Goal: Information Seeking & Learning: Check status

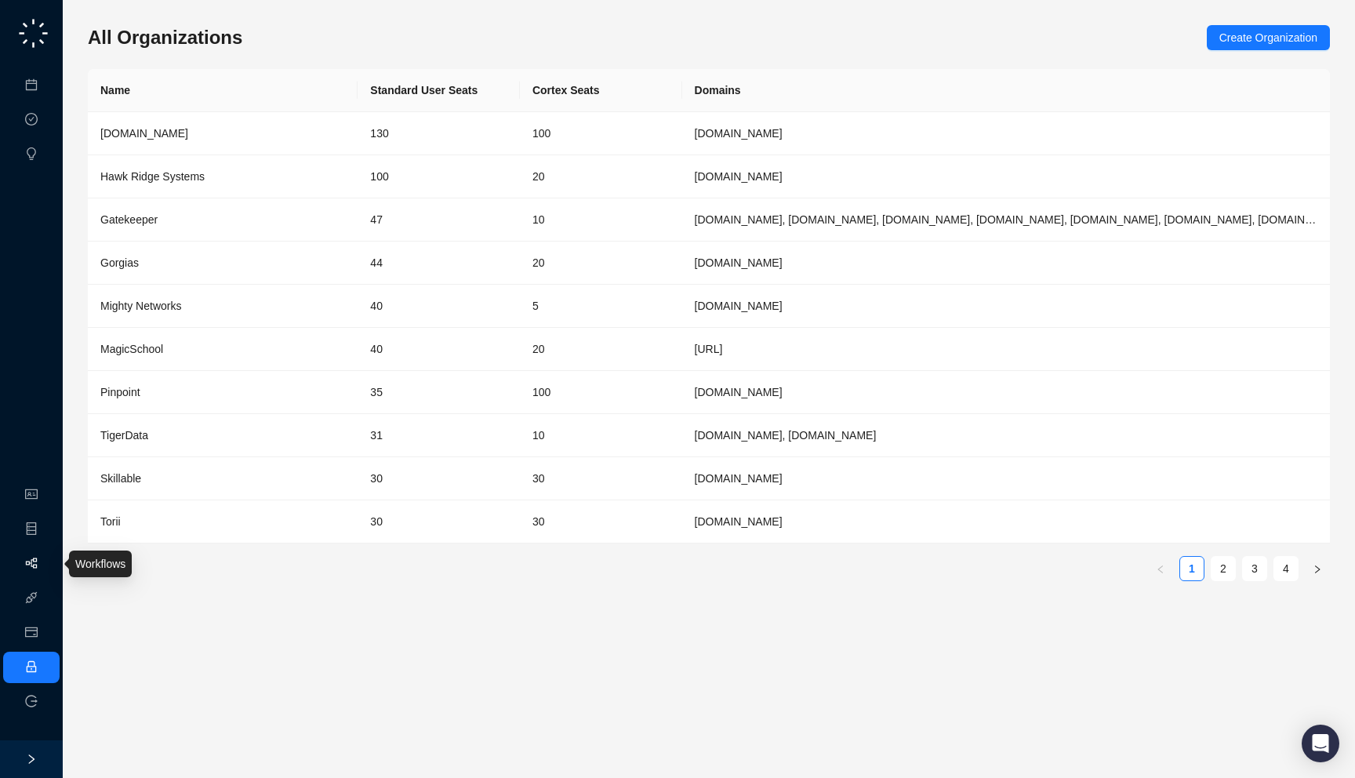
click at [45, 557] on link "Workflows" at bounding box center [70, 563] width 50 height 13
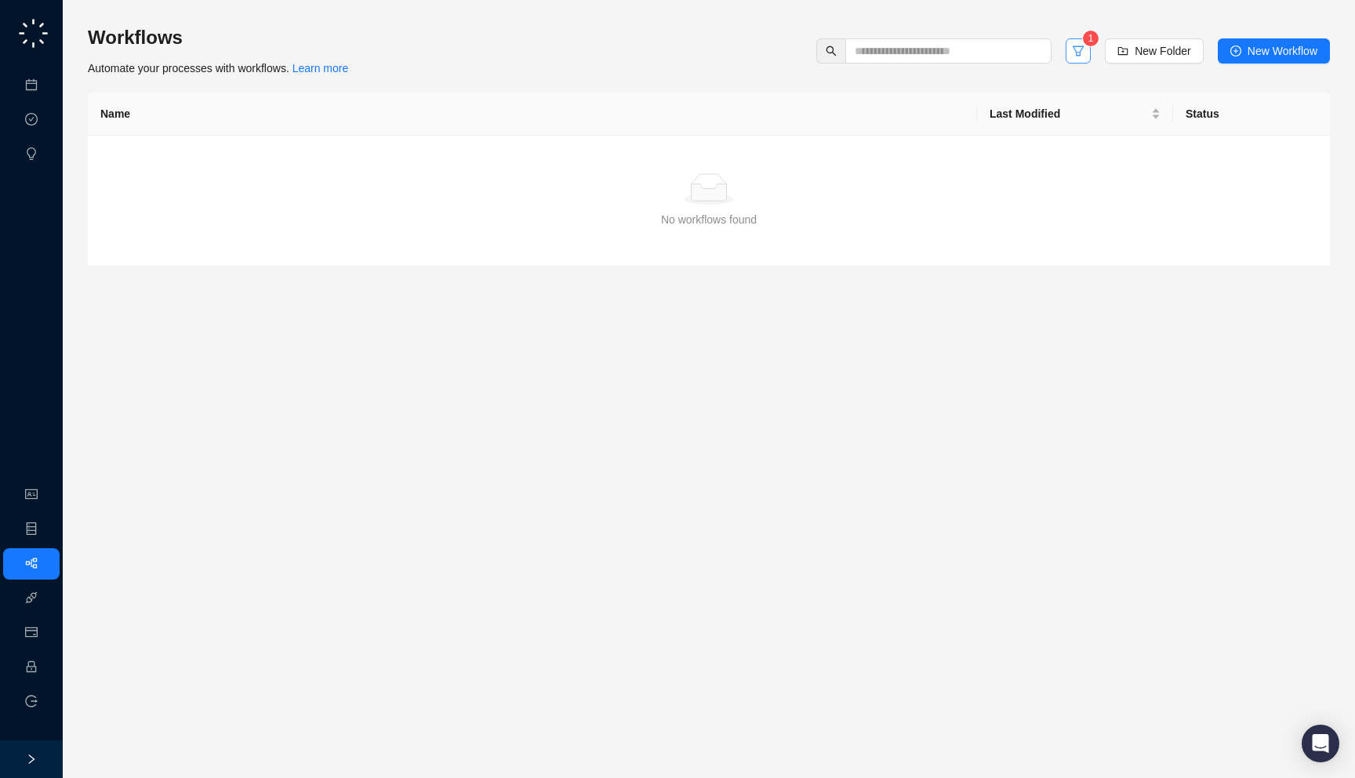
click at [1082, 62] on button "button" at bounding box center [1077, 50] width 25 height 25
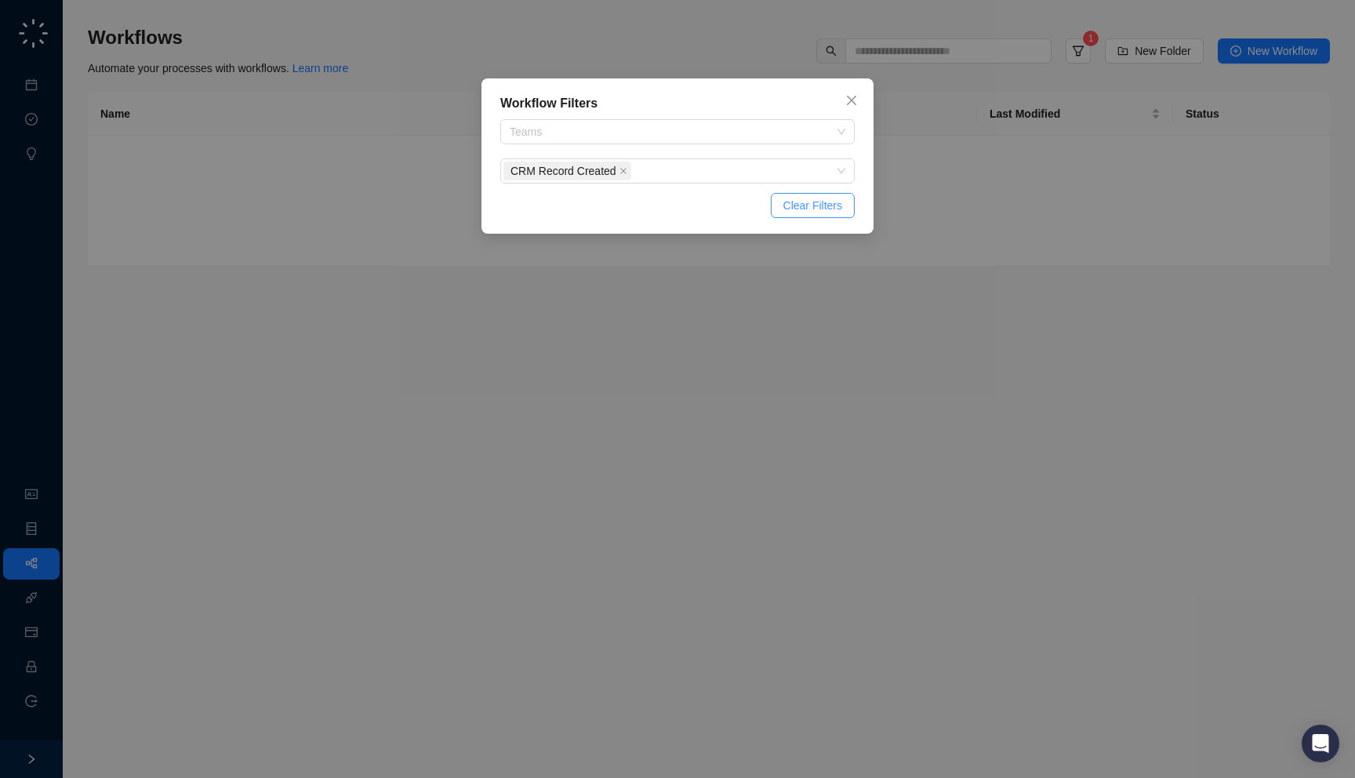
click at [822, 209] on span "Clear Filters" at bounding box center [812, 205] width 59 height 17
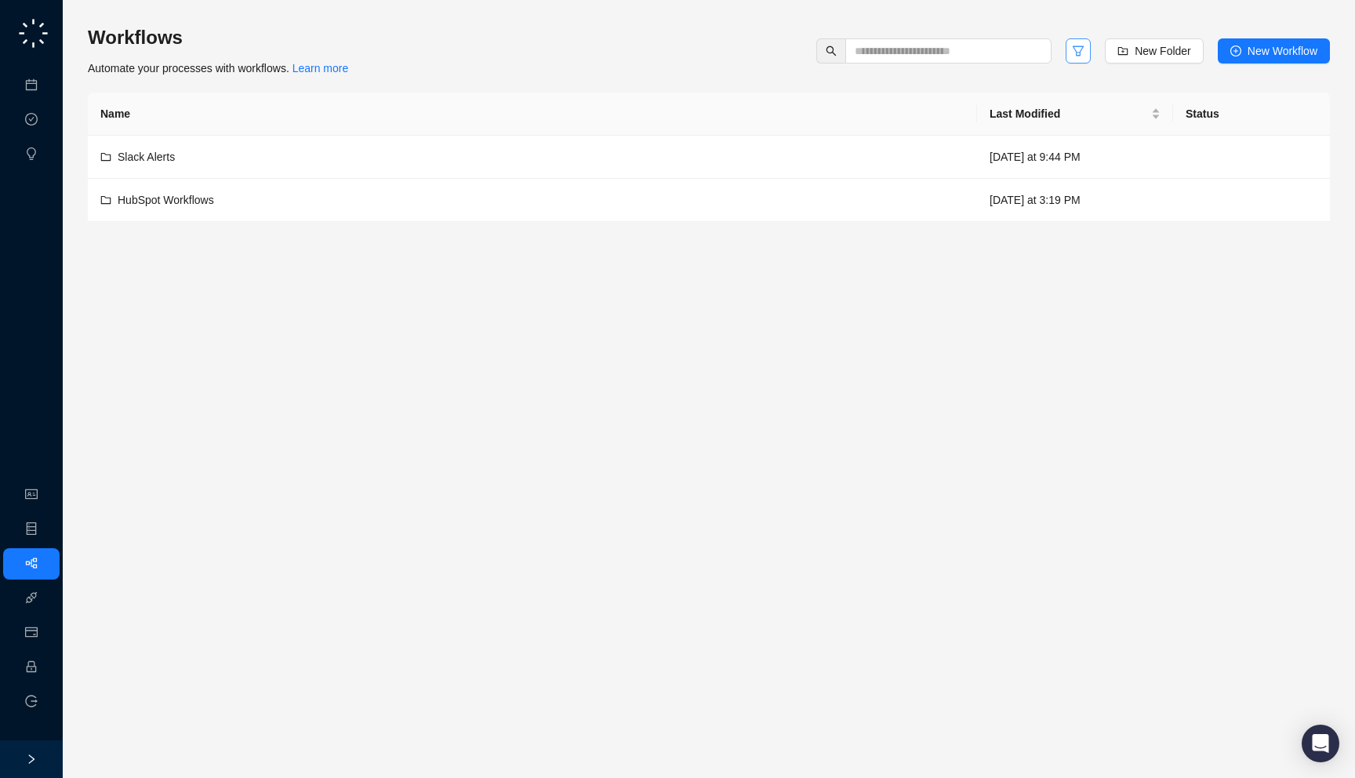
click at [1077, 56] on icon "filter" at bounding box center [1078, 51] width 13 height 13
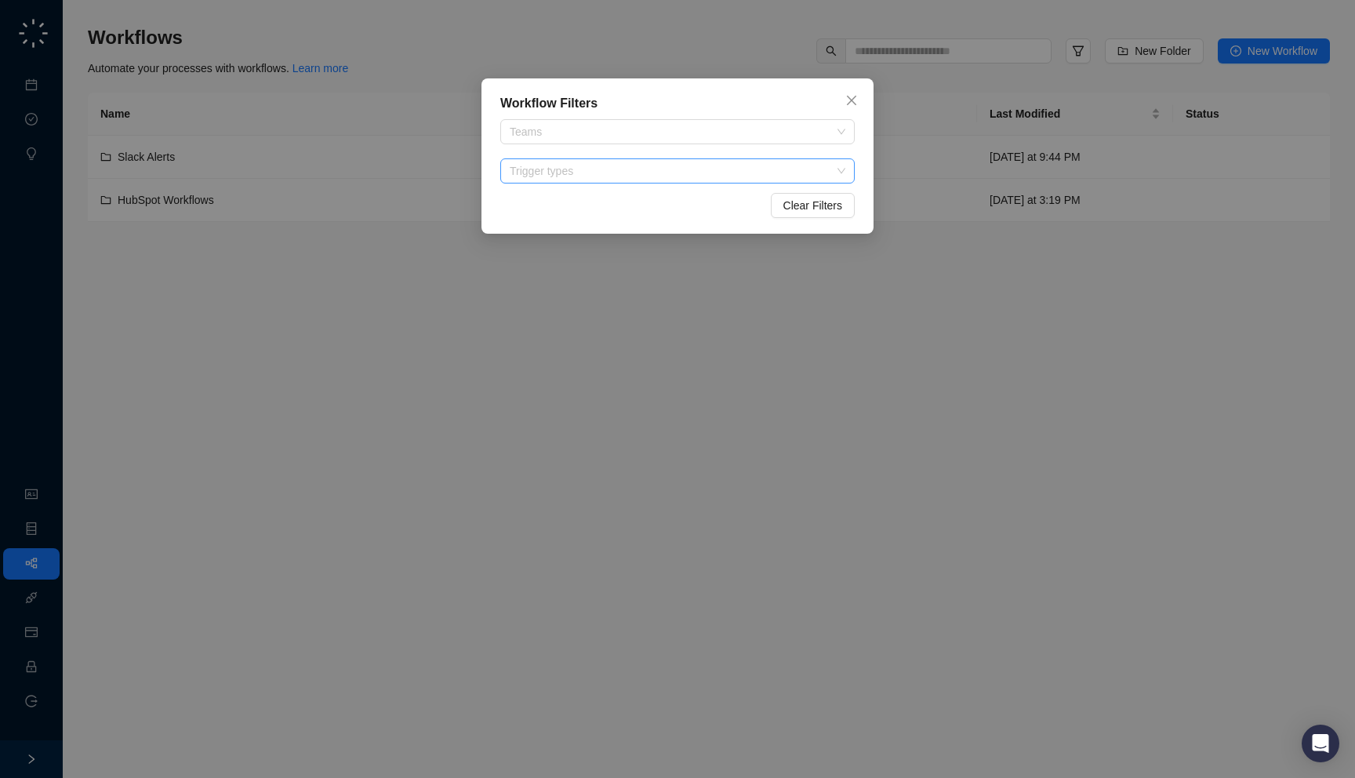
click at [641, 169] on div at bounding box center [669, 171] width 332 height 12
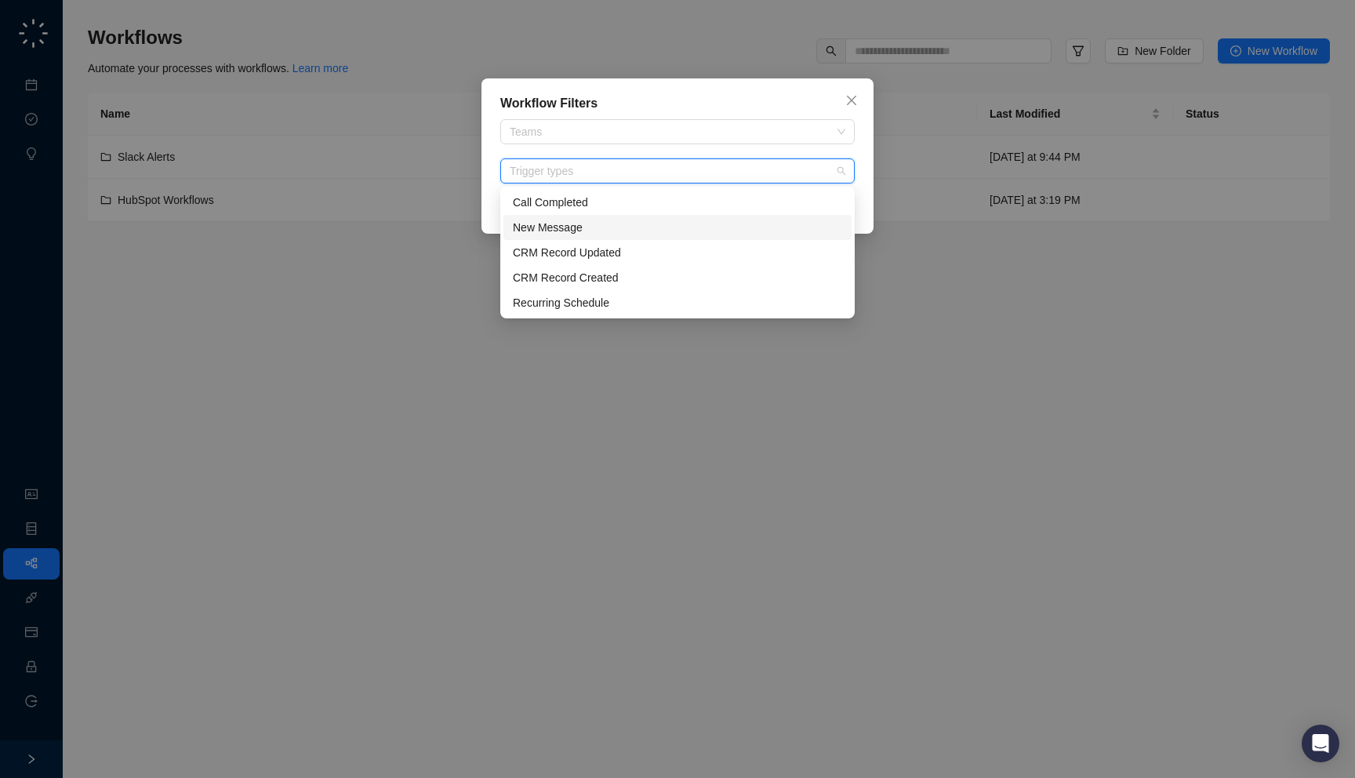
click at [621, 221] on div "New Message" at bounding box center [677, 227] width 329 height 17
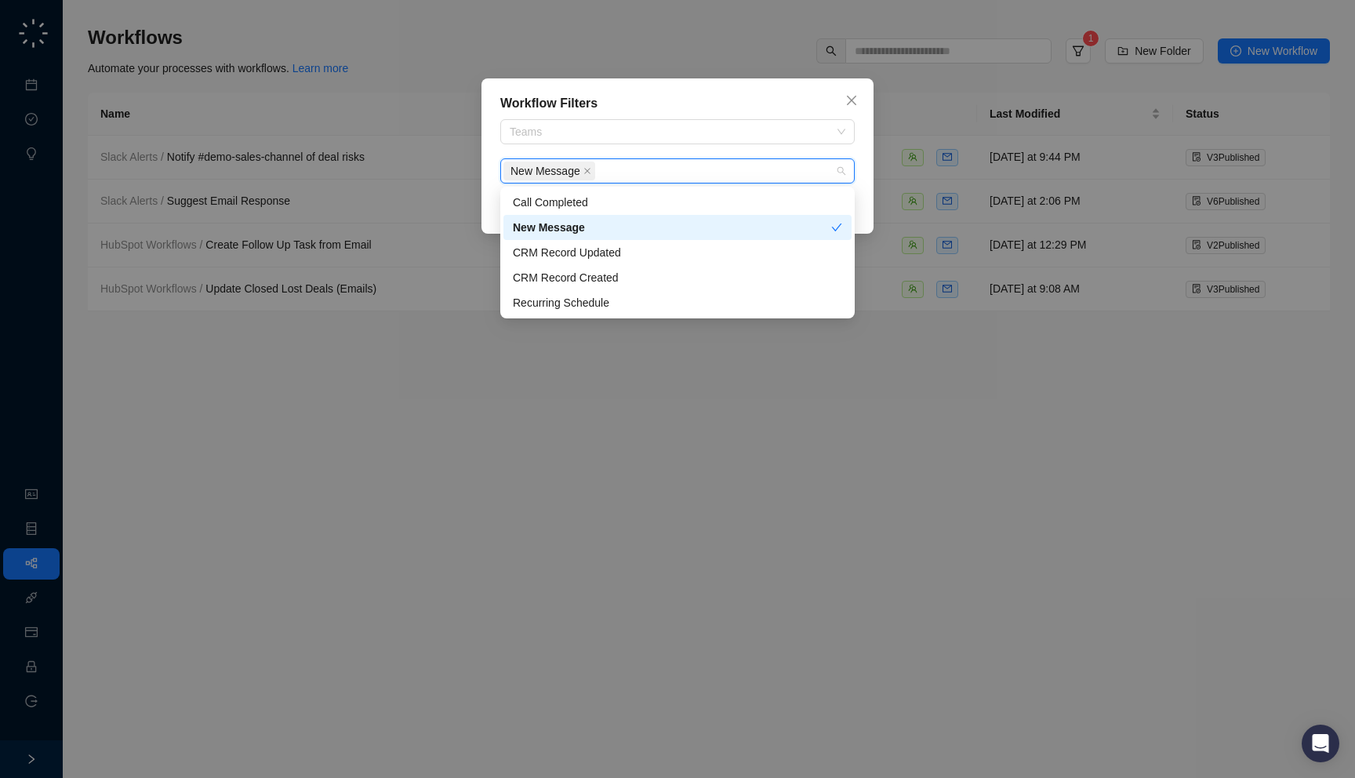
click at [235, 188] on div "Workflow Filters Teams New Message Clear Filters" at bounding box center [677, 389] width 1355 height 778
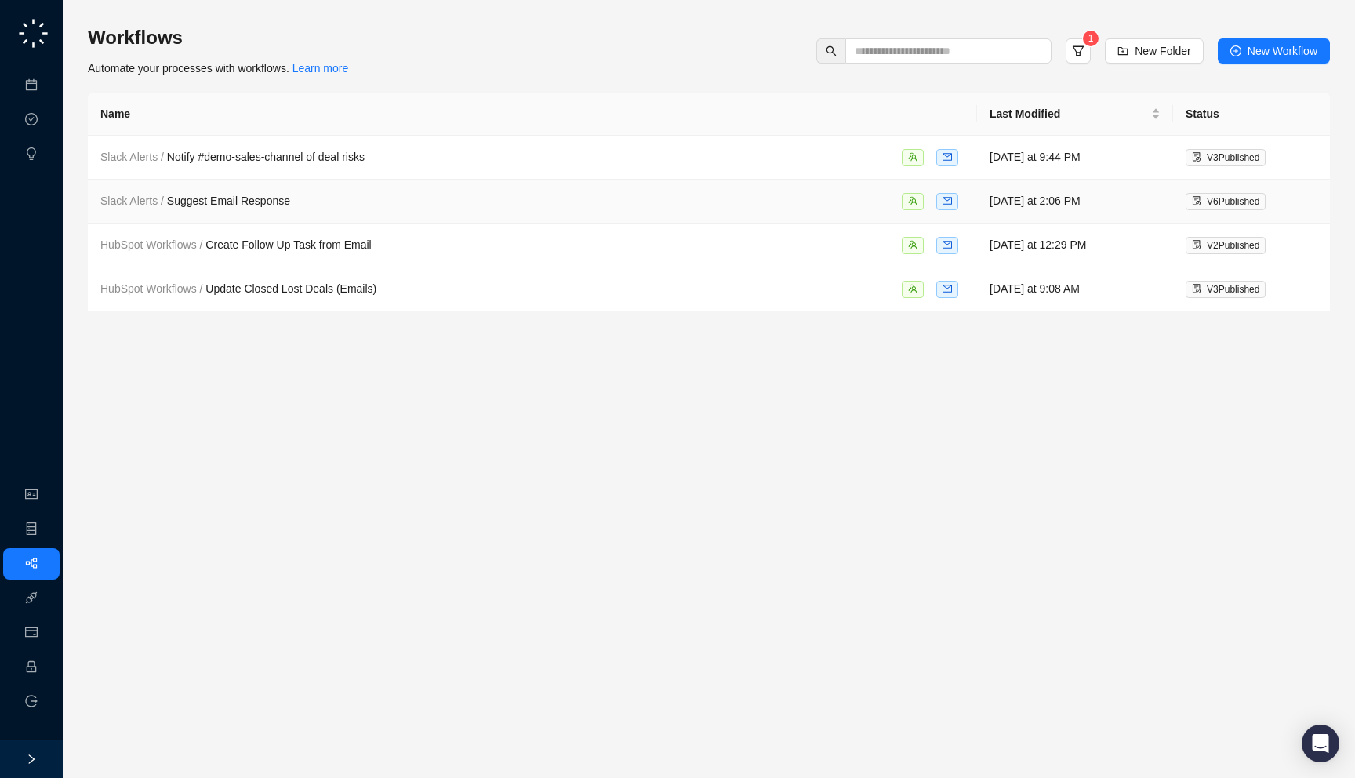
click at [346, 199] on div "Slack Alerts / Suggest Email Response" at bounding box center [532, 201] width 864 height 18
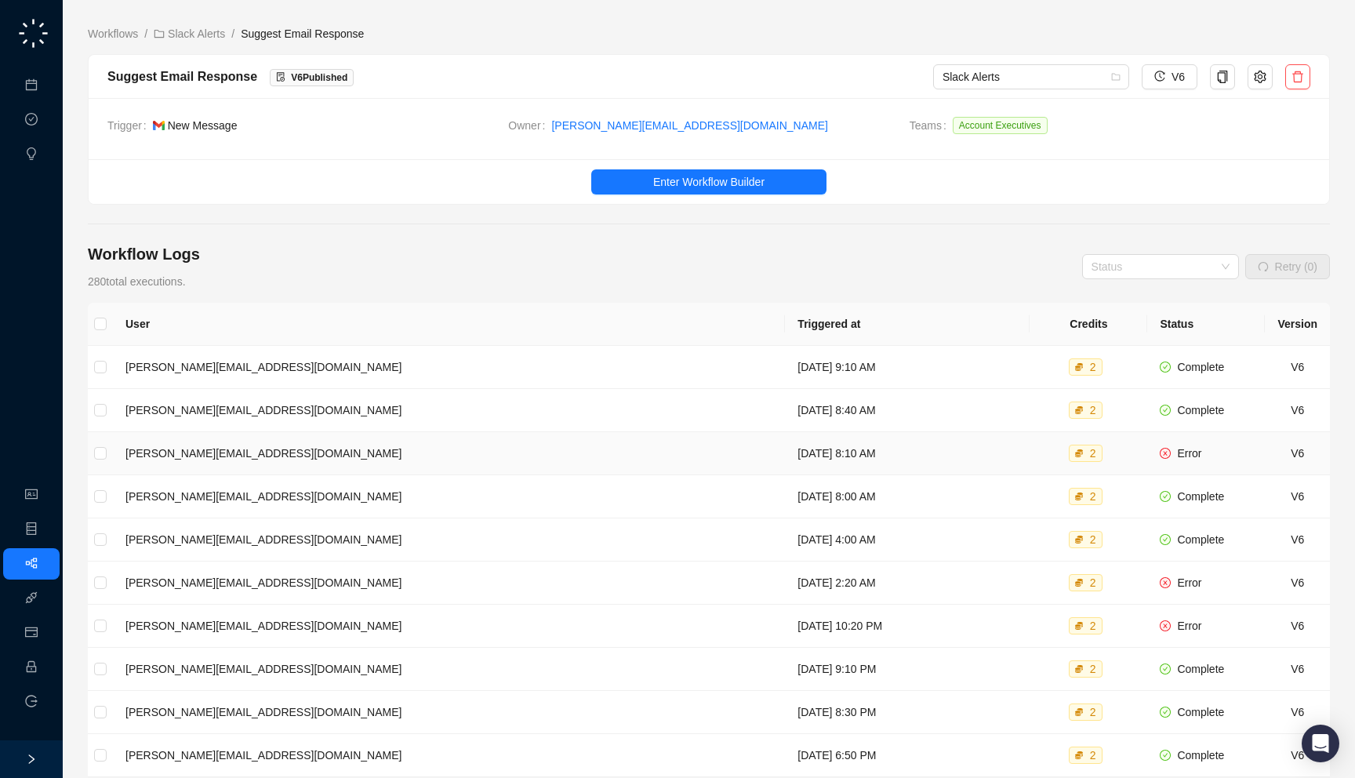
click at [785, 455] on td "[DATE] 8:10 AM" at bounding box center [907, 453] width 245 height 43
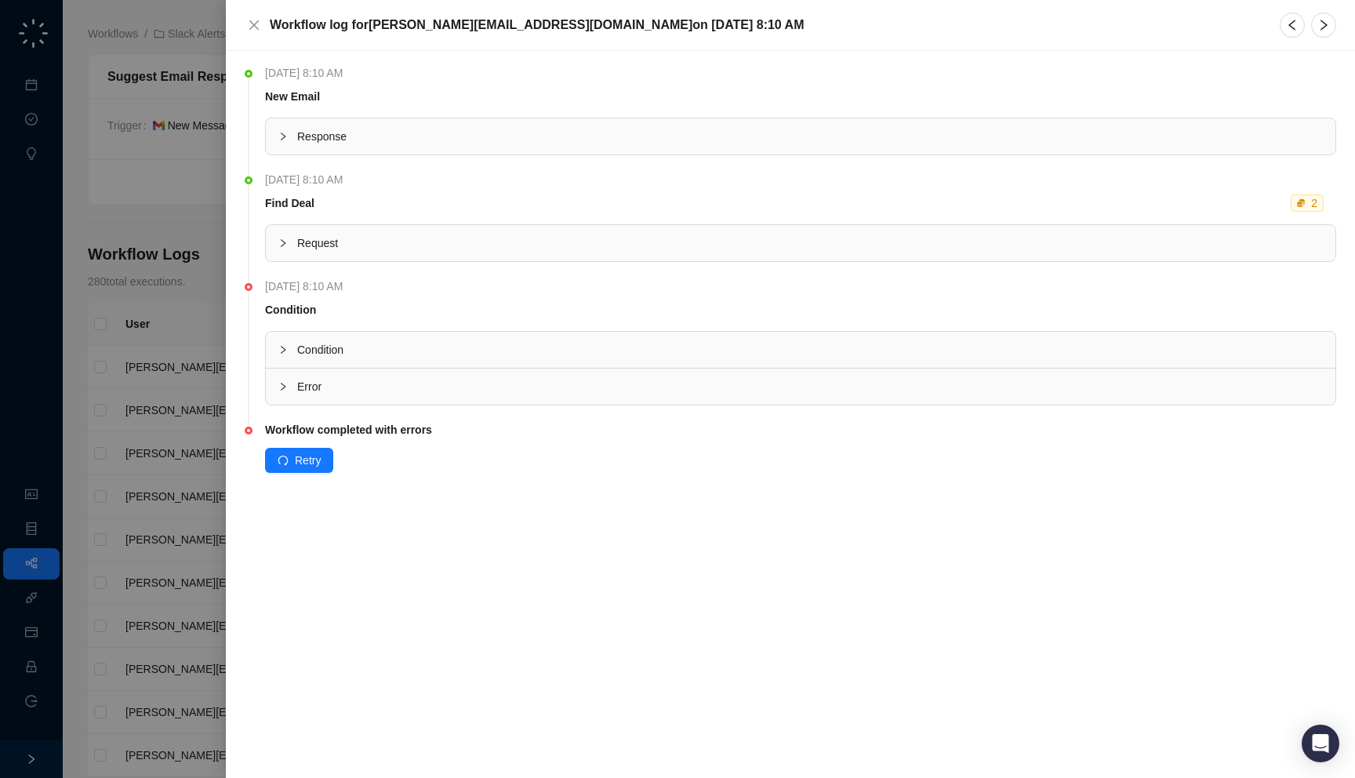
click at [597, 391] on span "Error" at bounding box center [809, 386] width 1025 height 17
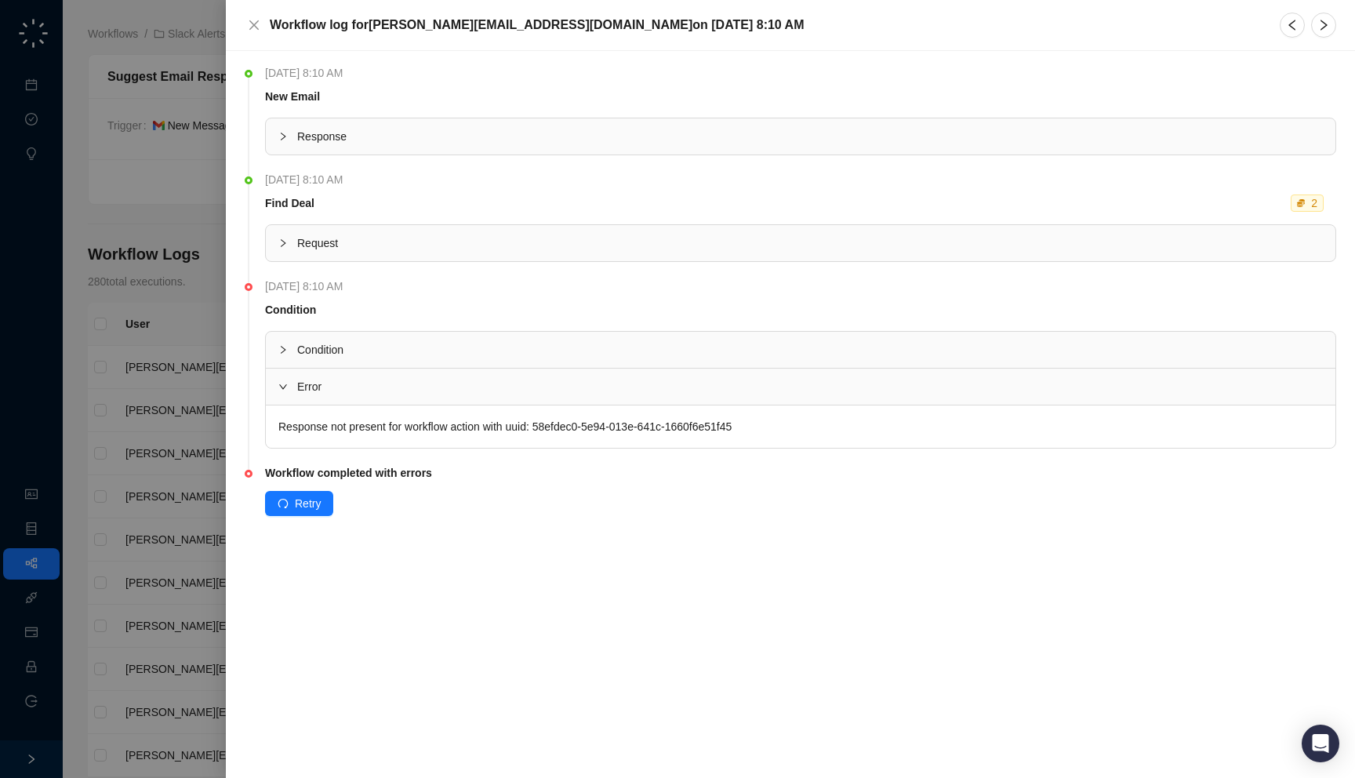
click at [575, 352] on span "Condition" at bounding box center [809, 349] width 1025 height 17
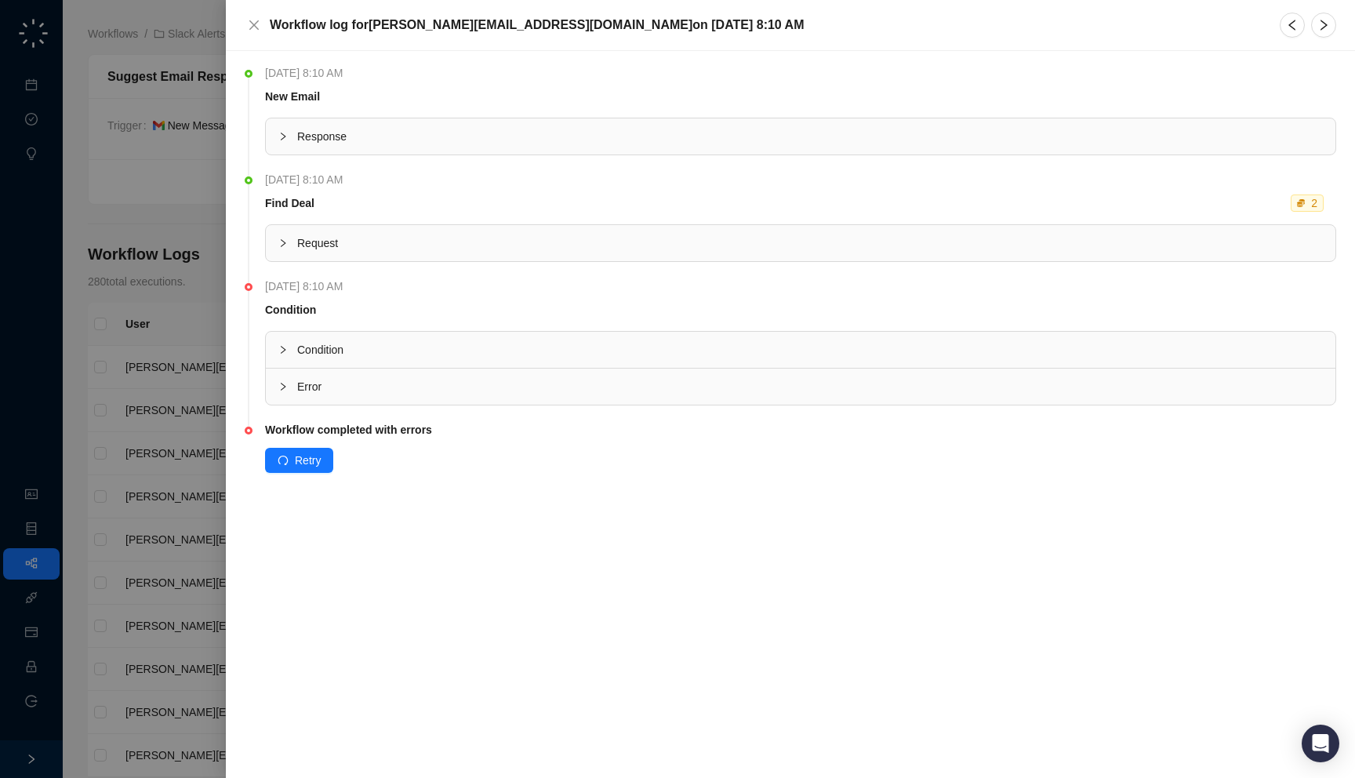
click at [401, 122] on div "Response" at bounding box center [800, 136] width 1069 height 36
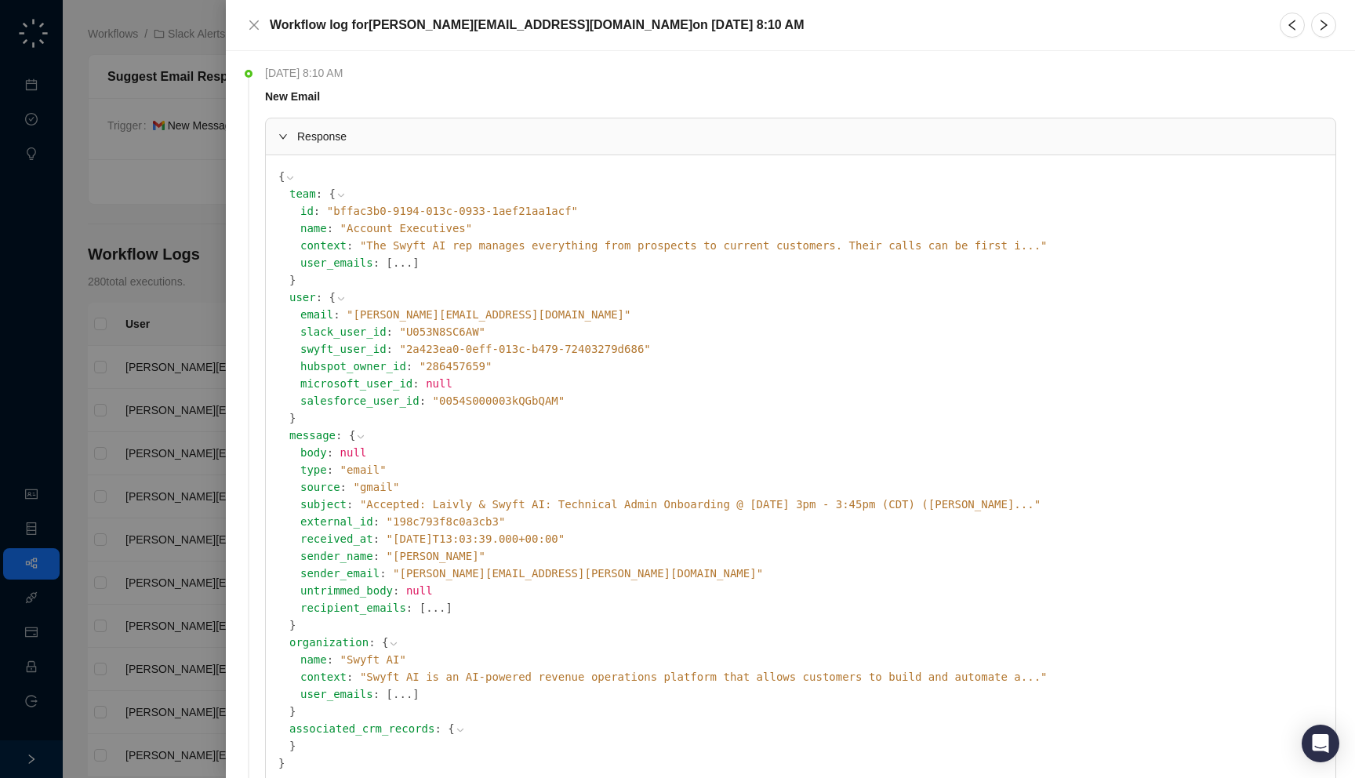
scroll to position [209, 0]
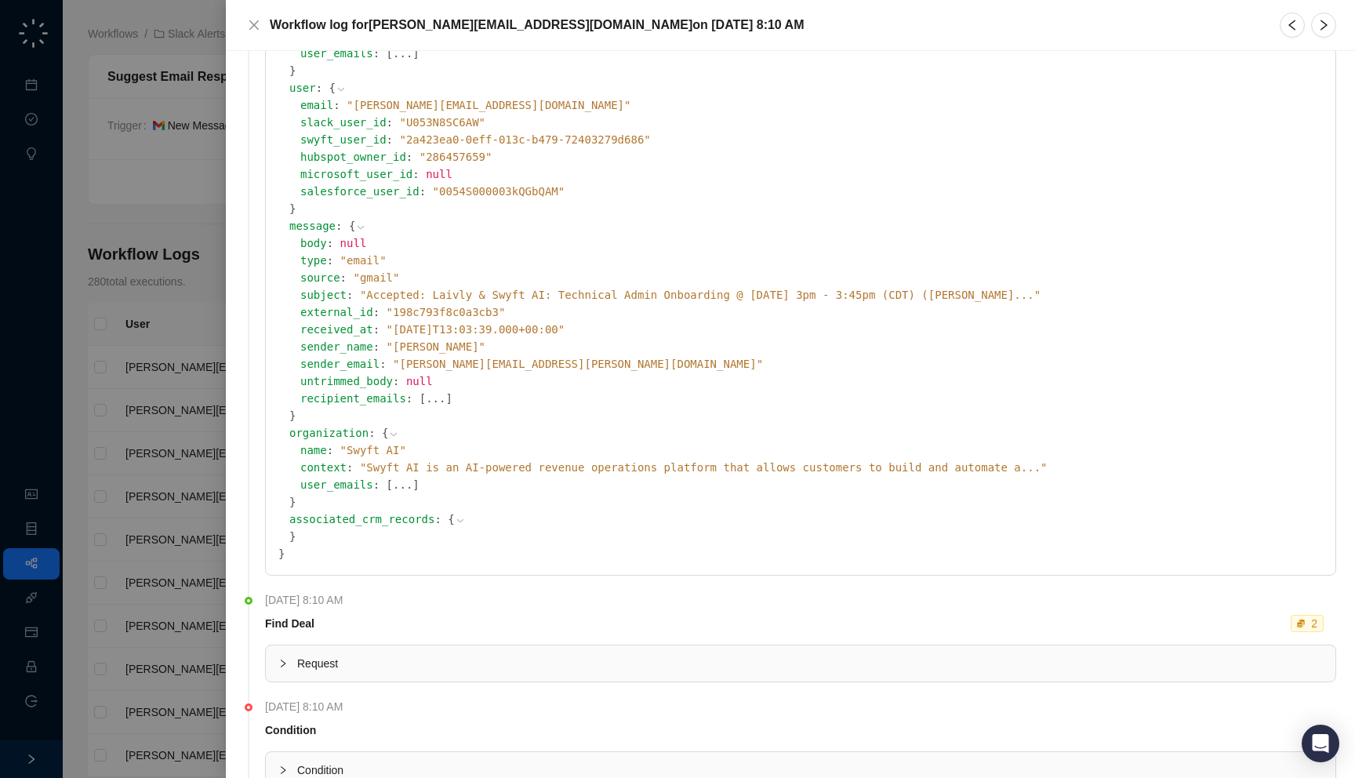
click at [455, 519] on icon at bounding box center [460, 520] width 11 height 11
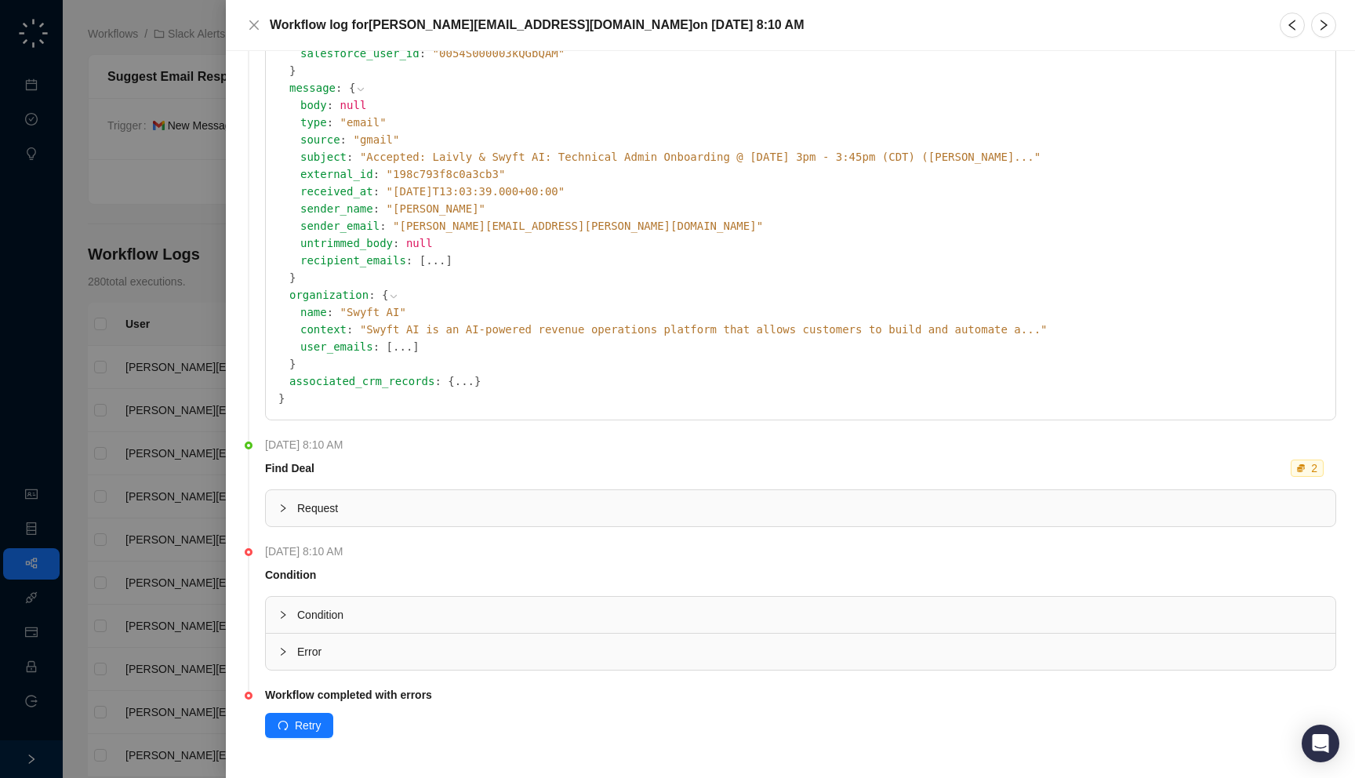
click at [356, 655] on span "Error" at bounding box center [809, 651] width 1025 height 17
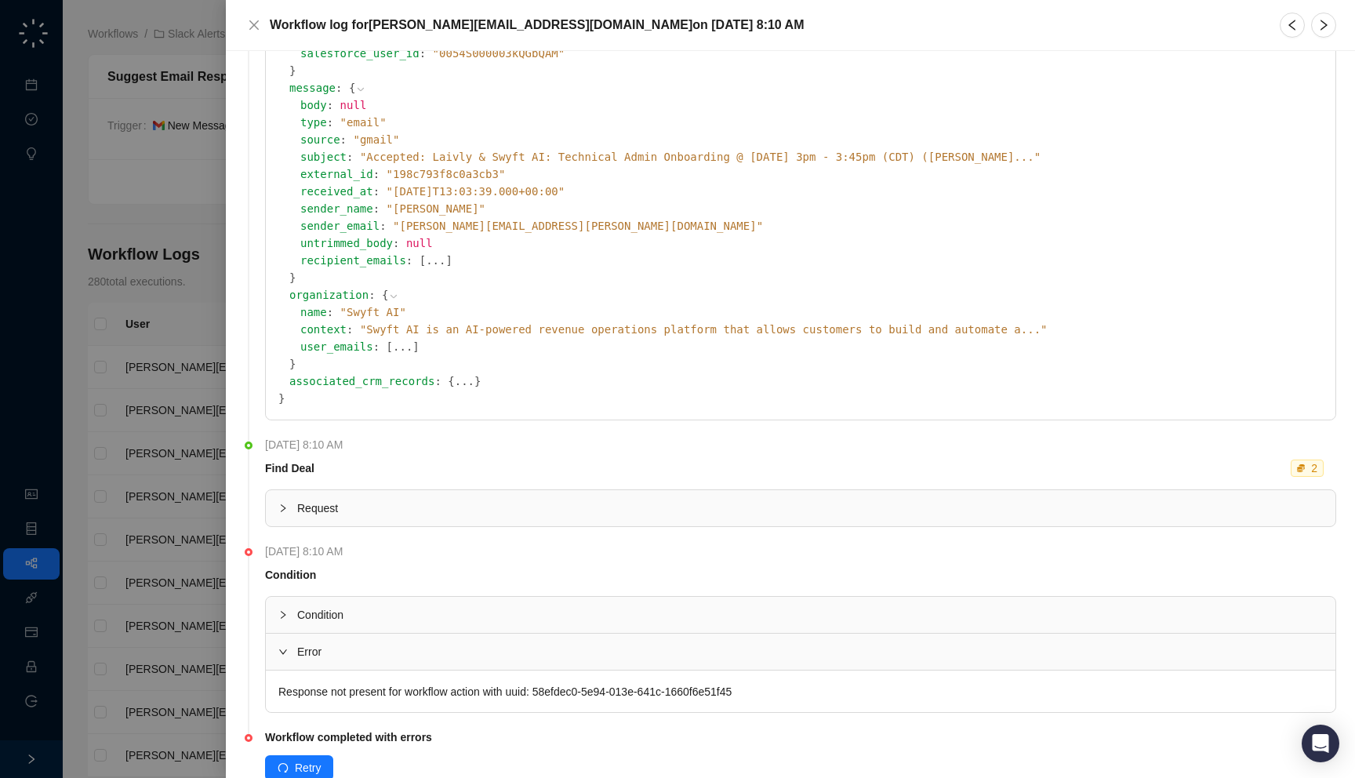
click at [353, 609] on span "Condition" at bounding box center [809, 614] width 1025 height 17
click at [86, 450] on div at bounding box center [677, 389] width 1355 height 778
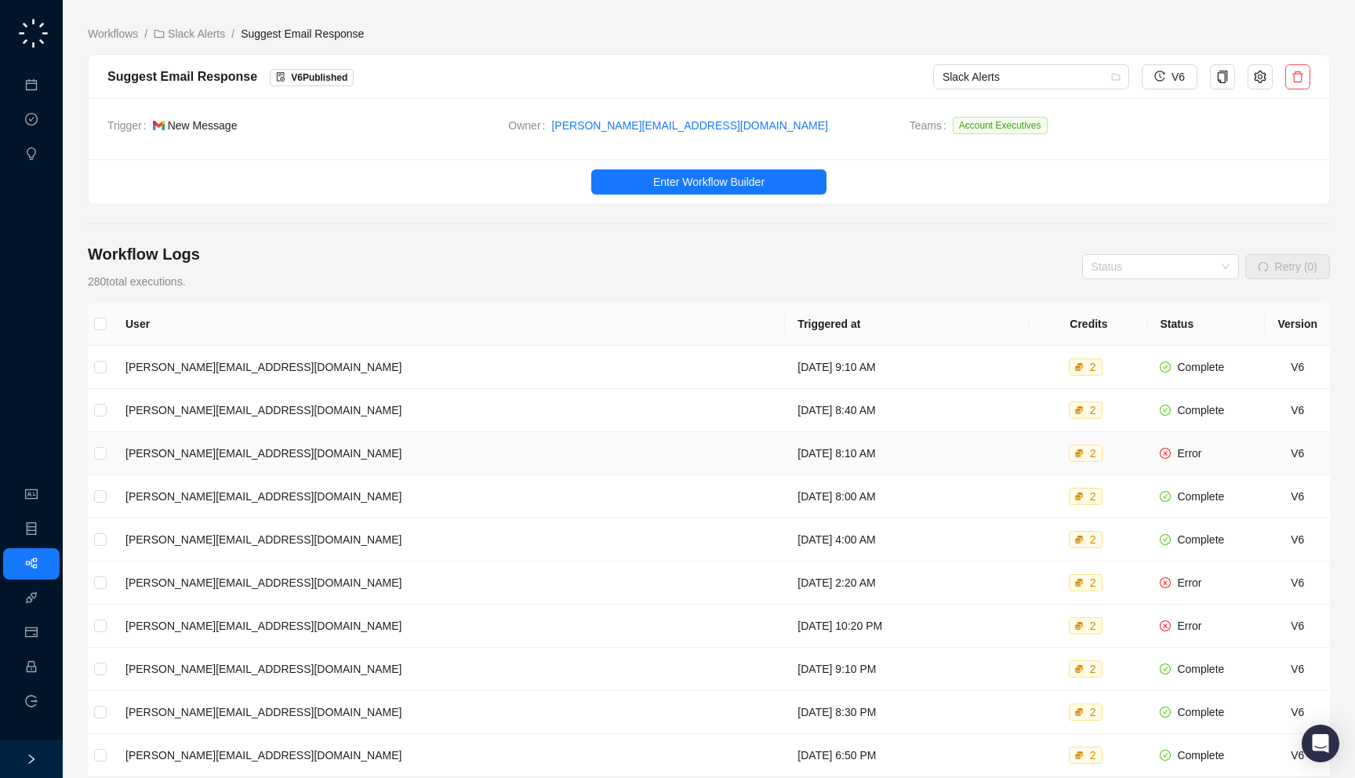
click at [795, 459] on td "[DATE] 8:10 AM" at bounding box center [907, 453] width 245 height 43
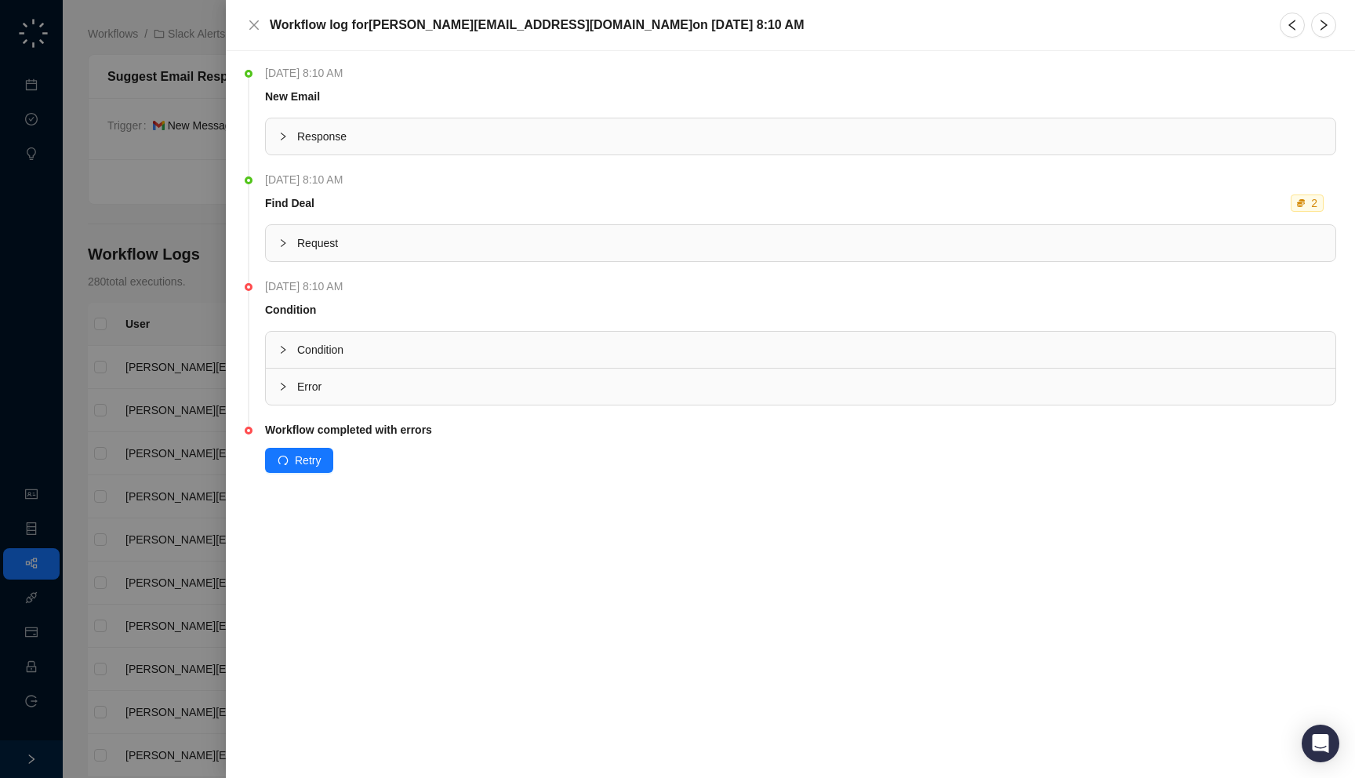
click at [585, 247] on span "Request" at bounding box center [809, 242] width 1025 height 17
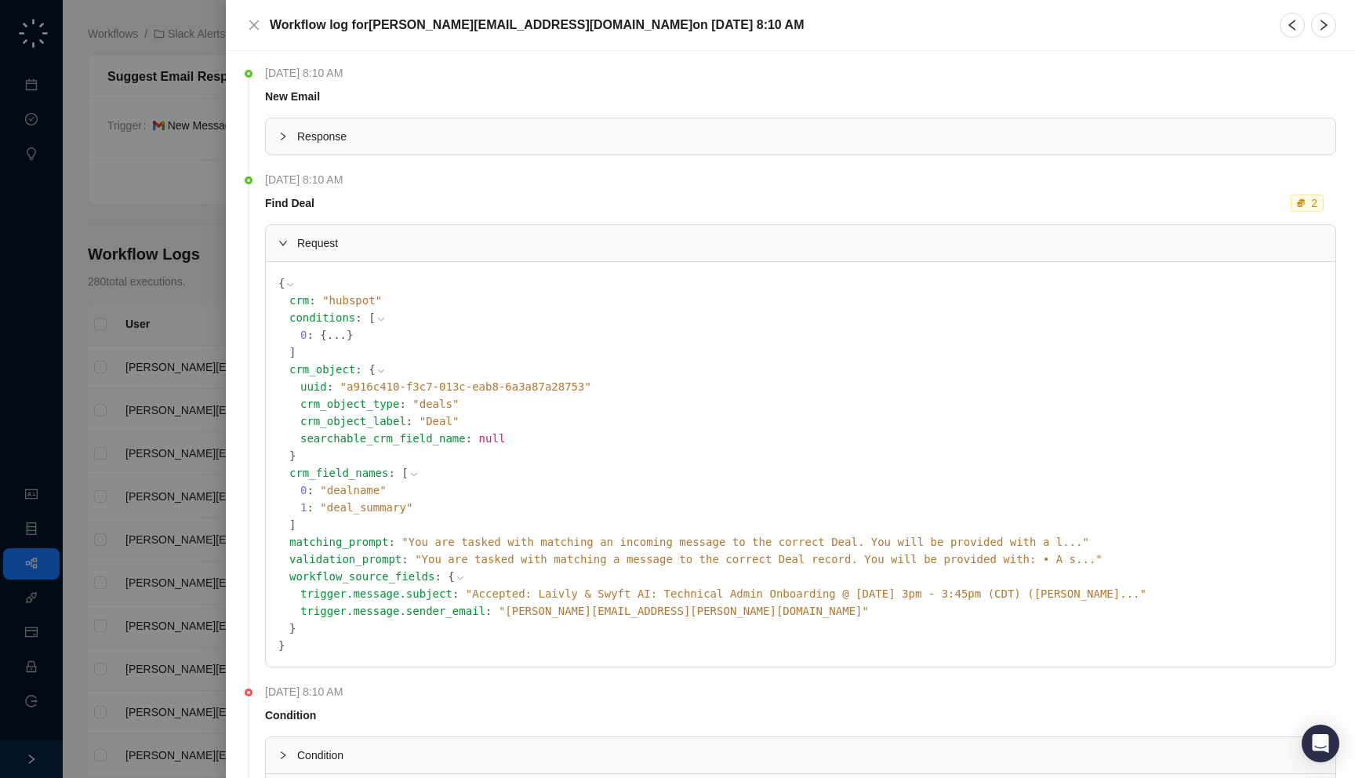
click at [585, 247] on span "Request" at bounding box center [809, 242] width 1025 height 17
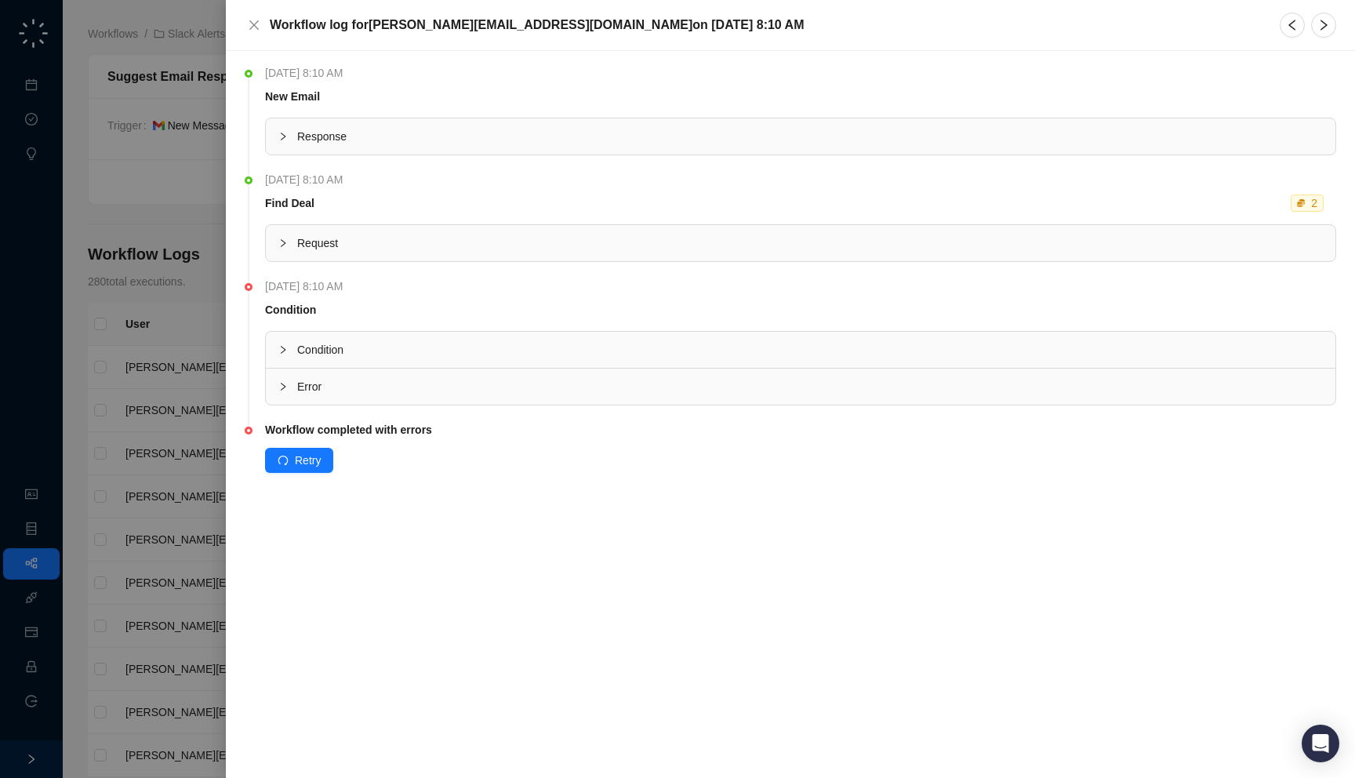
click at [48, 216] on div at bounding box center [677, 389] width 1355 height 778
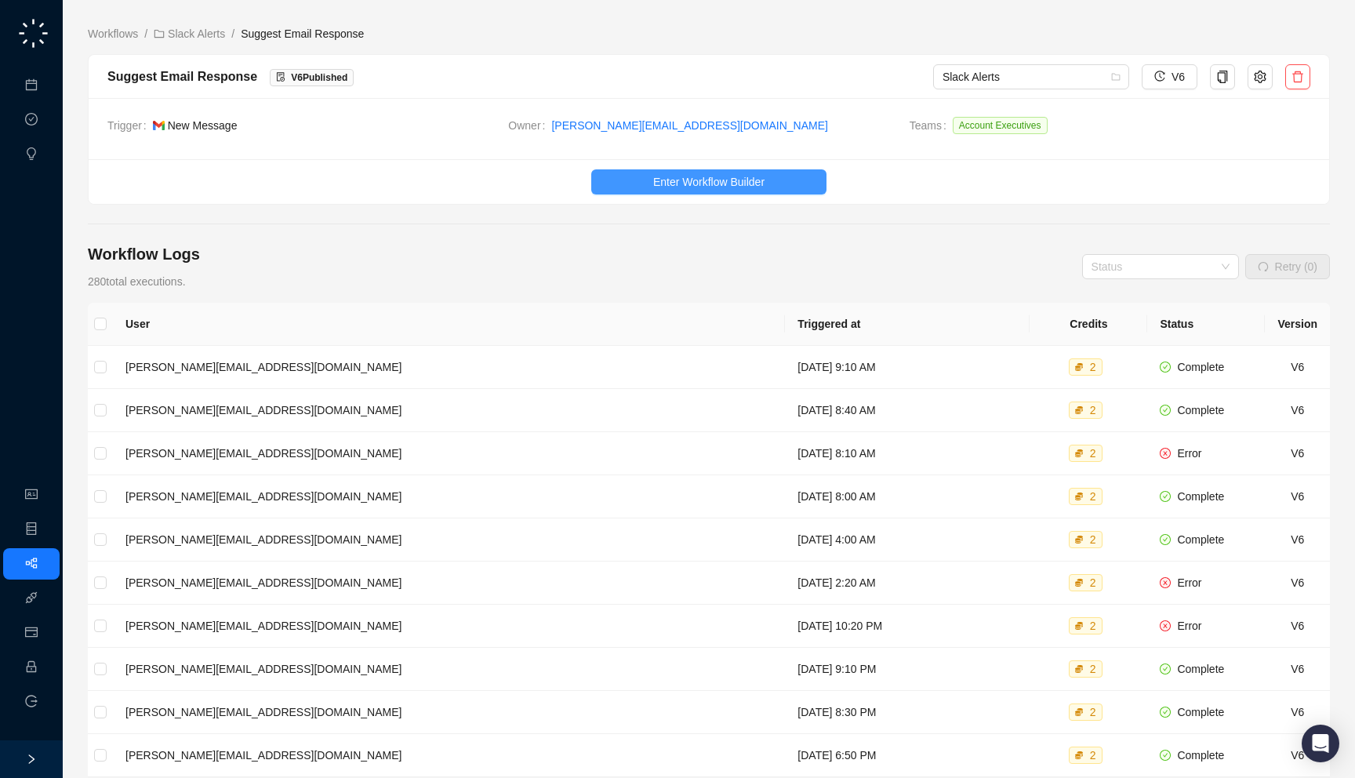
click at [724, 172] on button "Enter Workflow Builder" at bounding box center [708, 181] width 235 height 25
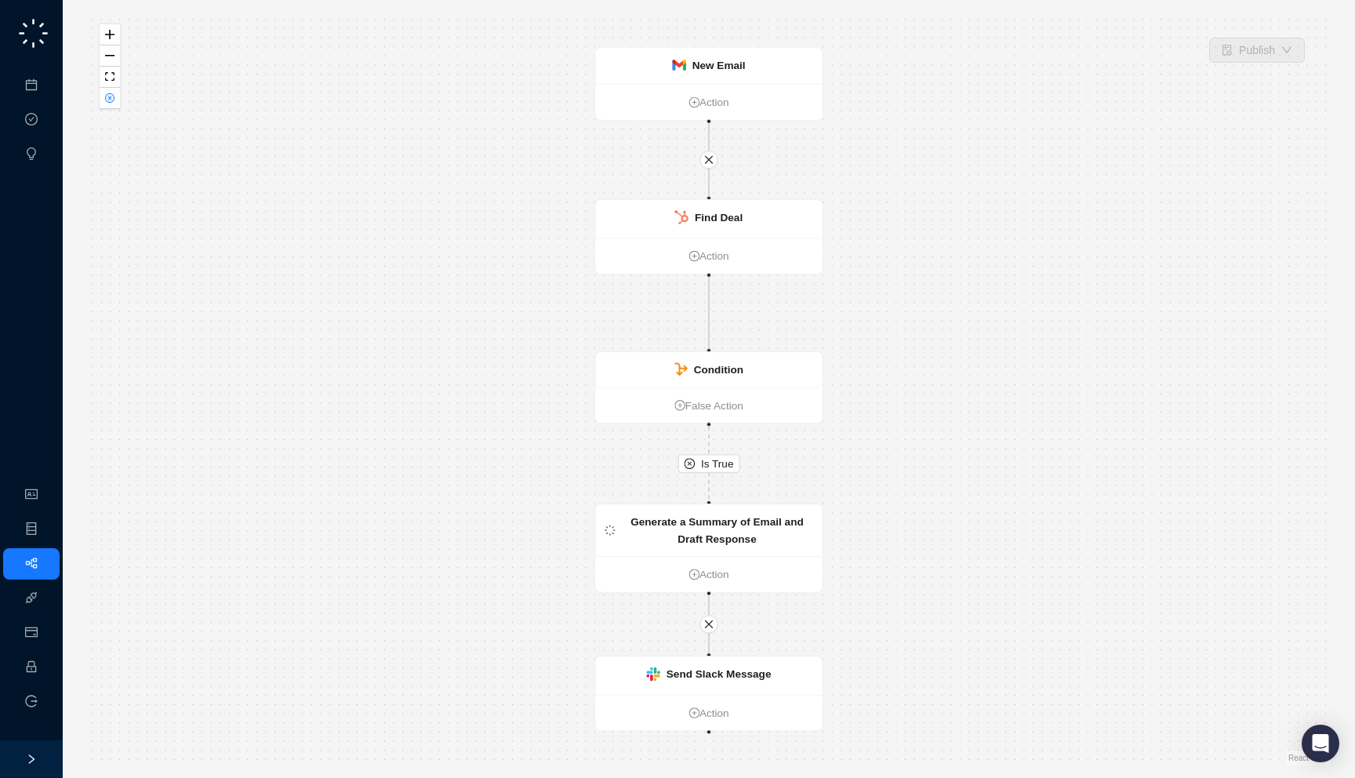
click at [110, 109] on div "Is True New Email Action Generate a Summary of Email and Draft Response Action …" at bounding box center [709, 389] width 1242 height 753
click at [107, 90] on button "button" at bounding box center [110, 98] width 20 height 21
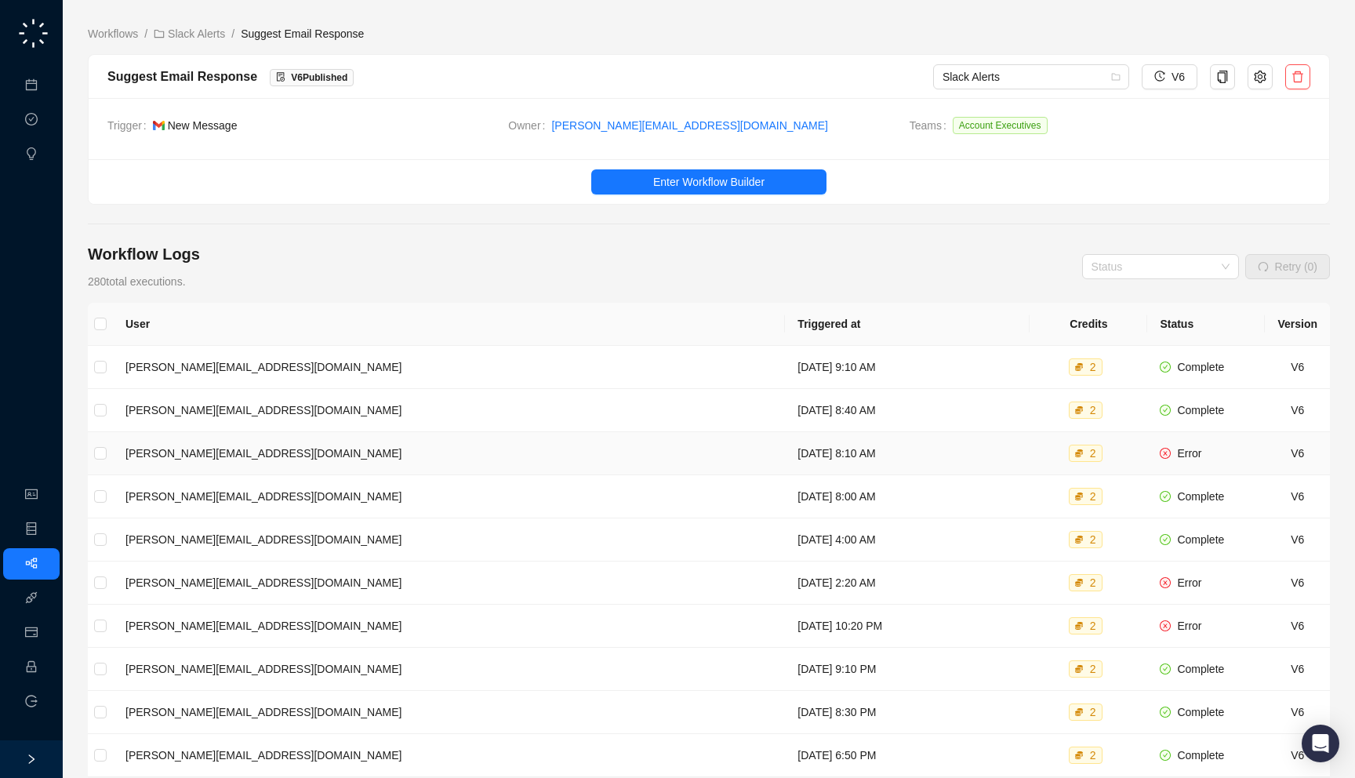
click at [826, 467] on td "[DATE] 8:10 AM" at bounding box center [907, 453] width 245 height 43
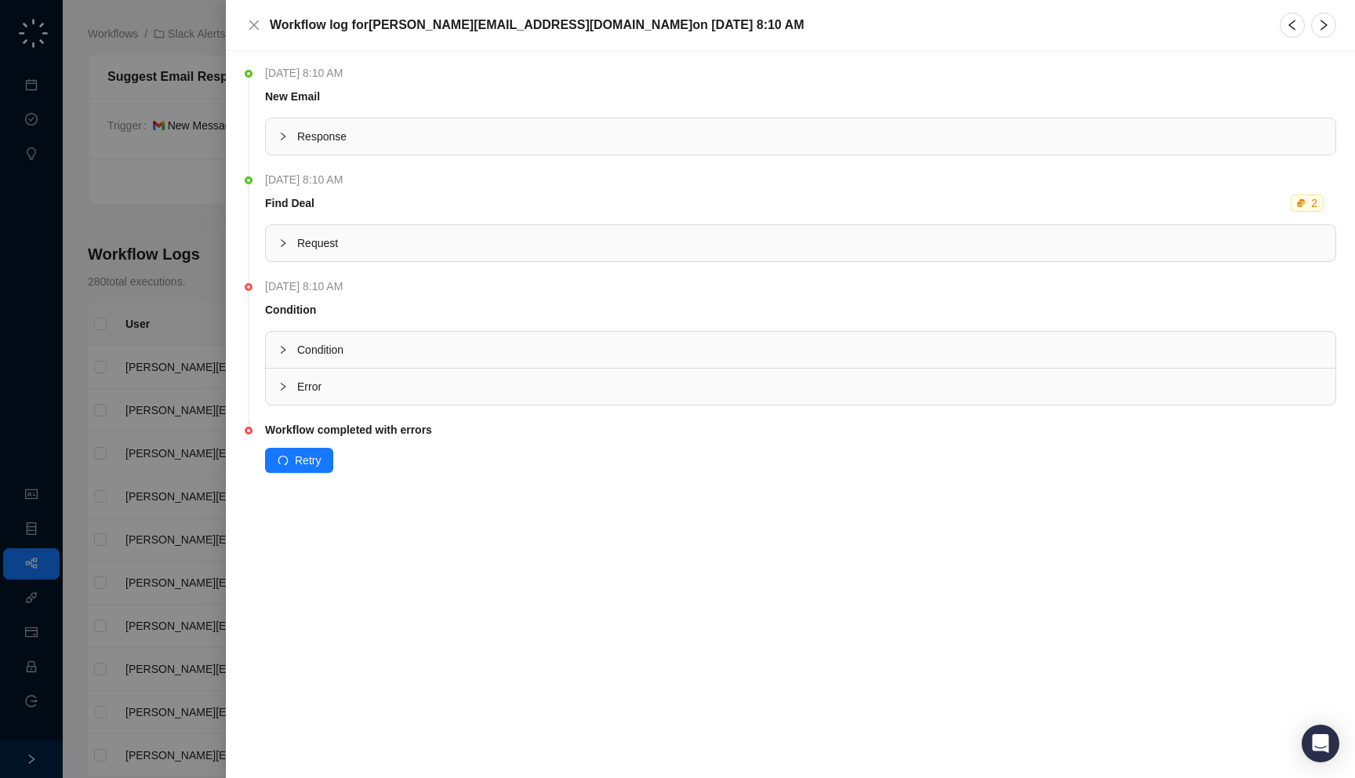
click at [651, 371] on div "Error" at bounding box center [800, 386] width 1069 height 36
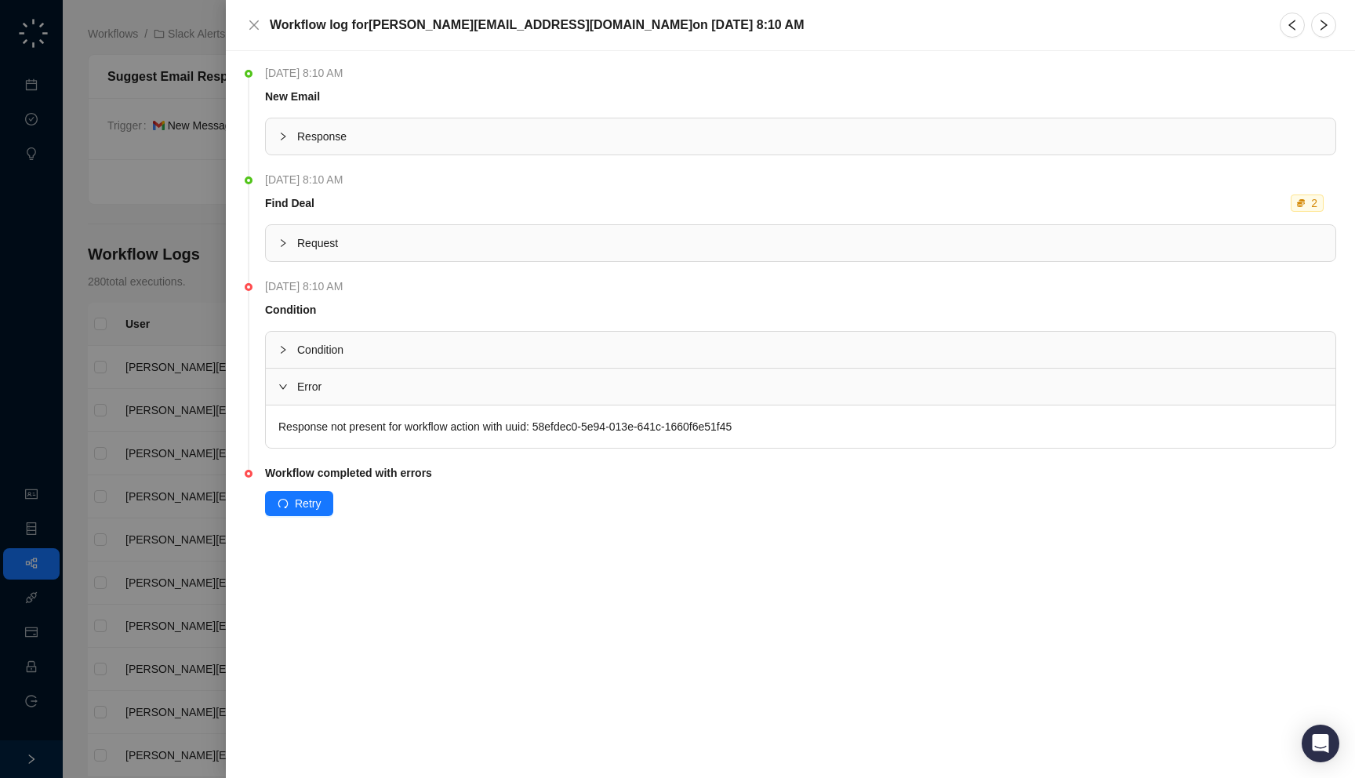
click at [536, 263] on li "Wednesday, 08/20/25, 8:10 AM Find Deal 2 Request" at bounding box center [790, 229] width 1091 height 107
click at [536, 253] on div "Request" at bounding box center [800, 243] width 1069 height 36
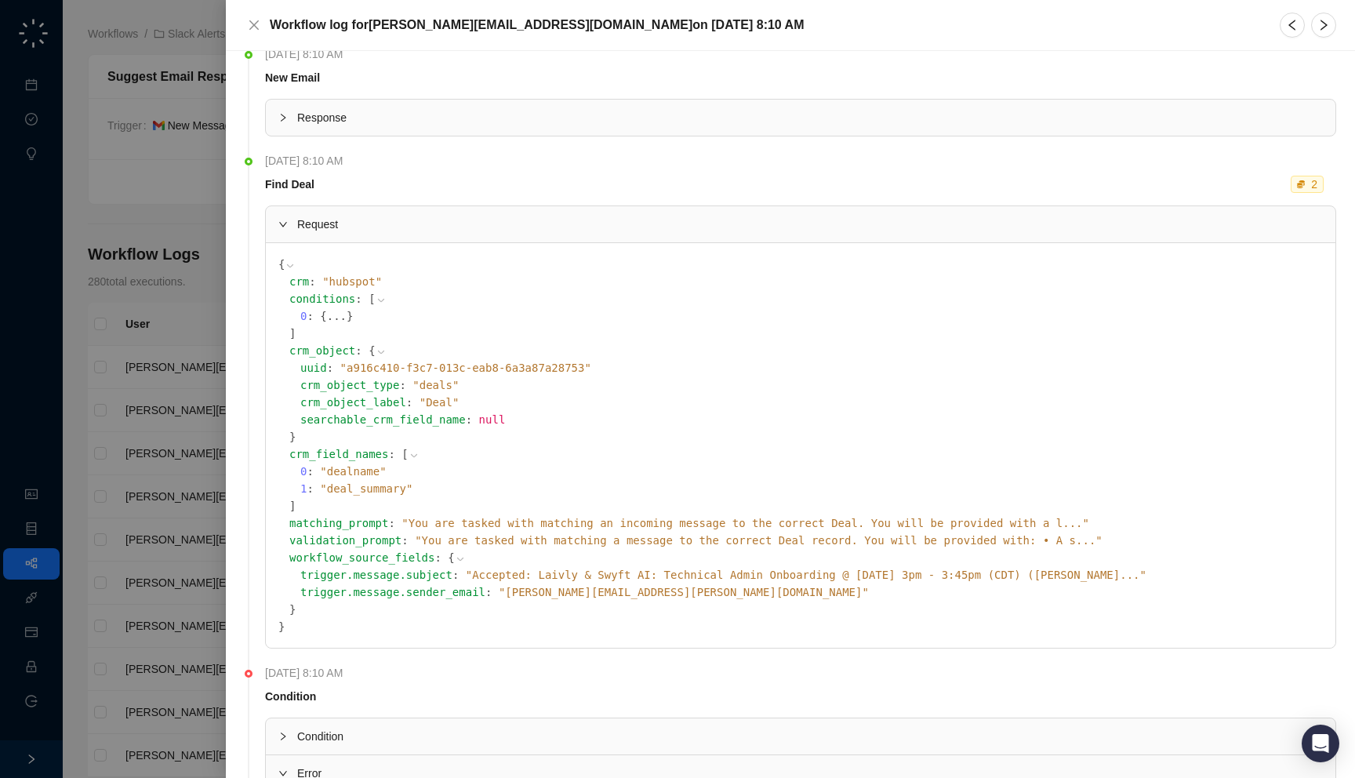
scroll to position [20, 0]
click at [462, 224] on span "Request" at bounding box center [809, 222] width 1025 height 17
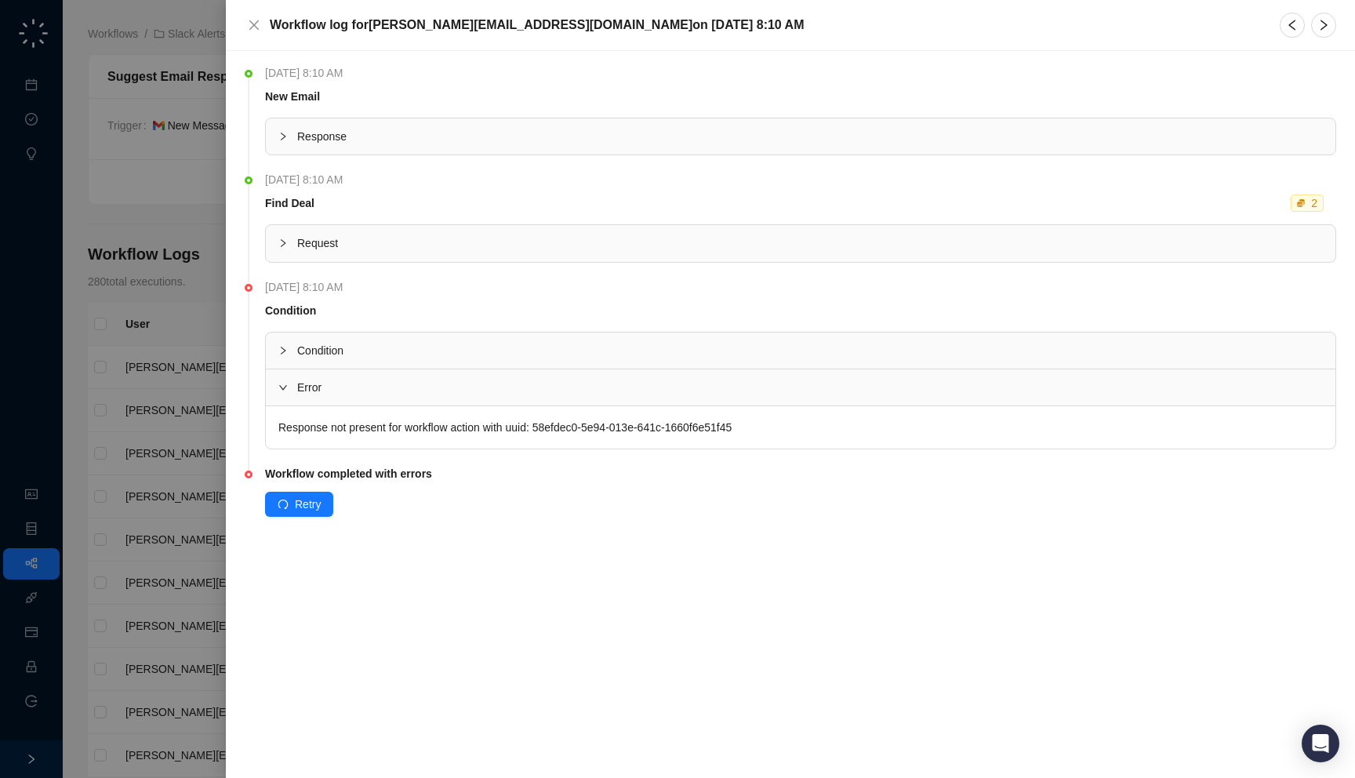
scroll to position [0, 0]
click at [419, 114] on th at bounding box center [800, 114] width 1071 height 6
click at [419, 140] on span "Response" at bounding box center [809, 136] width 1025 height 17
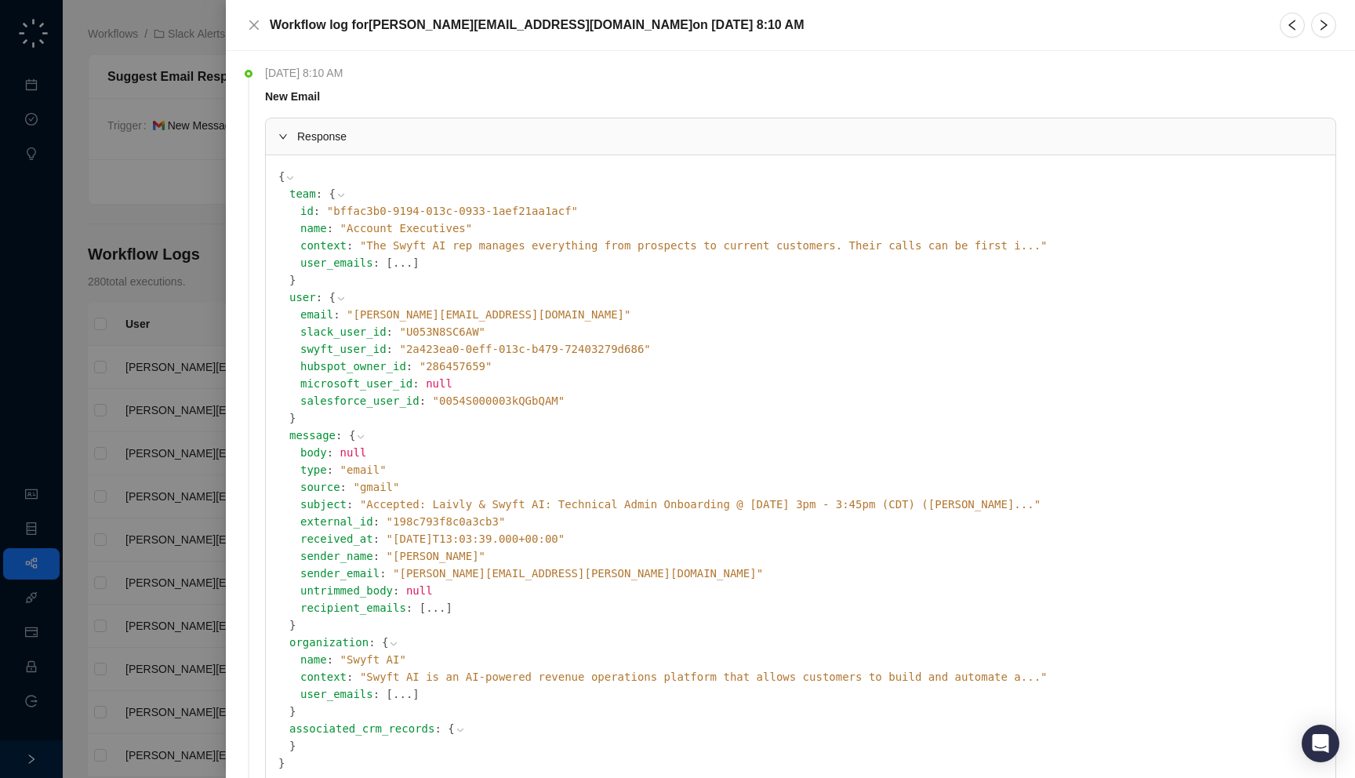
click at [606, 509] on span "" Accepted: Laivly & Swyft AI: Technical Admin Onboarding @ Thu Aug 28, 2025 3p…" at bounding box center [700, 504] width 680 height 13
click at [608, 502] on span "" Accepted: Laivly & Swyft AI: Technical Admin Onboarding @ Thu Aug 28, 2025 3p…" at bounding box center [786, 504] width 852 height 13
click at [614, 501] on span "" Accepted: Laivly & Swyft AI: Technical Admin Onboarding @ Thu Aug 28, 2025 3p…" at bounding box center [700, 504] width 680 height 13
click at [559, 135] on span "Response" at bounding box center [809, 136] width 1025 height 17
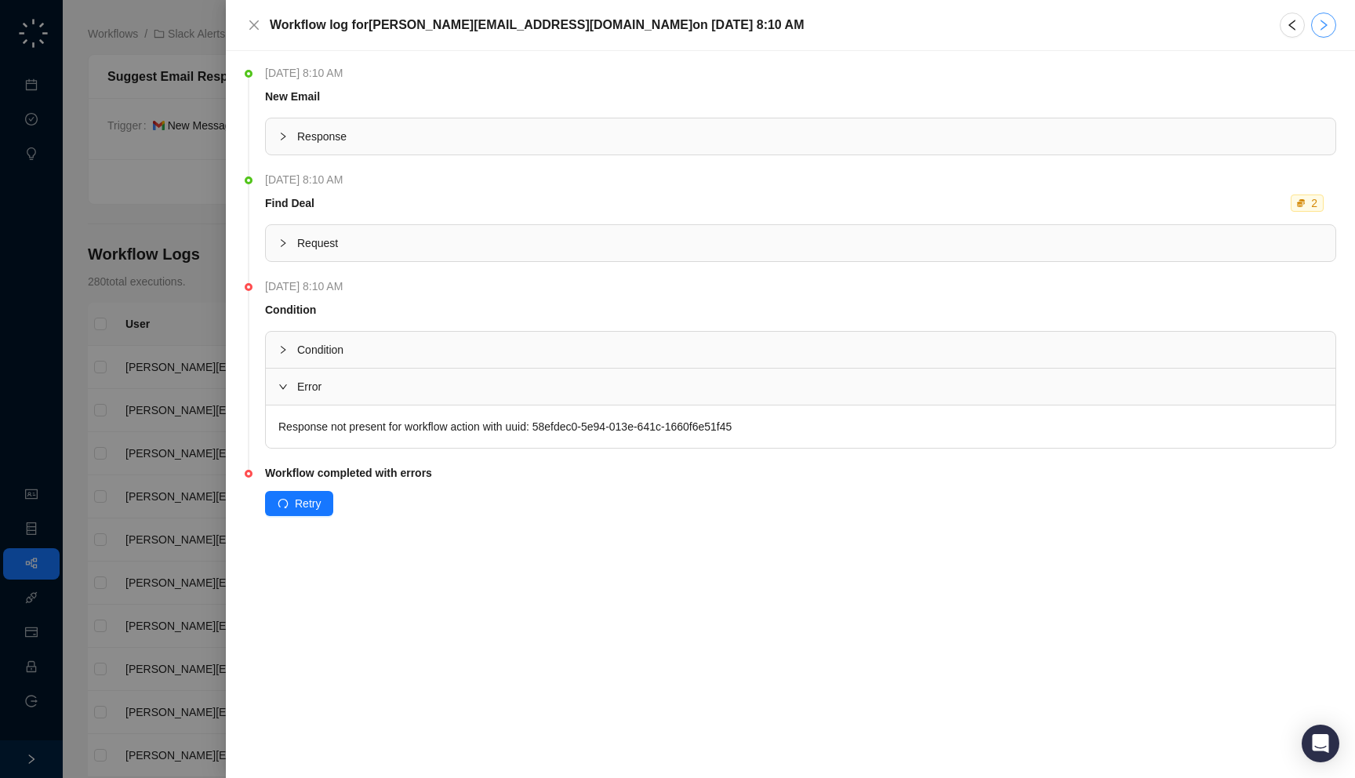
click at [1333, 30] on button "button" at bounding box center [1323, 25] width 25 height 25
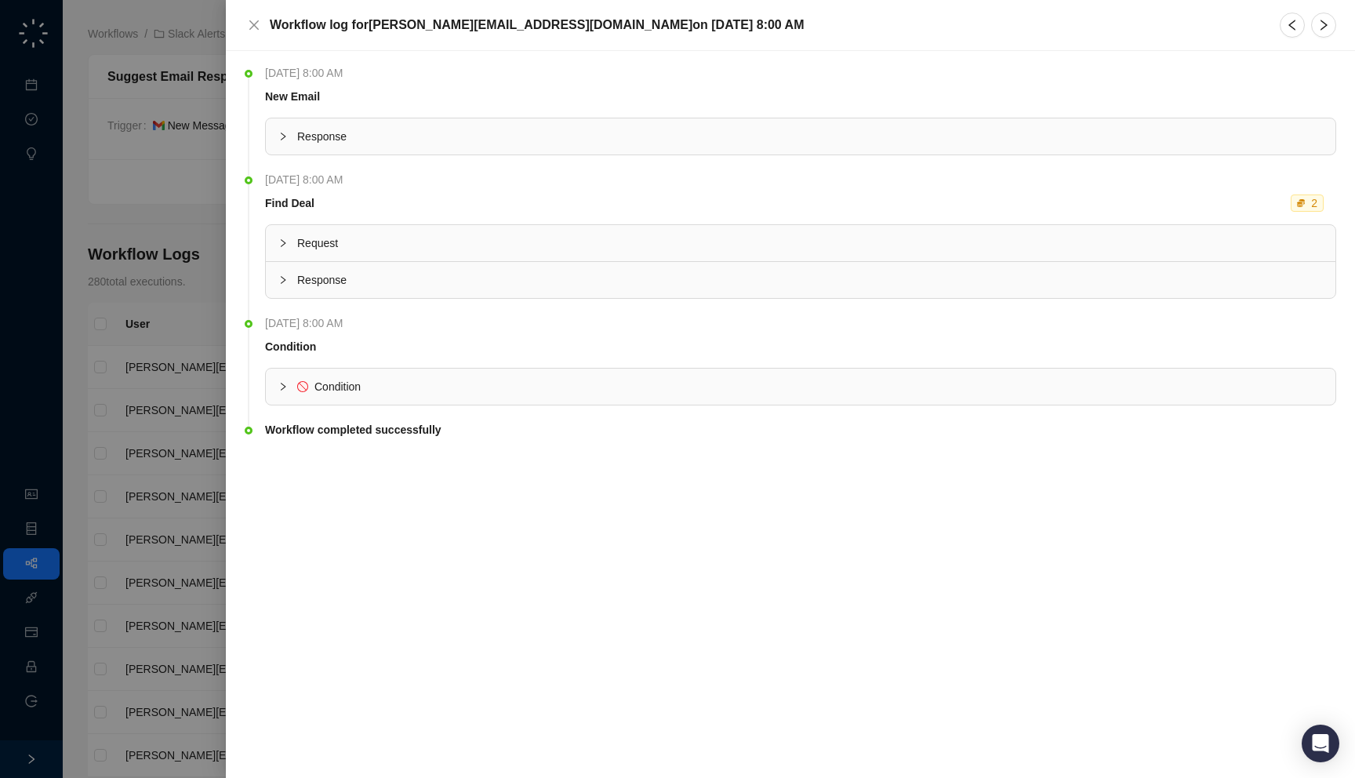
click at [543, 146] on div "Response" at bounding box center [800, 136] width 1069 height 36
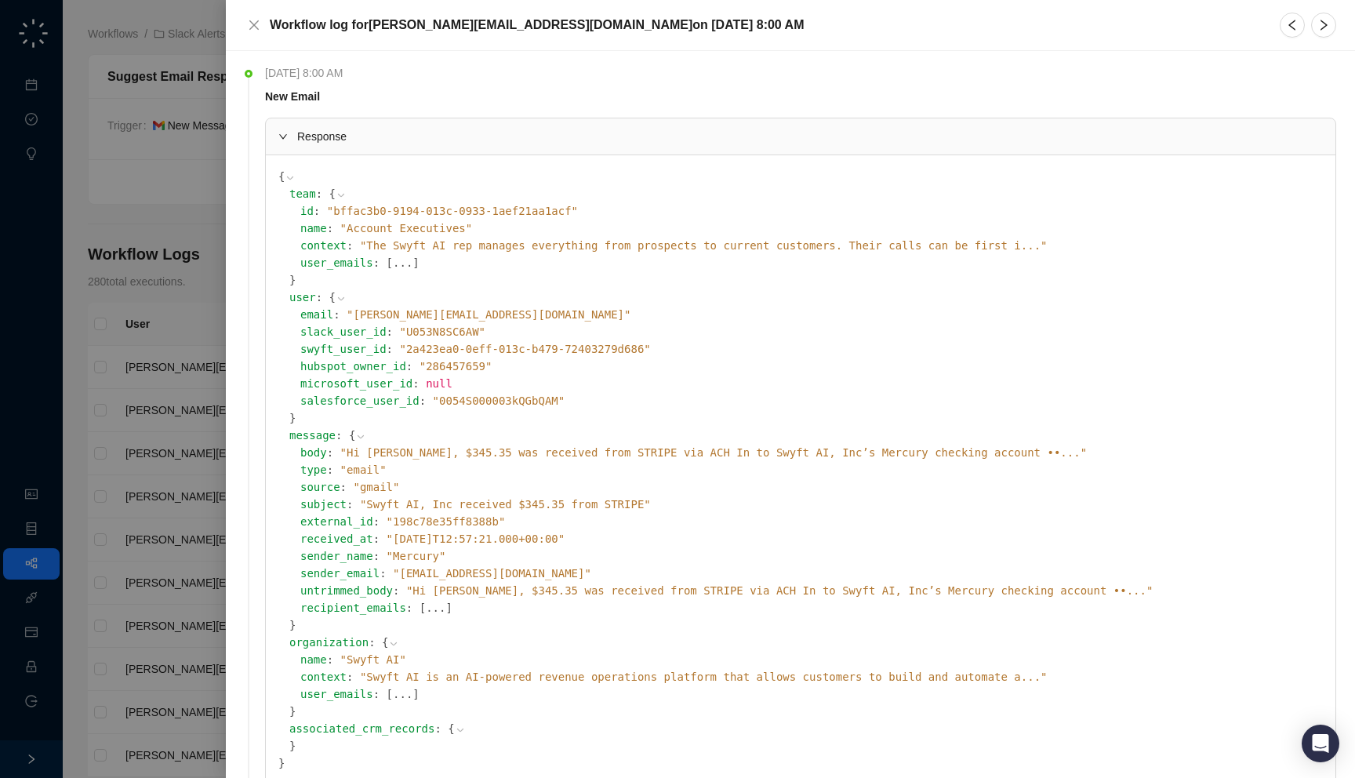
click at [546, 449] on span "" Hi Jake, $345.35 was received from STRIPE via ACH In to Swyft AI, Inc’s Mercu…" at bounding box center [713, 452] width 746 height 13
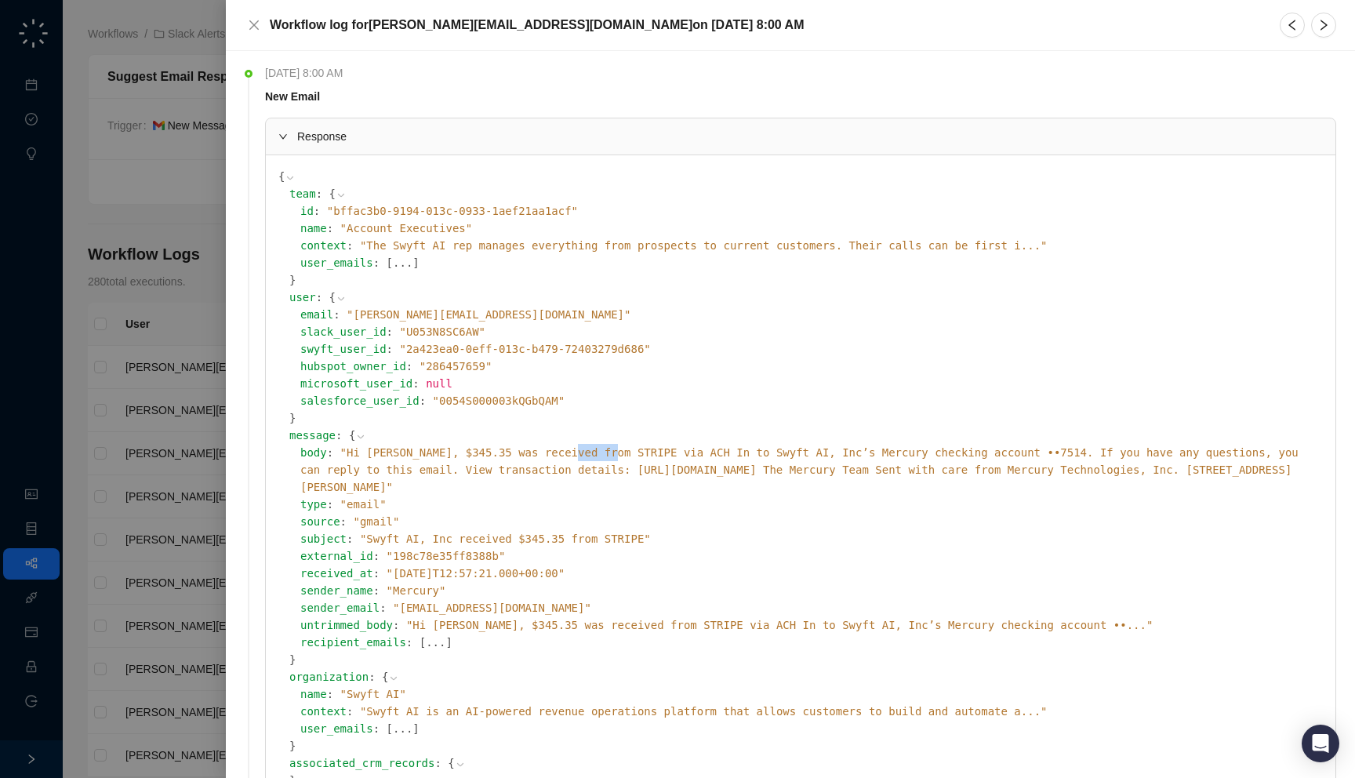
click at [546, 449] on span "" Hi Jake, $345.35 was received from STRIPE via ACH In to Swyft AI, Inc’s Mercu…" at bounding box center [799, 469] width 998 height 47
click at [566, 448] on span "" Hi Jake, $345.35 was received from STRIPE via ACH In to Swyft AI, Inc’s Mercu…" at bounding box center [799, 469] width 998 height 47
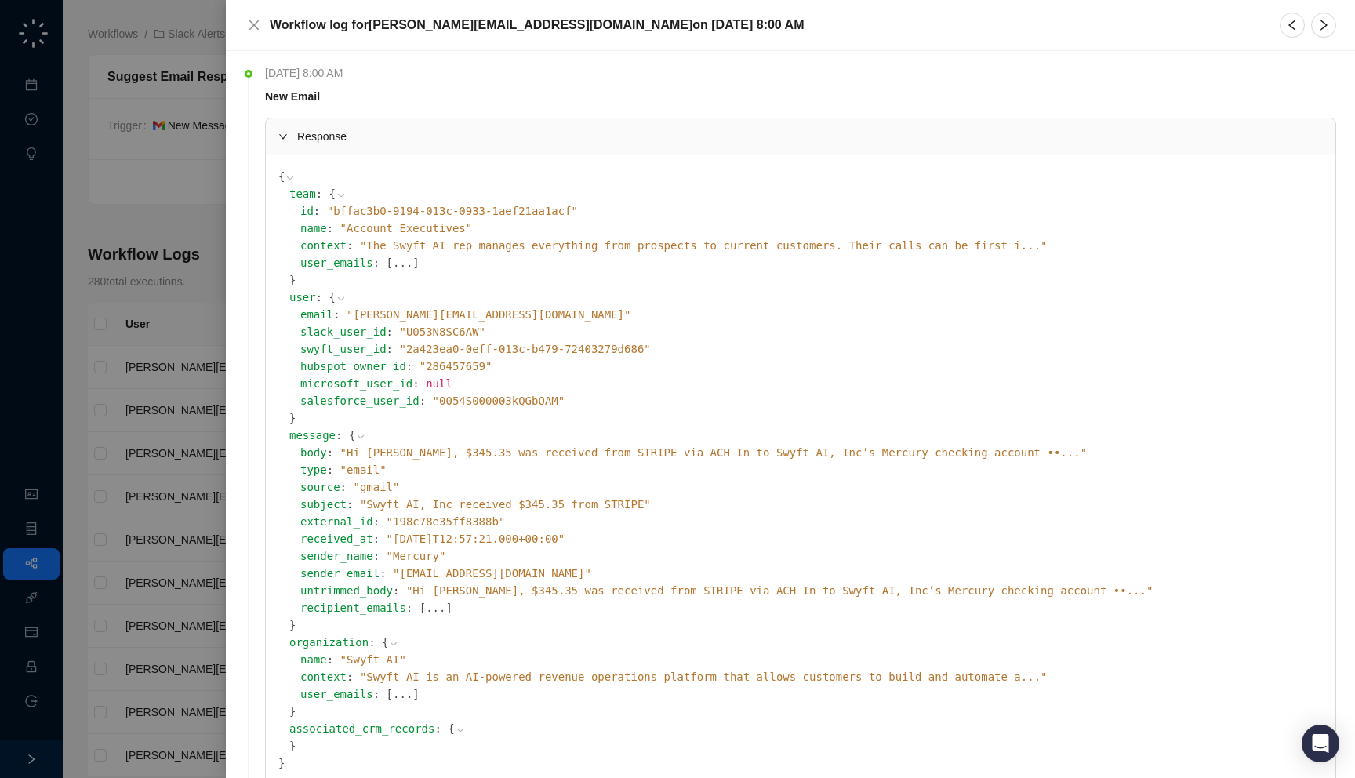
click at [1337, 9] on div "Workflow log for jake@swyftai.com on Wednesday, 08/20/25, 8:00 AM" at bounding box center [790, 25] width 1129 height 51
click at [1315, 34] on button "button" at bounding box center [1323, 25] width 25 height 25
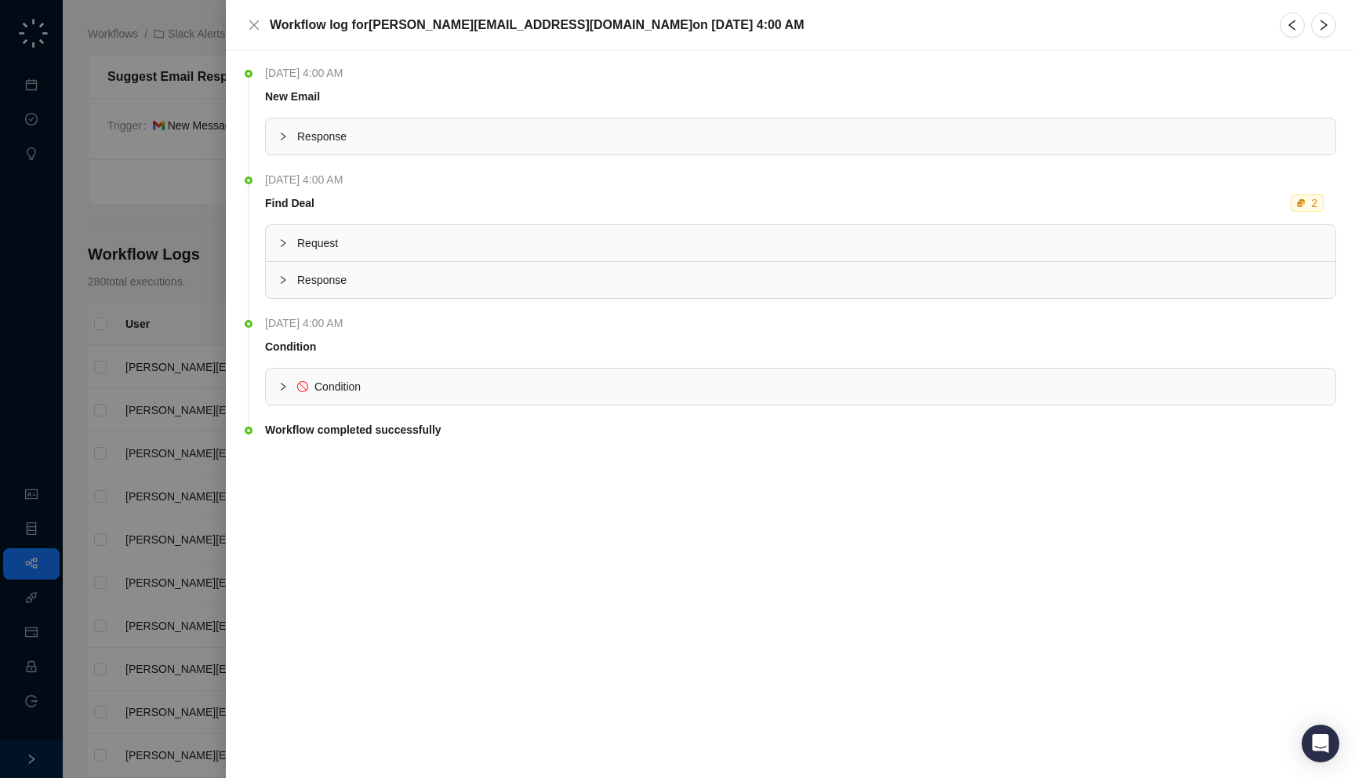
click at [540, 118] on div "Response" at bounding box center [800, 136] width 1069 height 36
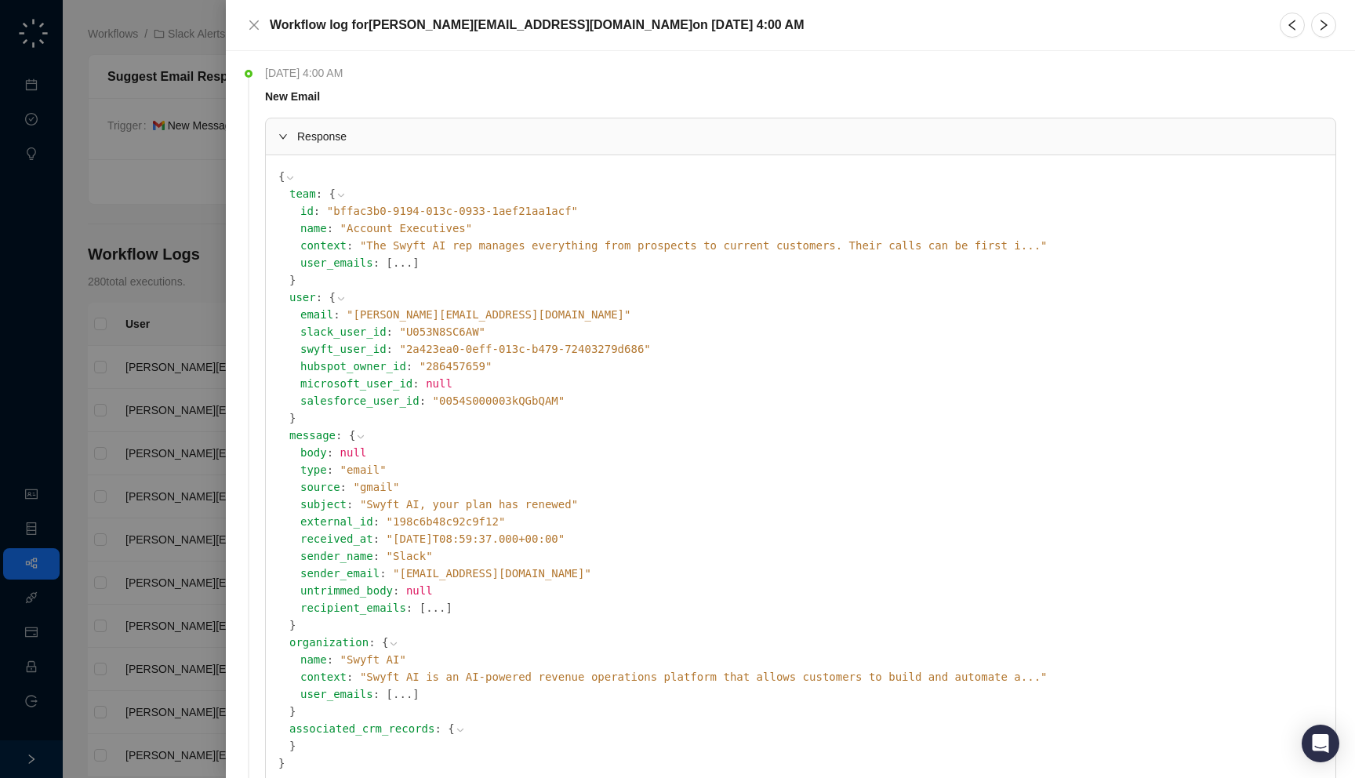
click at [433, 503] on span "" Swyft AI, your plan has renewed "" at bounding box center [469, 504] width 218 height 13
click at [449, 503] on span "" Swyft AI, your plan has renewed "" at bounding box center [469, 504] width 218 height 13
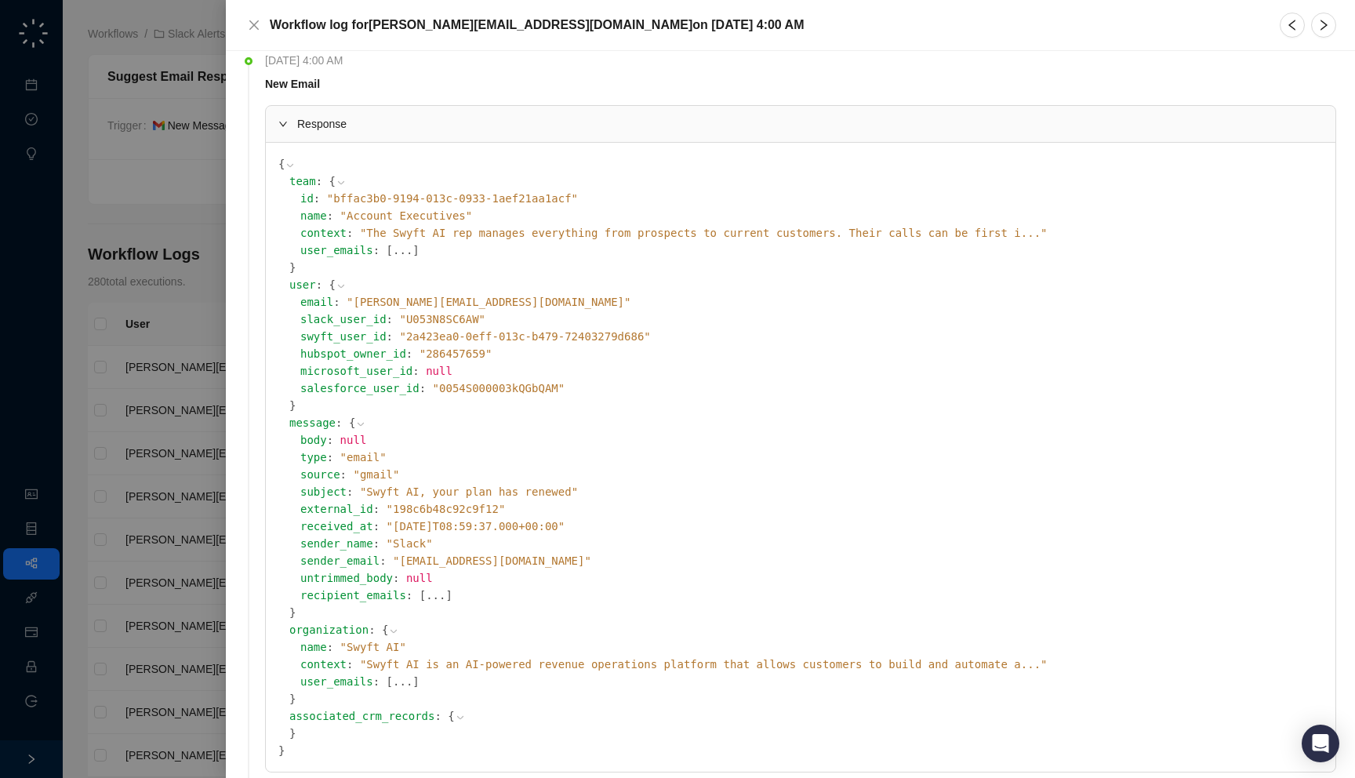
scroll to position [16, 0]
click at [1322, 24] on icon "right" at bounding box center [1323, 25] width 13 height 13
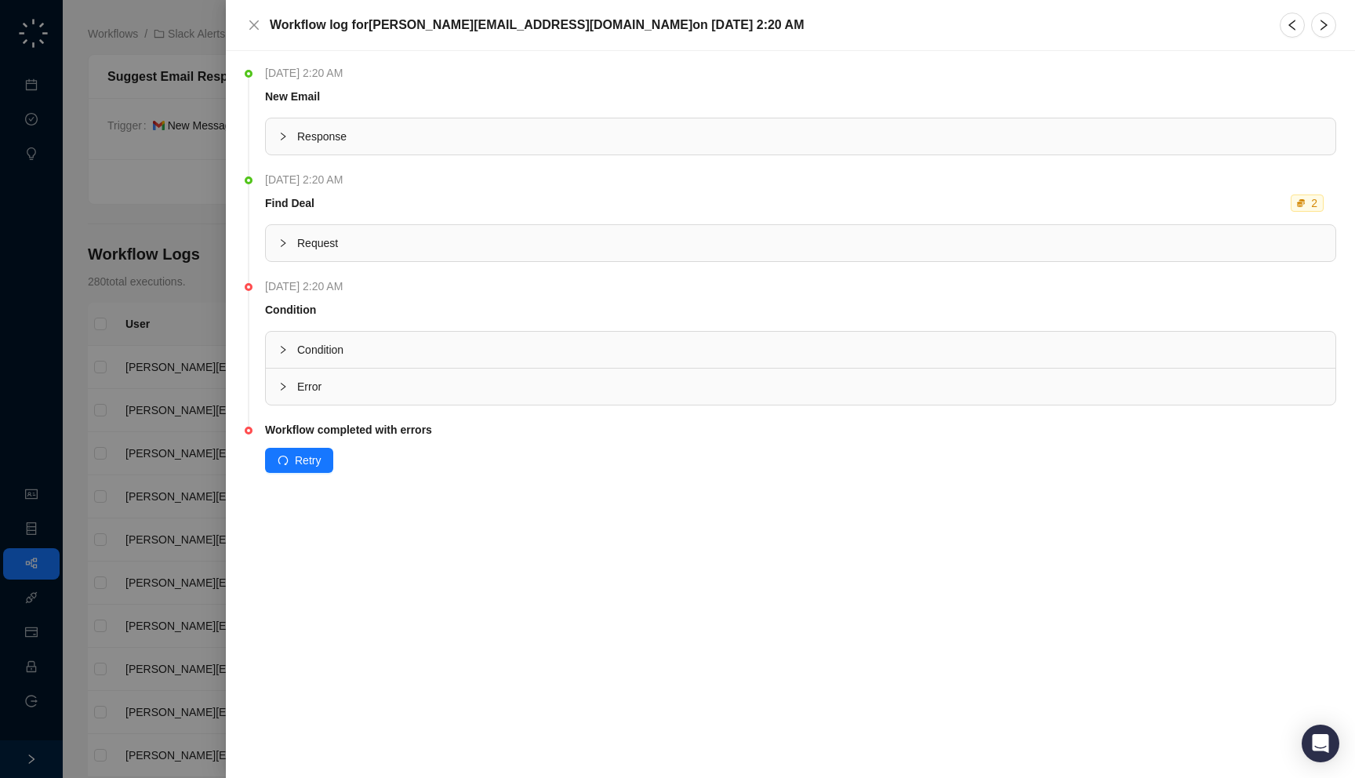
click at [388, 129] on span "Response" at bounding box center [809, 136] width 1025 height 17
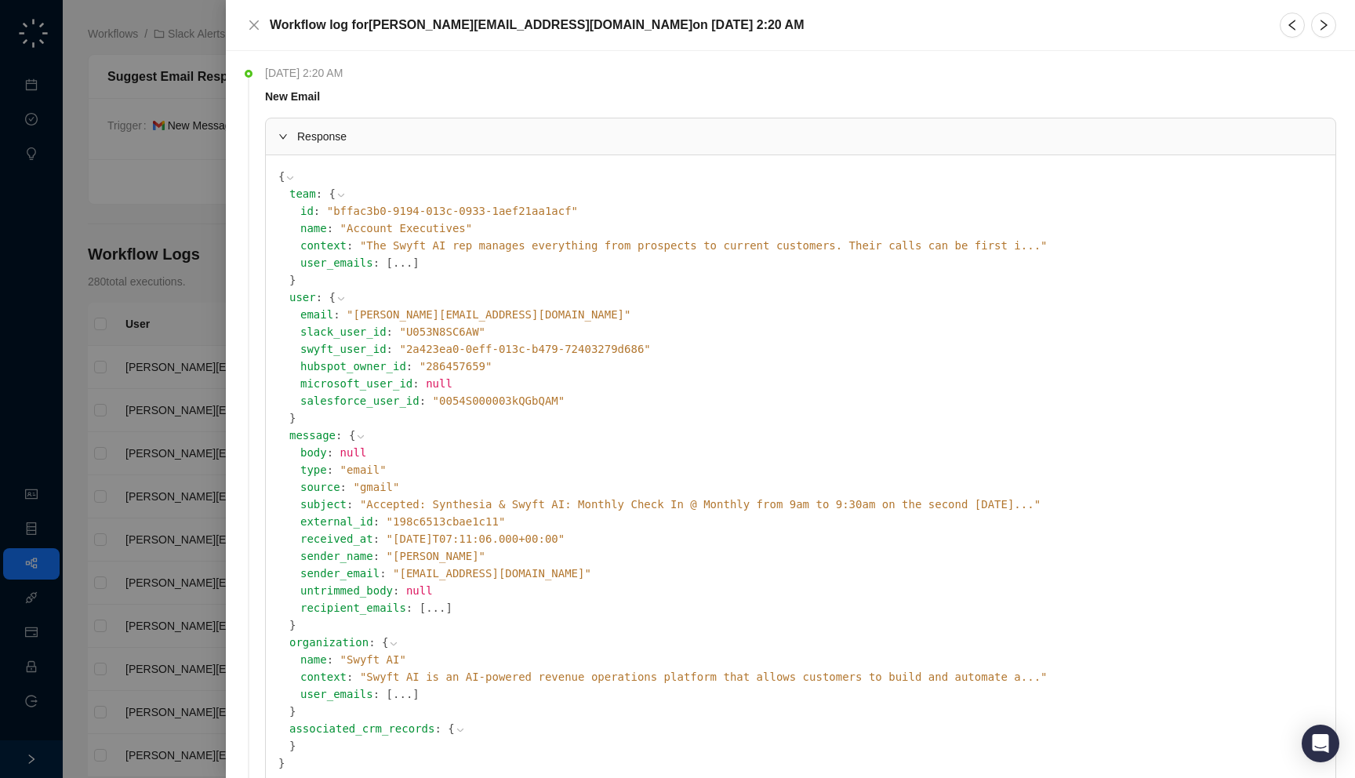
click at [466, 502] on span "" Accepted: Synthesia & Swyft AI: Monthly Check In @ Monthly from 9am to 9:30am…" at bounding box center [700, 504] width 680 height 13
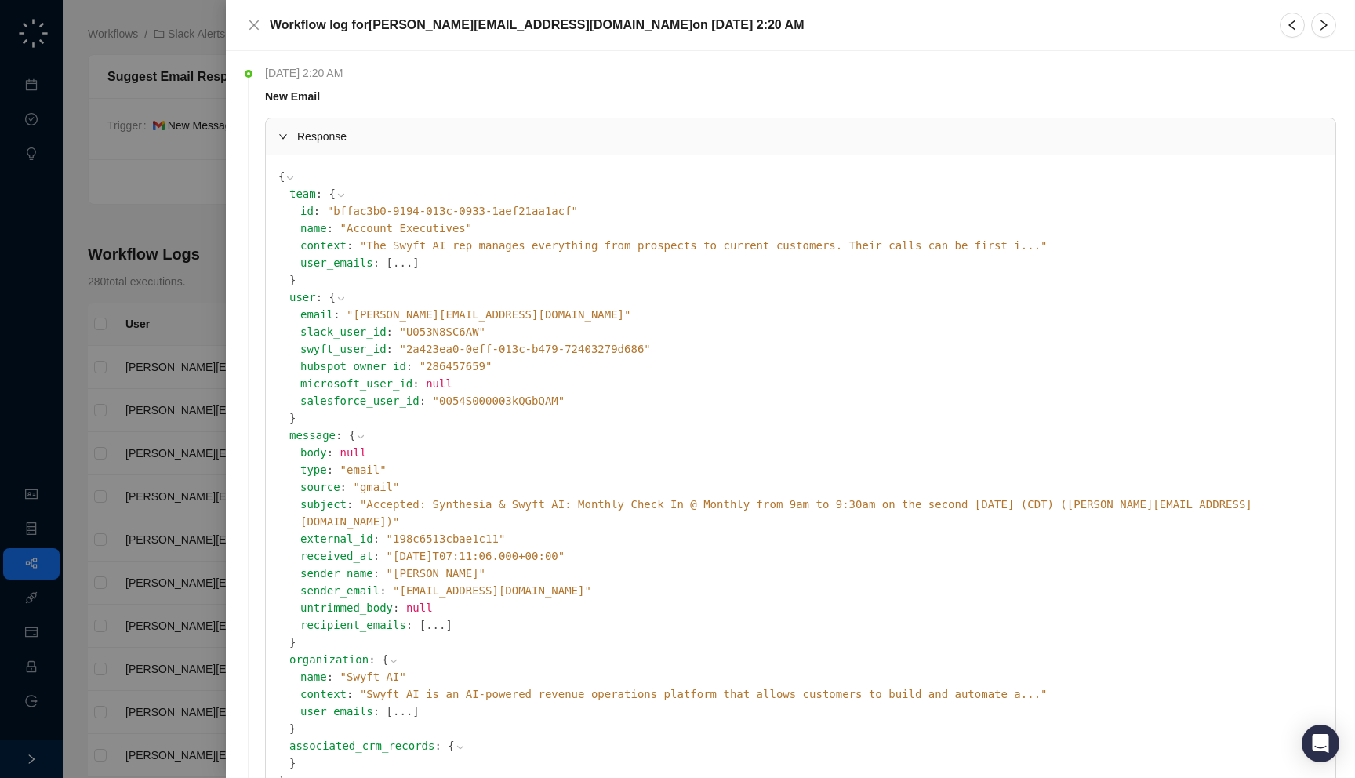
click at [470, 502] on span "" Accepted: Synthesia & Swyft AI: Monthly Check In @ Monthly from 9am to 9:30am…" at bounding box center [776, 513] width 952 height 30
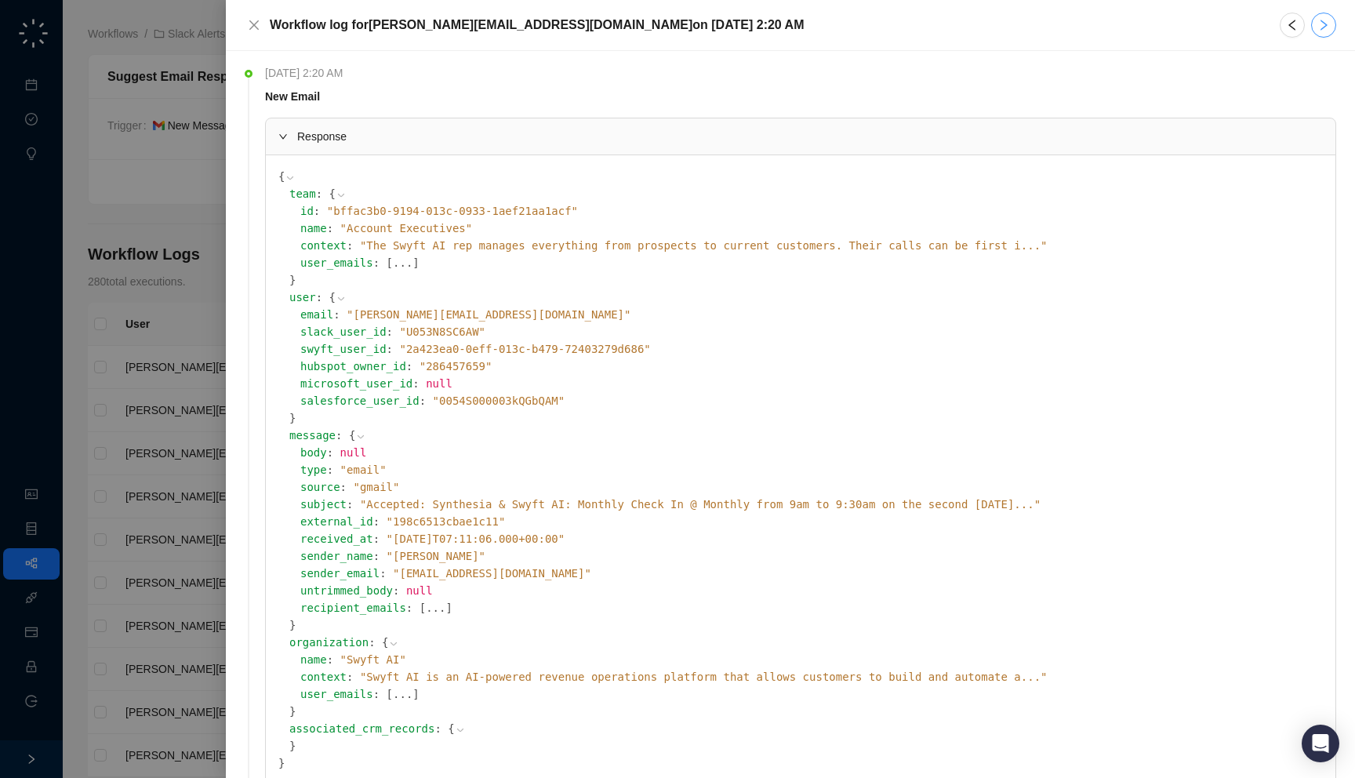
click at [1320, 23] on icon "right" at bounding box center [1323, 25] width 13 height 13
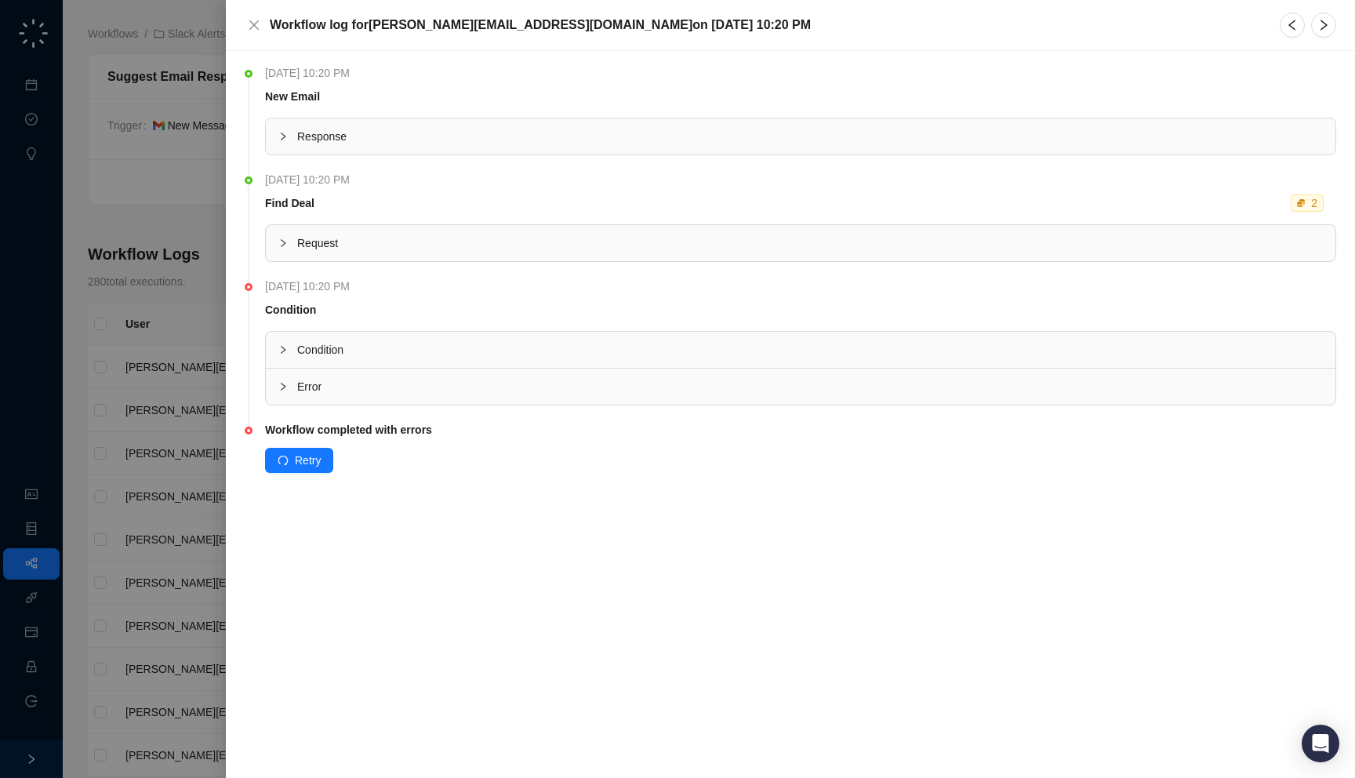
click at [541, 132] on span "Response" at bounding box center [809, 136] width 1025 height 17
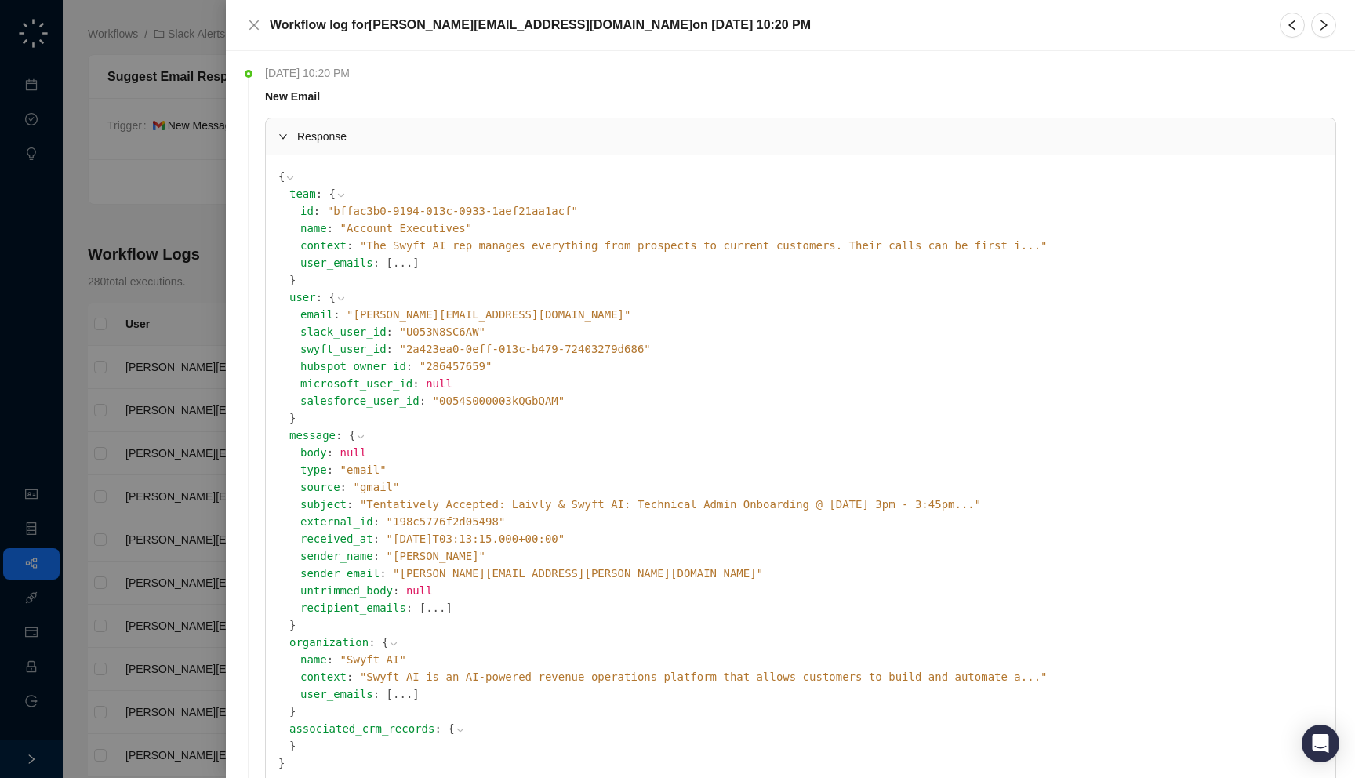
click at [513, 502] on span "" Tentatively Accepted: Laivly & Swyft AI: Technical Admin Onboarding @ Thu Aug…" at bounding box center [670, 504] width 621 height 13
click at [550, 504] on span "" Tentatively Accepted: Laivly & Swyft AI: Technical Admin Onboarding @ Thu Aug…" at bounding box center [825, 504] width 931 height 13
click at [1322, 31] on icon "right" at bounding box center [1323, 25] width 13 height 13
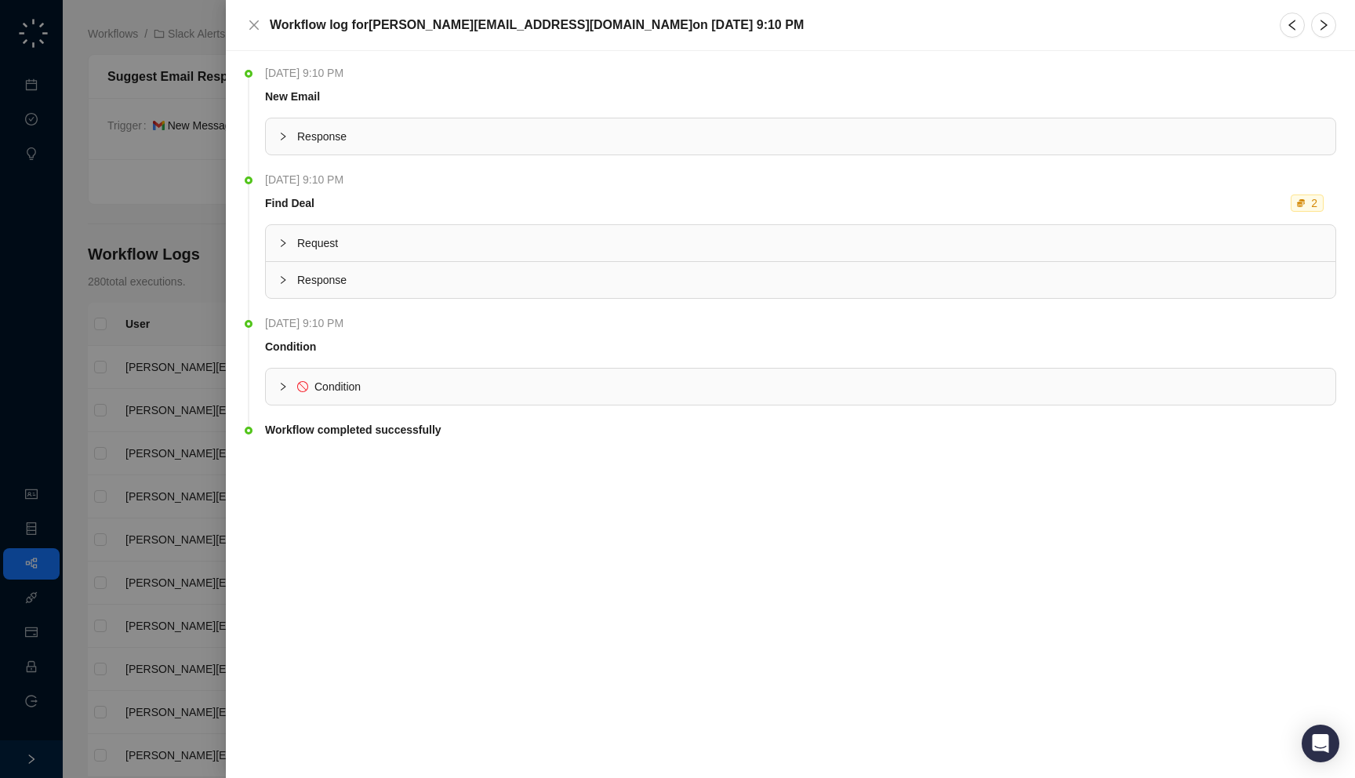
click at [533, 122] on div "Response" at bounding box center [800, 136] width 1069 height 36
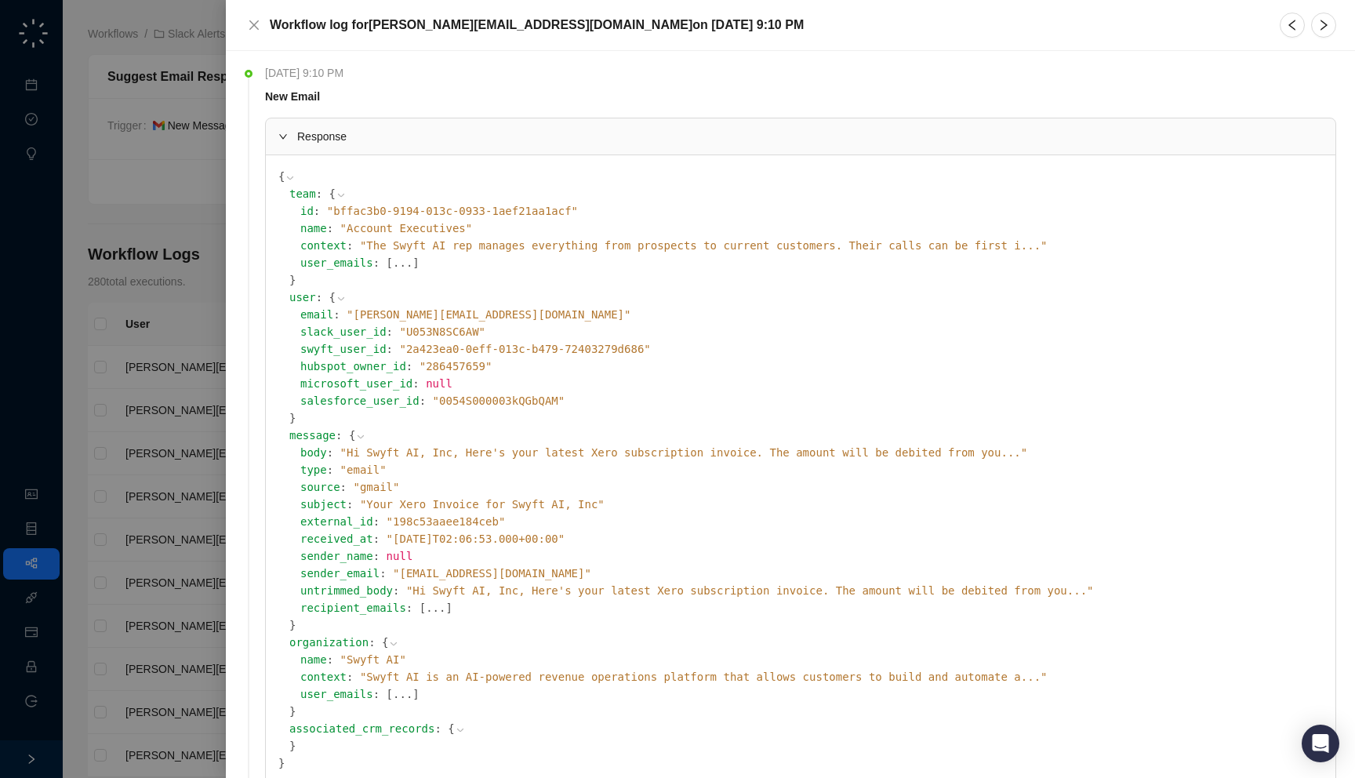
click at [533, 123] on div "Response" at bounding box center [800, 136] width 1069 height 36
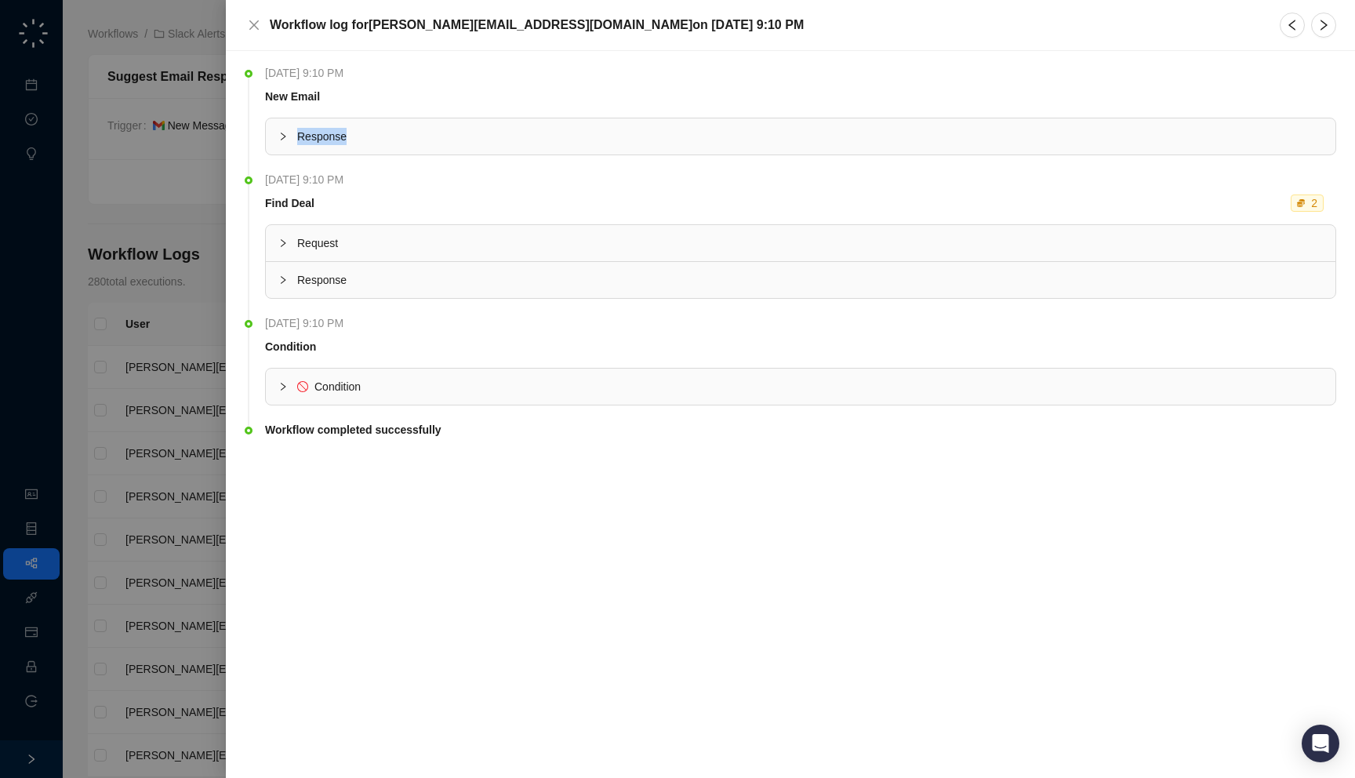
click at [533, 123] on div "Response" at bounding box center [800, 136] width 1069 height 36
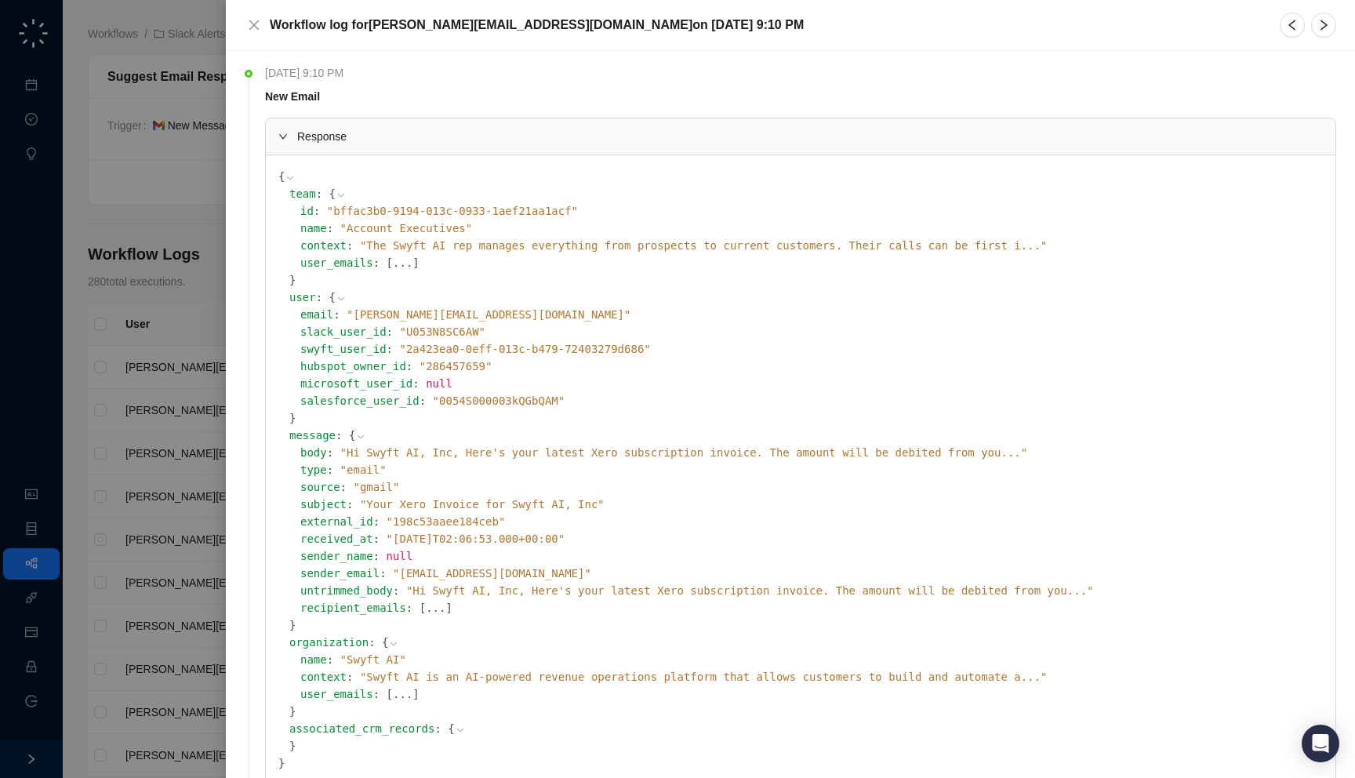
click at [524, 452] on span "" Hi Swyft AI, Inc, Here's your latest Xero subscription invoice. The amount wi…" at bounding box center [683, 452] width 687 height 13
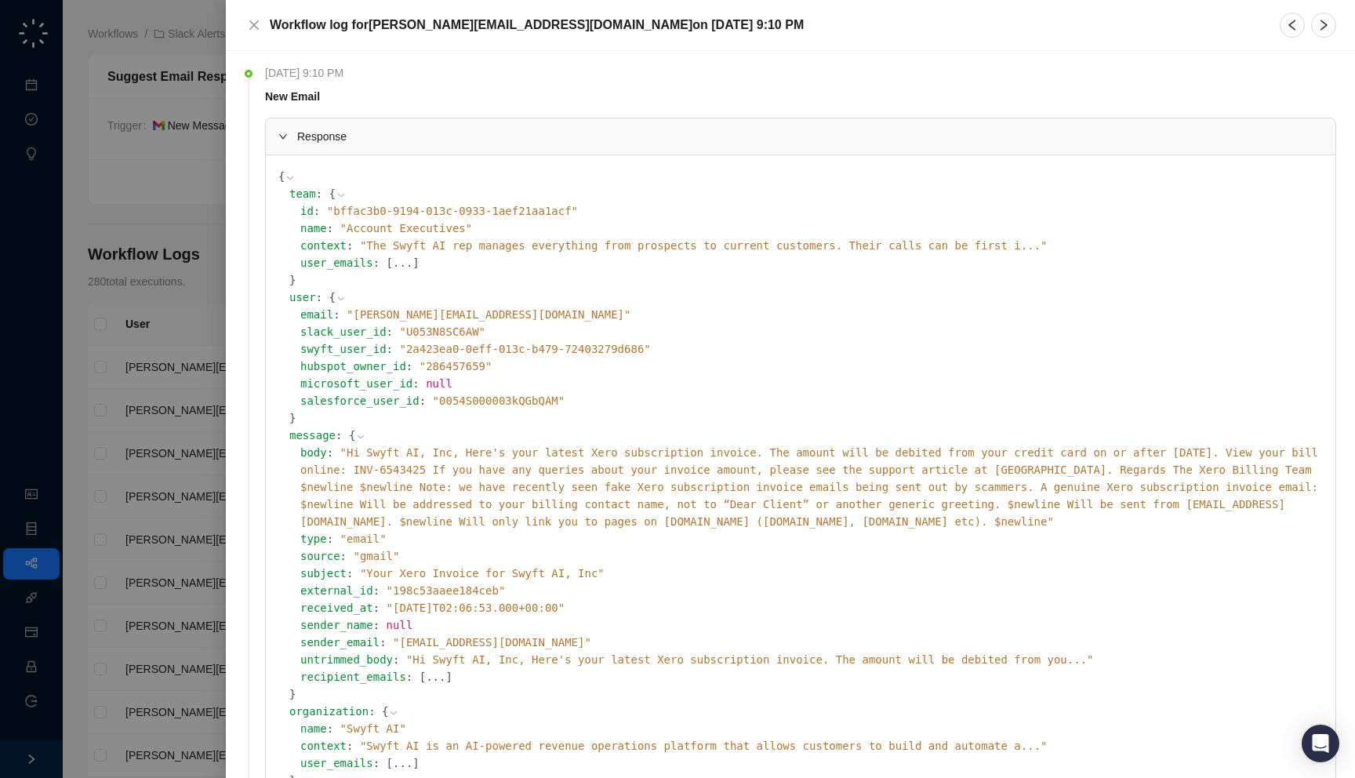
scroll to position [254, 0]
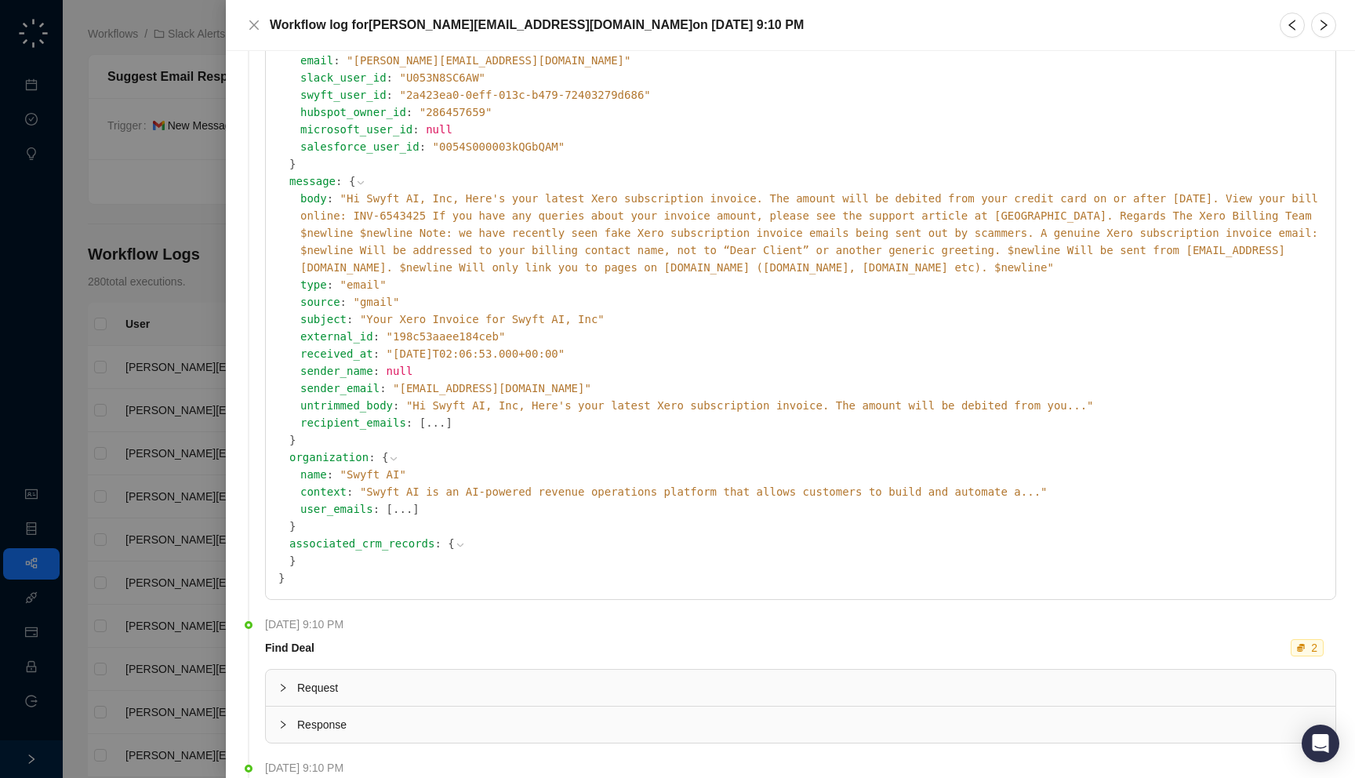
click at [564, 207] on div "body : " Hi Swyft AI, Inc, Here's your latest Xero subscription invoice. The am…" at bounding box center [811, 233] width 1022 height 86
click at [566, 198] on span "" Hi Swyft AI, Inc, Here's your latest Xero subscription invoice. The amount wi…" at bounding box center [808, 233] width 1017 height 82
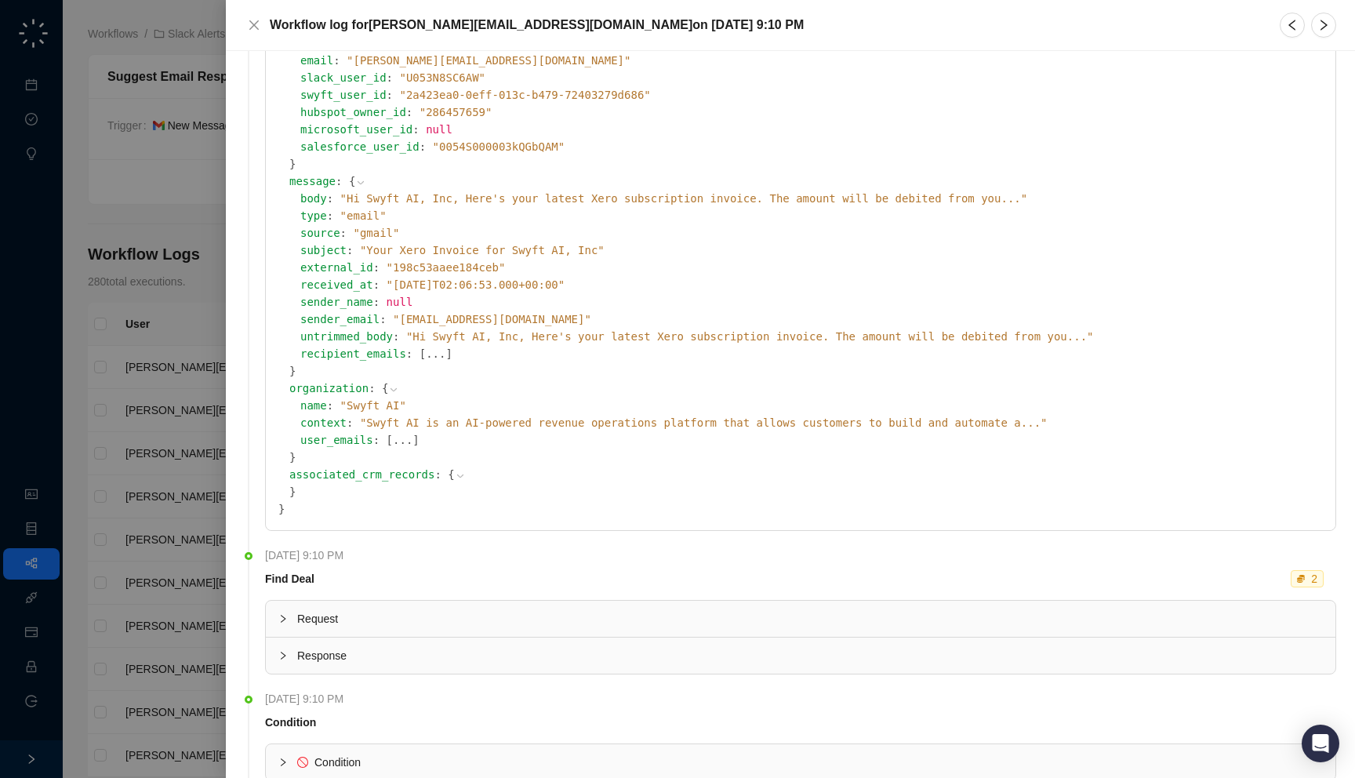
scroll to position [0, 0]
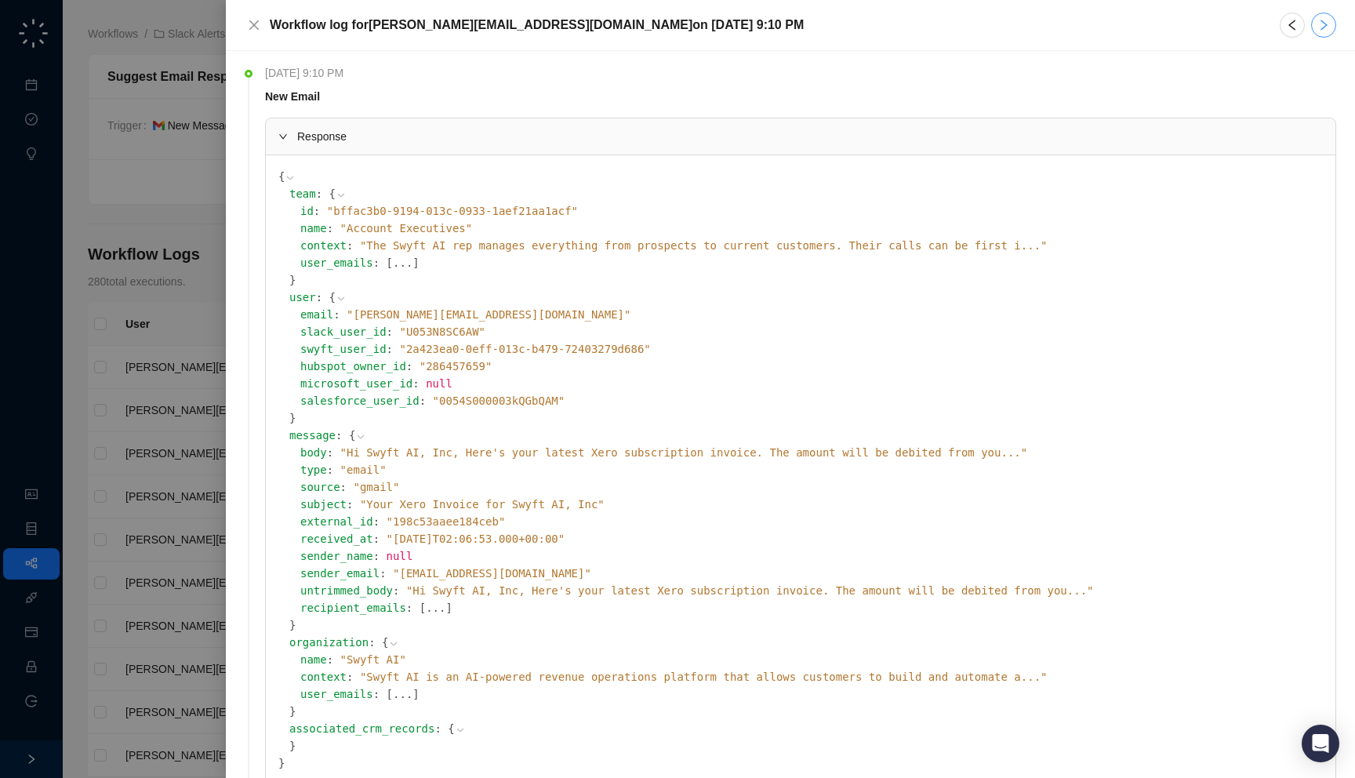
click at [1317, 27] on icon "right" at bounding box center [1323, 25] width 13 height 13
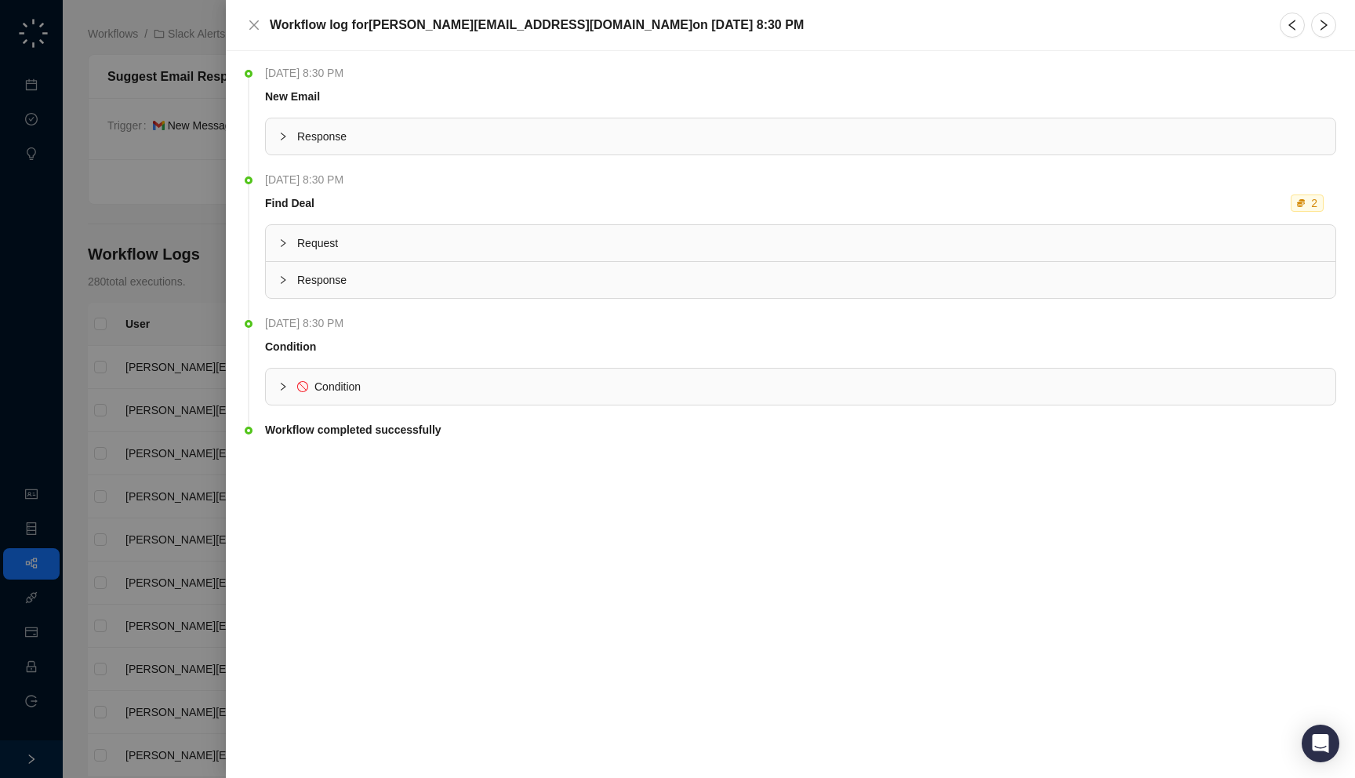
click at [508, 139] on span "Response" at bounding box center [809, 136] width 1025 height 17
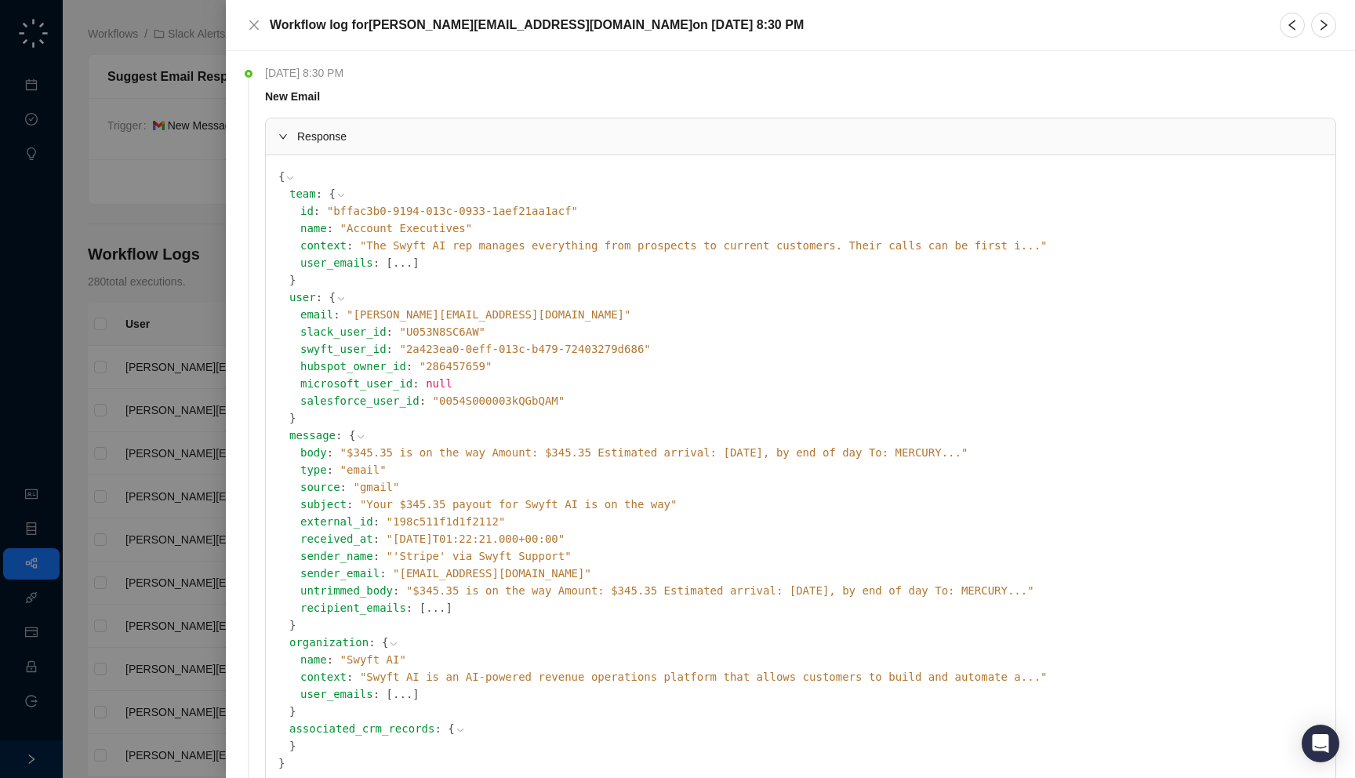
click at [106, 374] on div at bounding box center [677, 389] width 1355 height 778
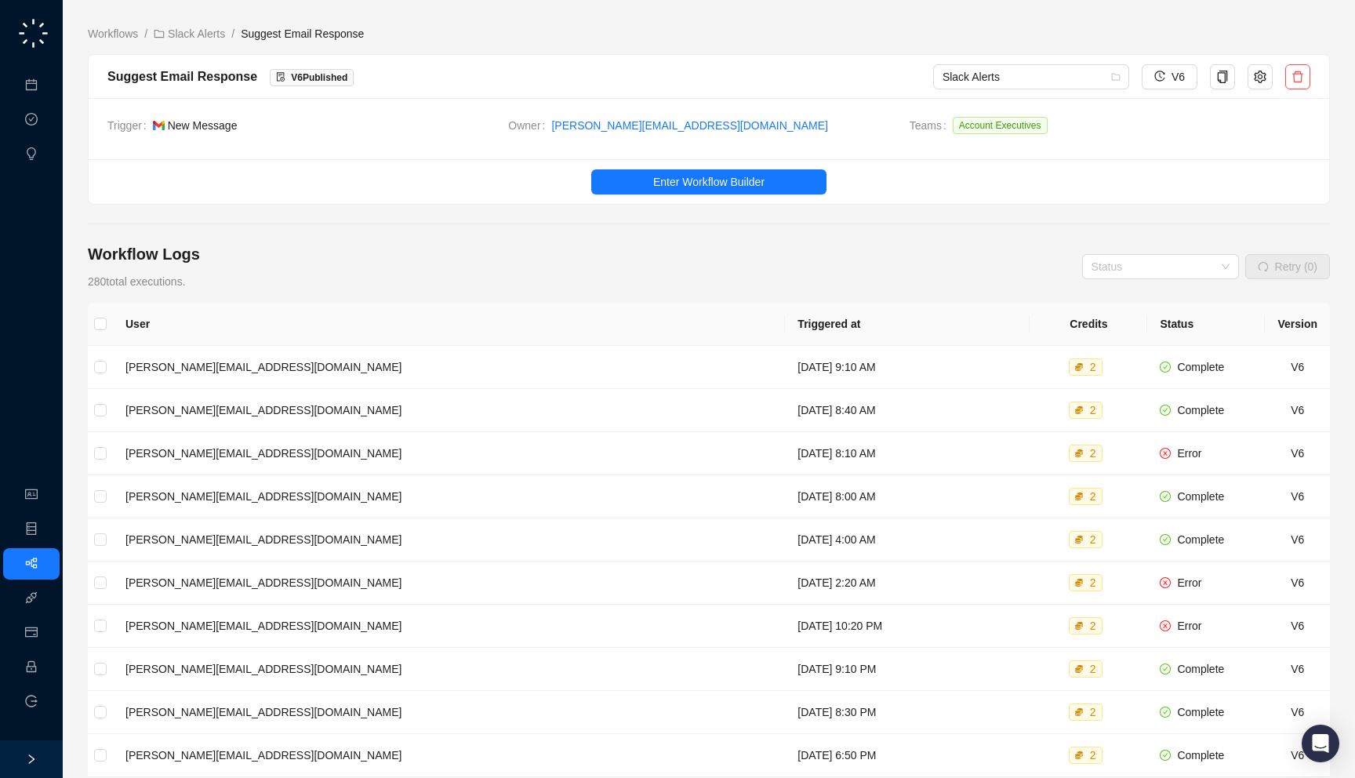
drag, startPoint x: 365, startPoint y: 140, endPoint x: 346, endPoint y: 128, distance: 22.2
click at [346, 128] on td "Trigger New Message" at bounding box center [307, 129] width 401 height 24
click at [45, 661] on link "Employee" at bounding box center [69, 667] width 49 height 13
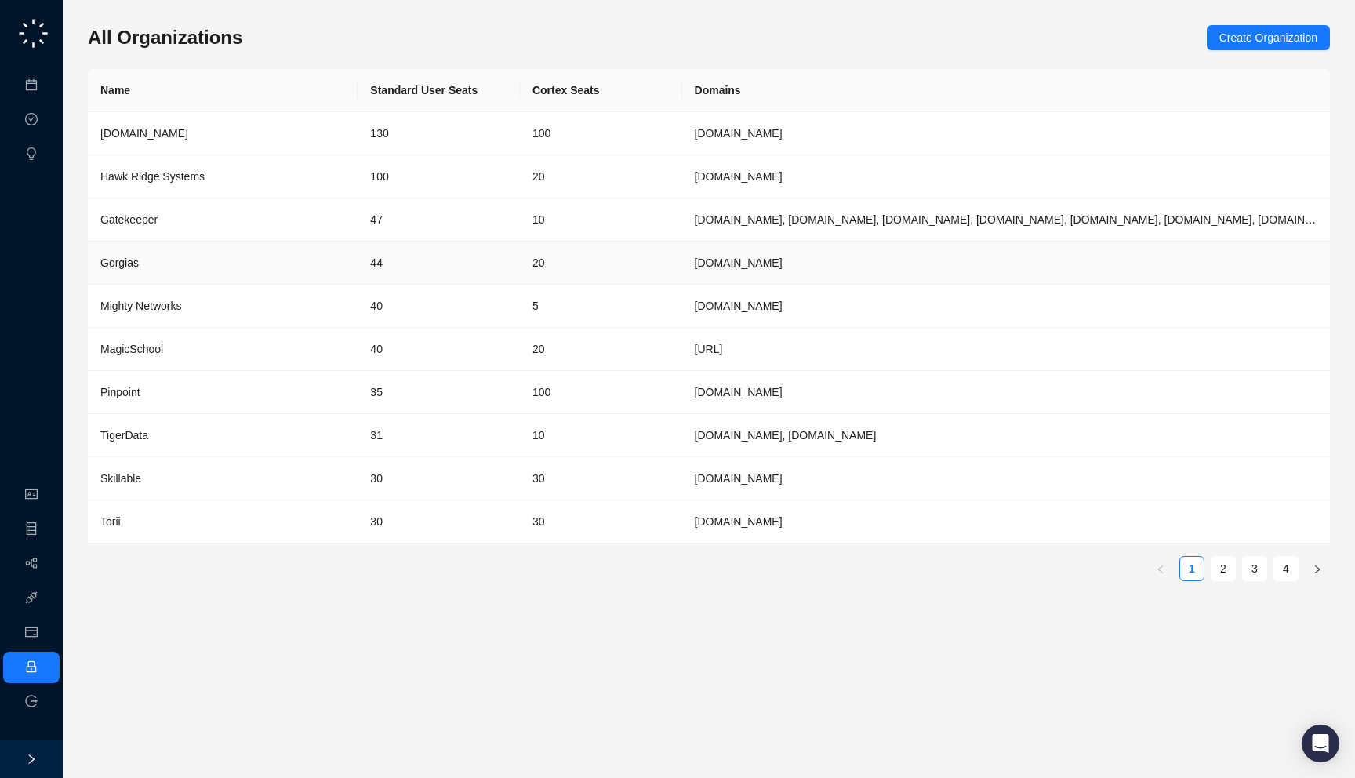
click at [451, 262] on td "44" at bounding box center [438, 262] width 162 height 43
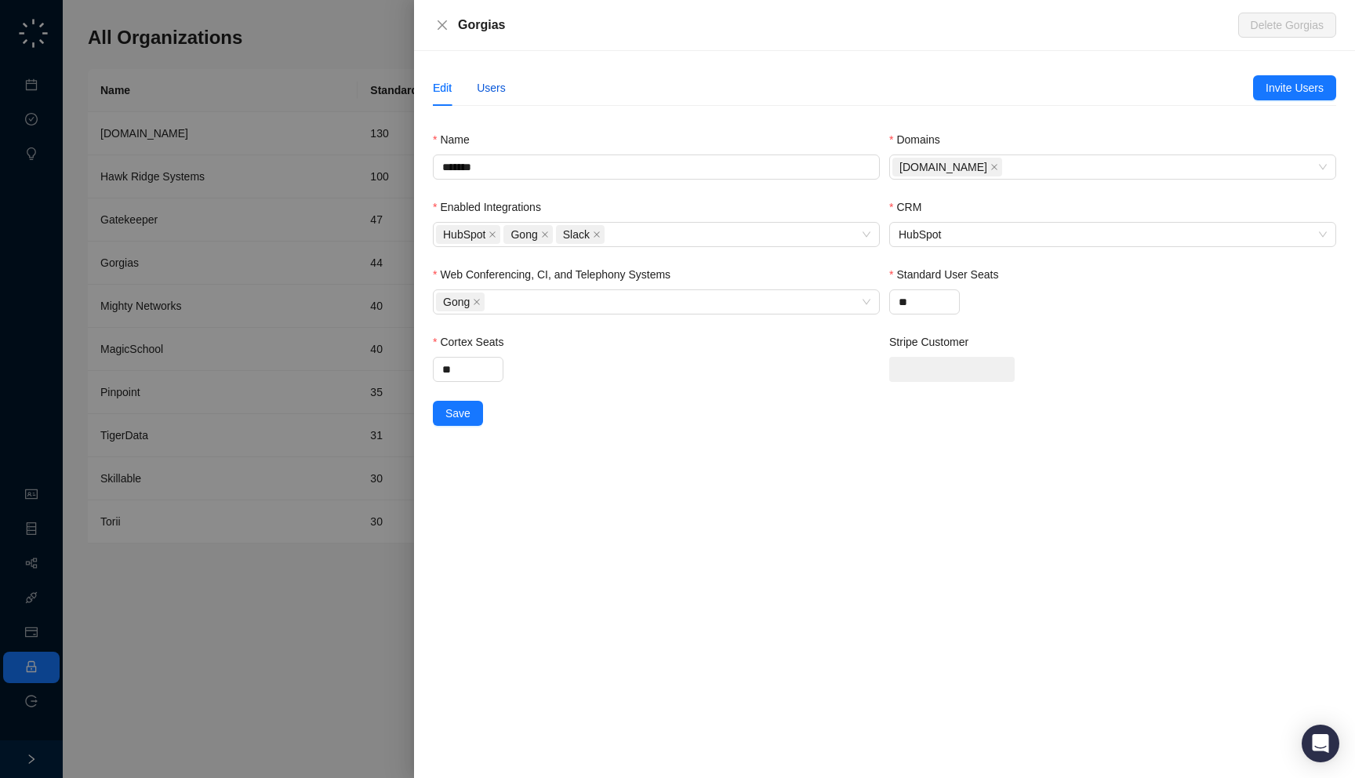
click at [502, 91] on div "Users" at bounding box center [491, 87] width 29 height 17
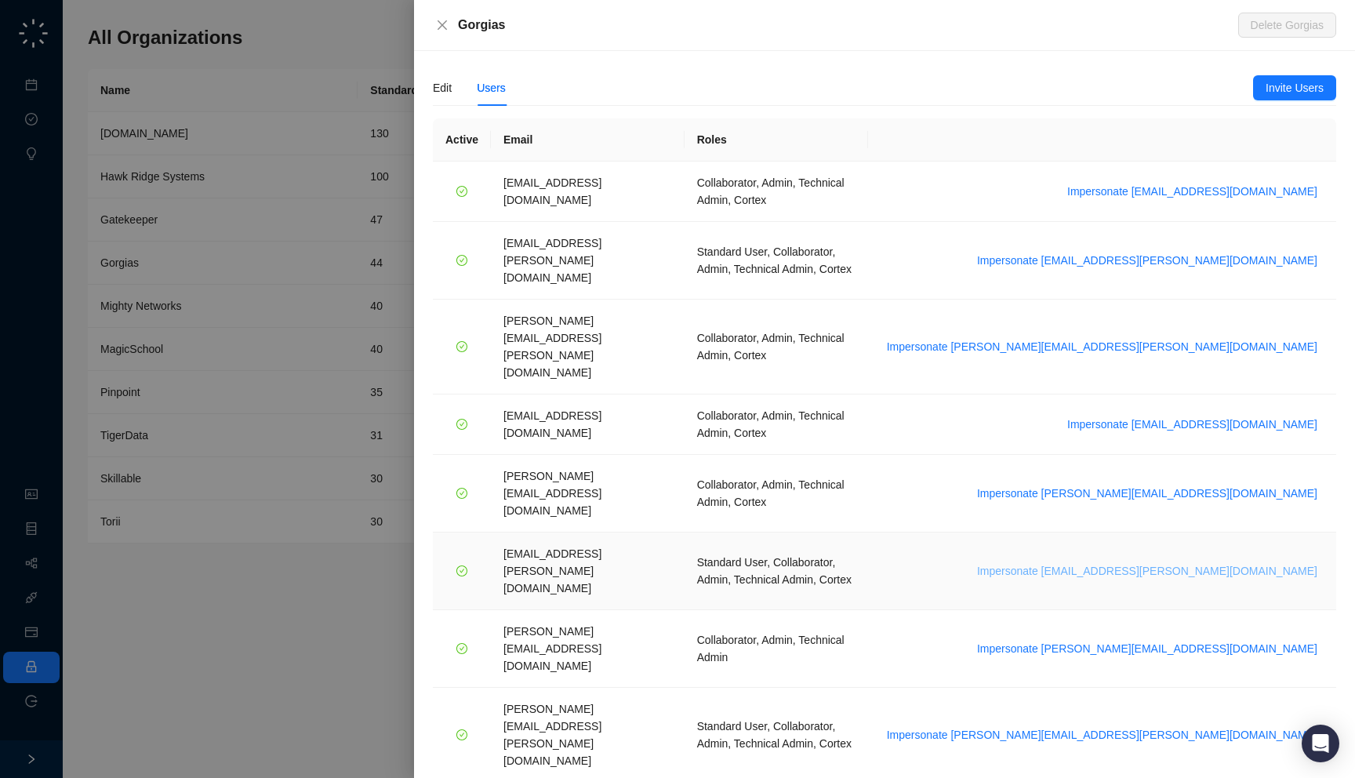
click at [1193, 562] on span "Impersonate [EMAIL_ADDRESS][PERSON_NAME][DOMAIN_NAME]" at bounding box center [1147, 570] width 340 height 17
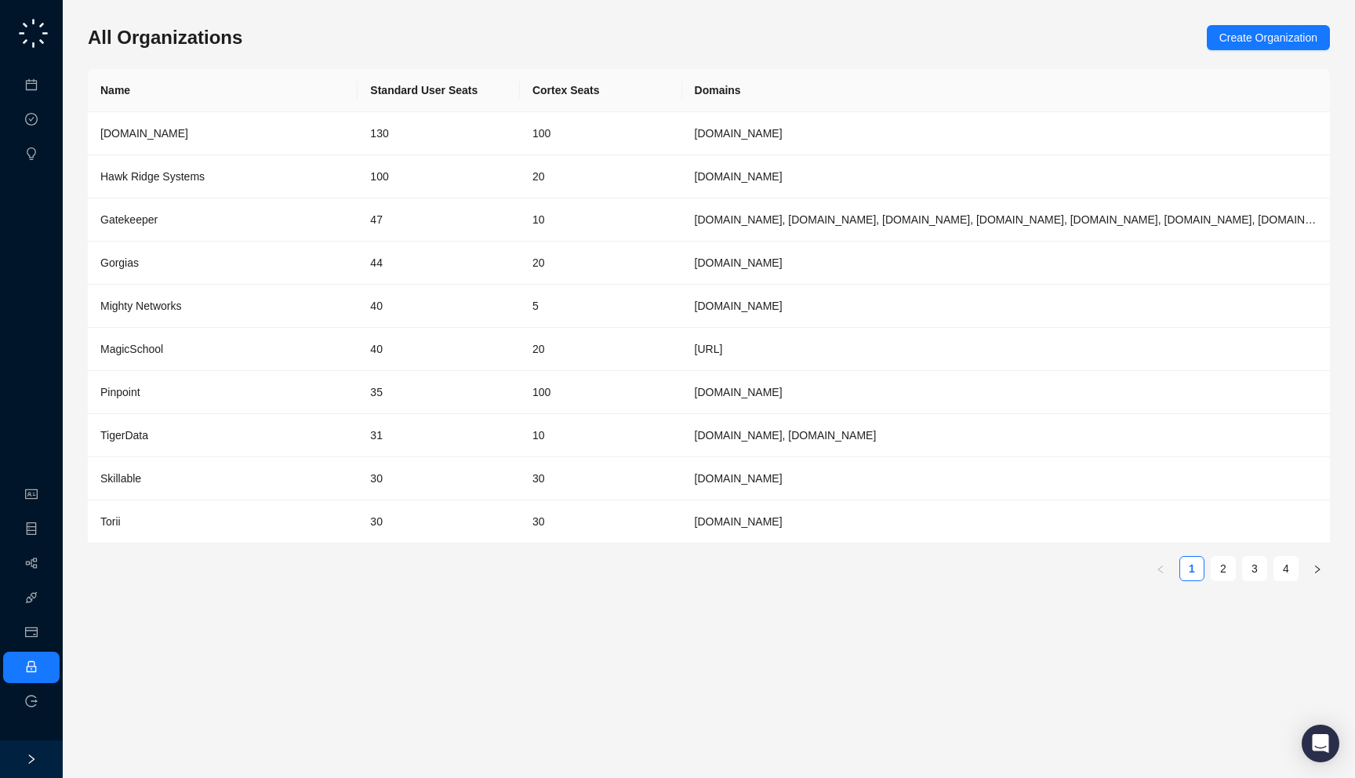
click at [254, 35] on div "All Organizations Create Organization" at bounding box center [709, 37] width 1242 height 25
click at [285, 136] on div "[DOMAIN_NAME]" at bounding box center [222, 133] width 245 height 17
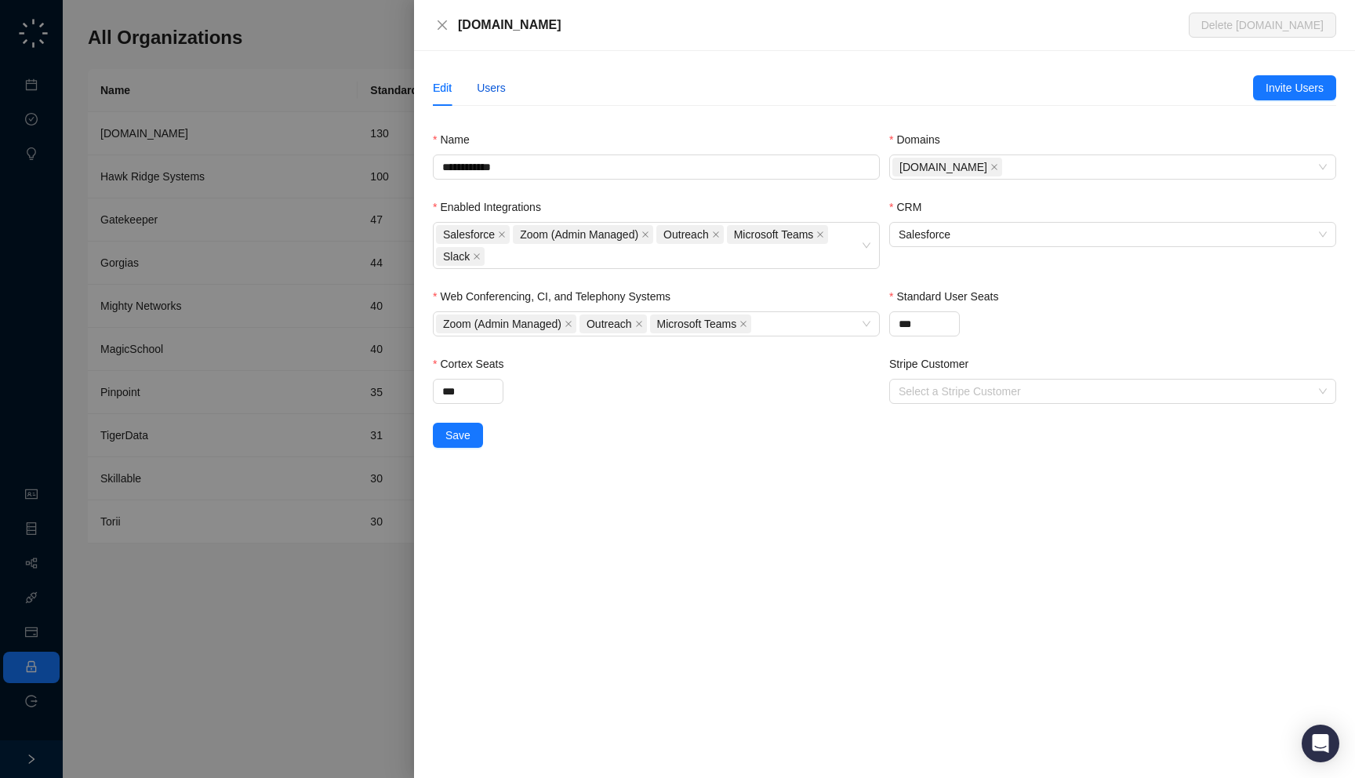
click at [502, 90] on div "Users" at bounding box center [491, 87] width 29 height 17
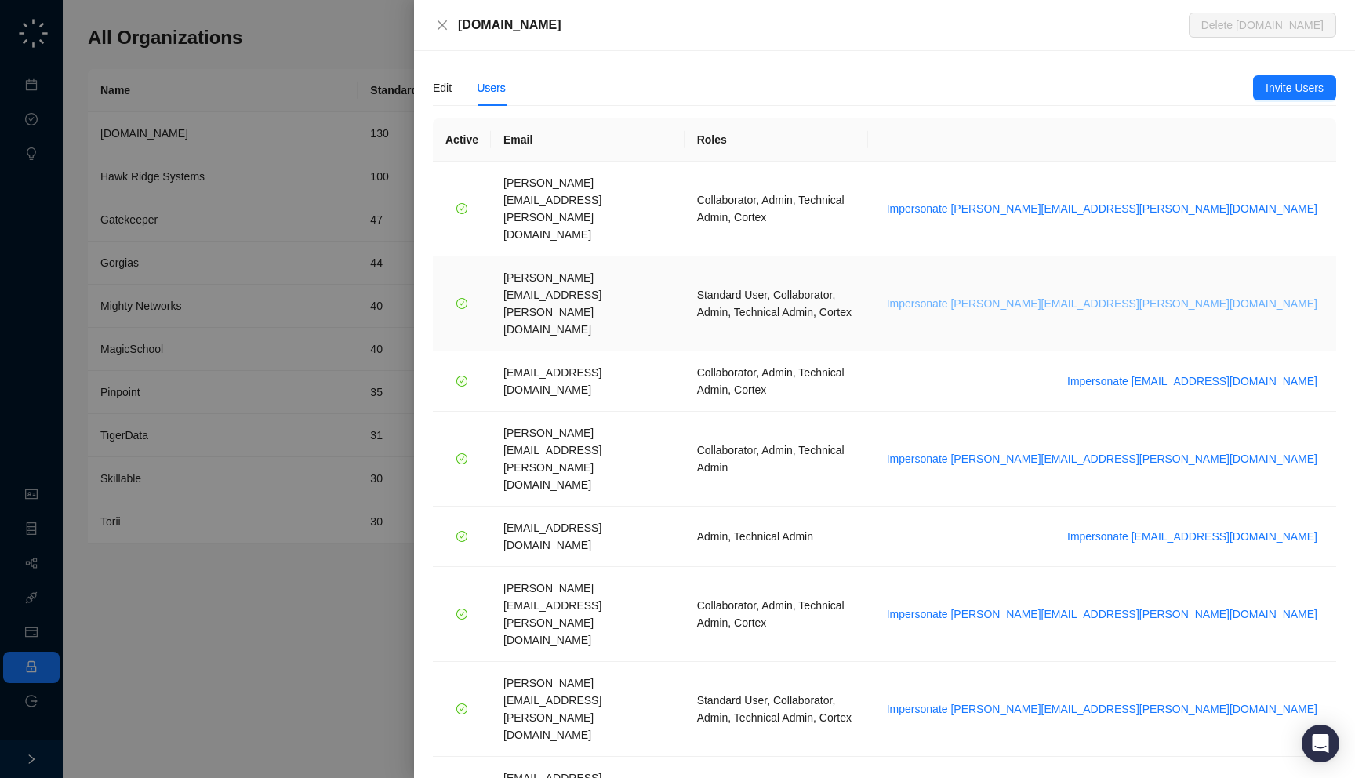
click at [1223, 295] on span "Impersonate daniel.vanderwalt@synthesia.io" at bounding box center [1102, 303] width 430 height 17
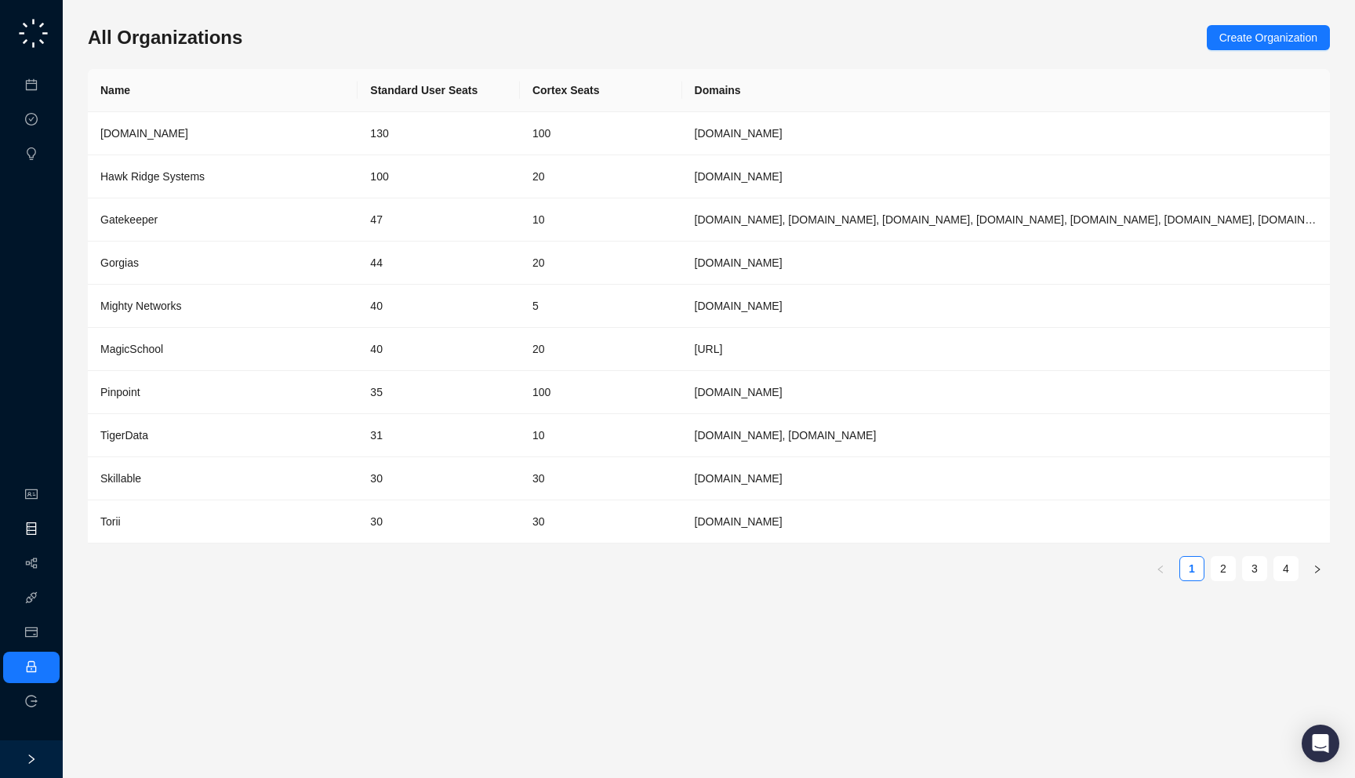
click at [45, 535] on link "Object Manager" at bounding box center [84, 529] width 78 height 13
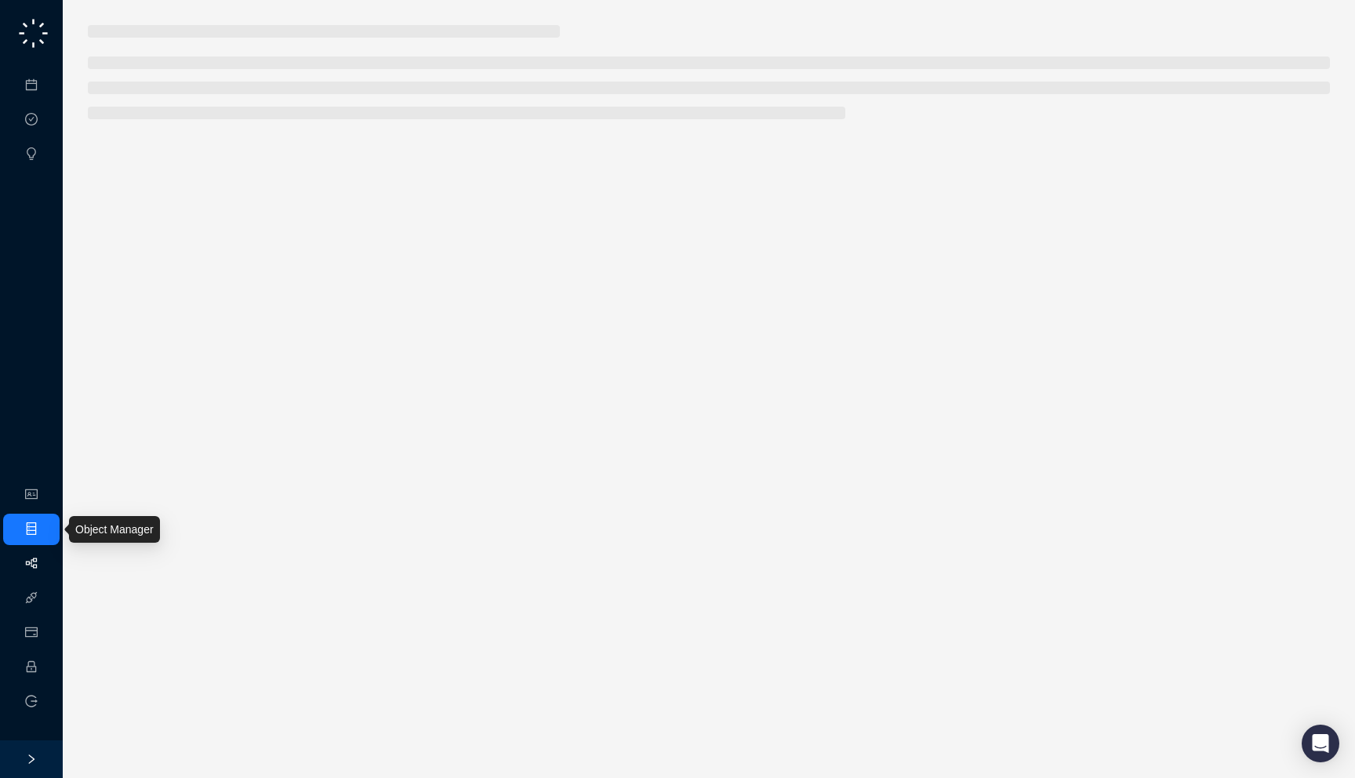
click at [45, 568] on link "Workflows" at bounding box center [70, 563] width 50 height 13
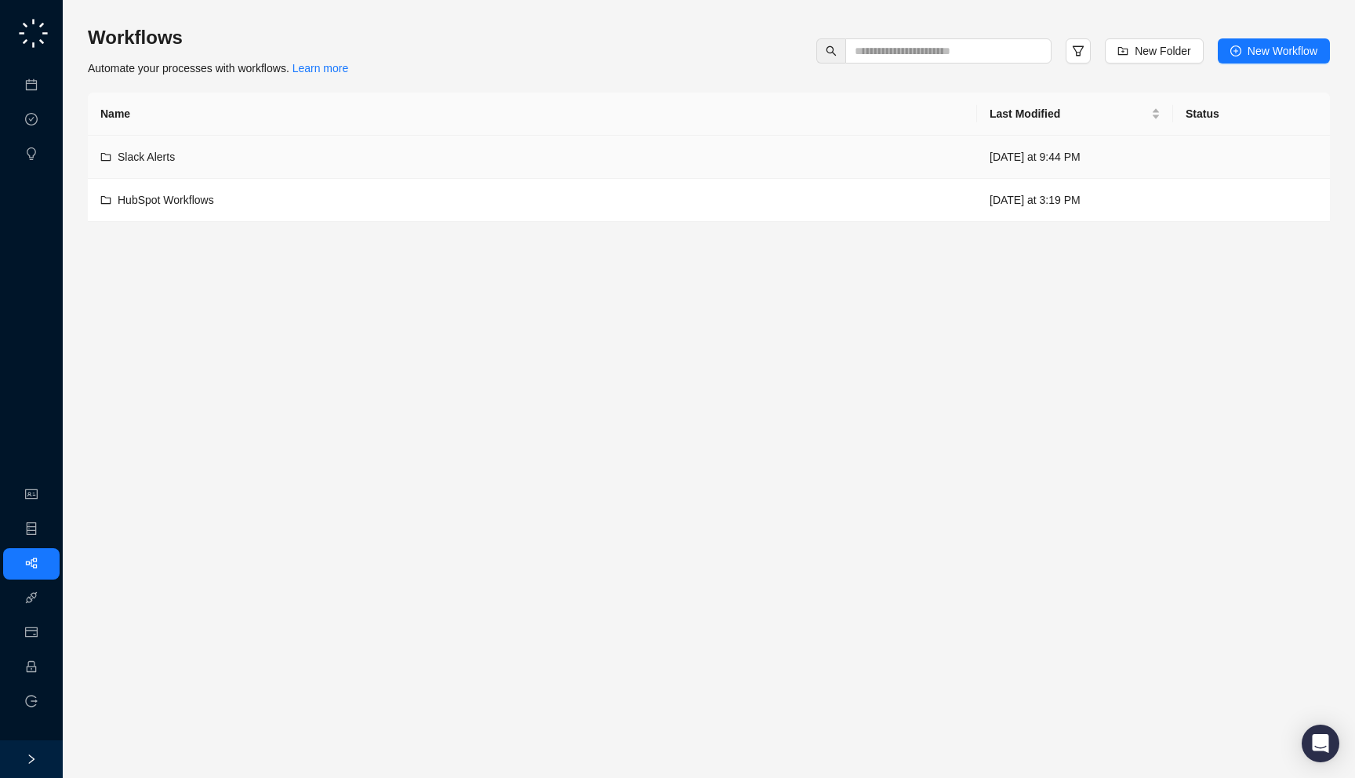
click at [435, 164] on div "Slack Alerts" at bounding box center [532, 156] width 864 height 17
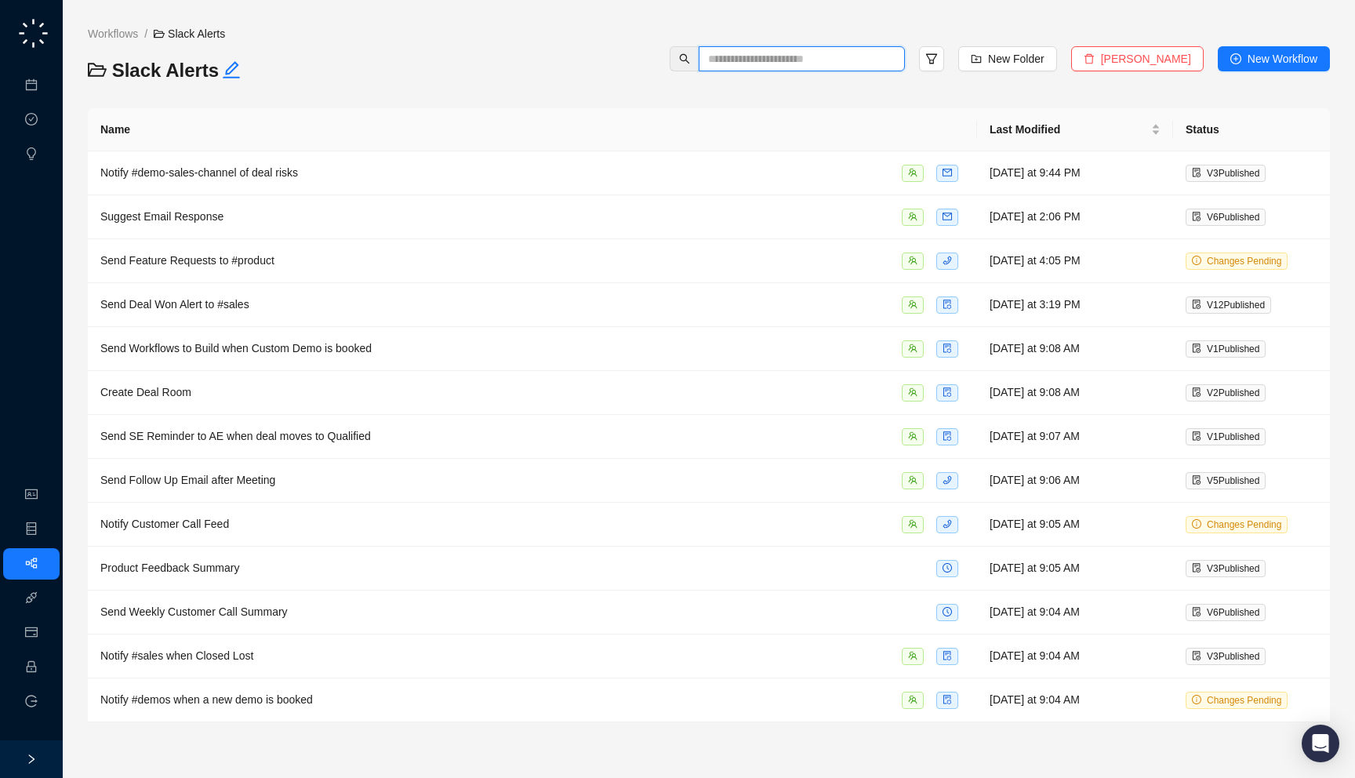
click at [852, 57] on input "text" at bounding box center [795, 58] width 175 height 17
click at [837, 217] on div "Suggest Email Response" at bounding box center [532, 217] width 864 height 18
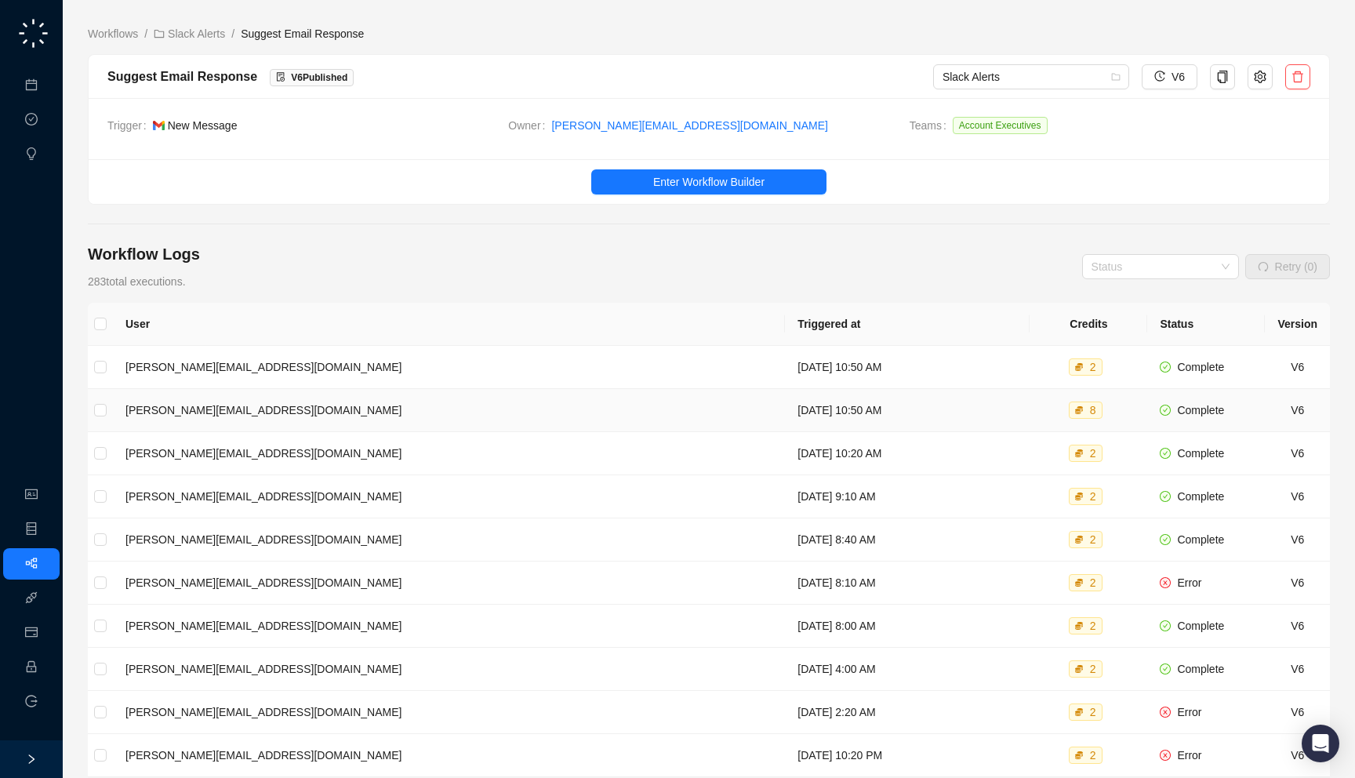
click at [901, 410] on td "[DATE] 10:50 AM" at bounding box center [907, 410] width 245 height 43
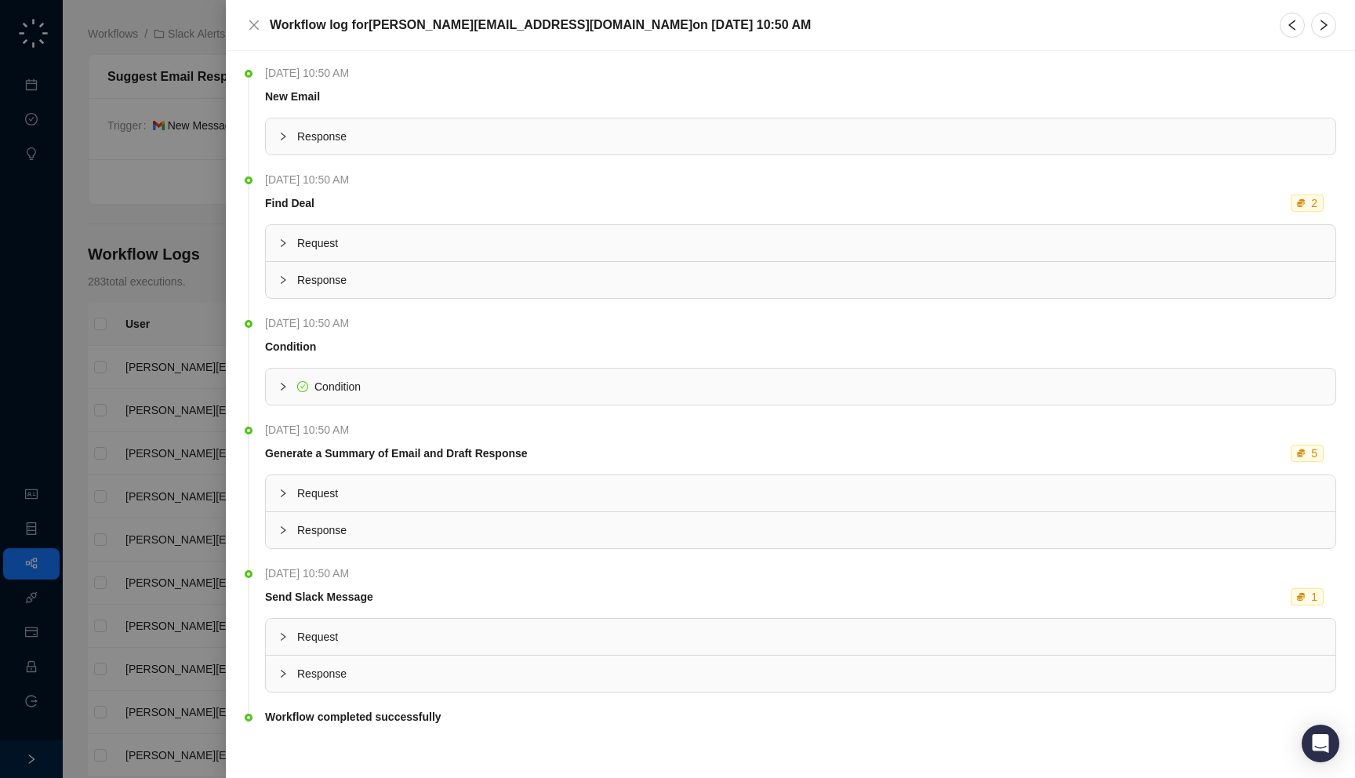
click at [732, 384] on span "Condition" at bounding box center [809, 386] width 1025 height 17
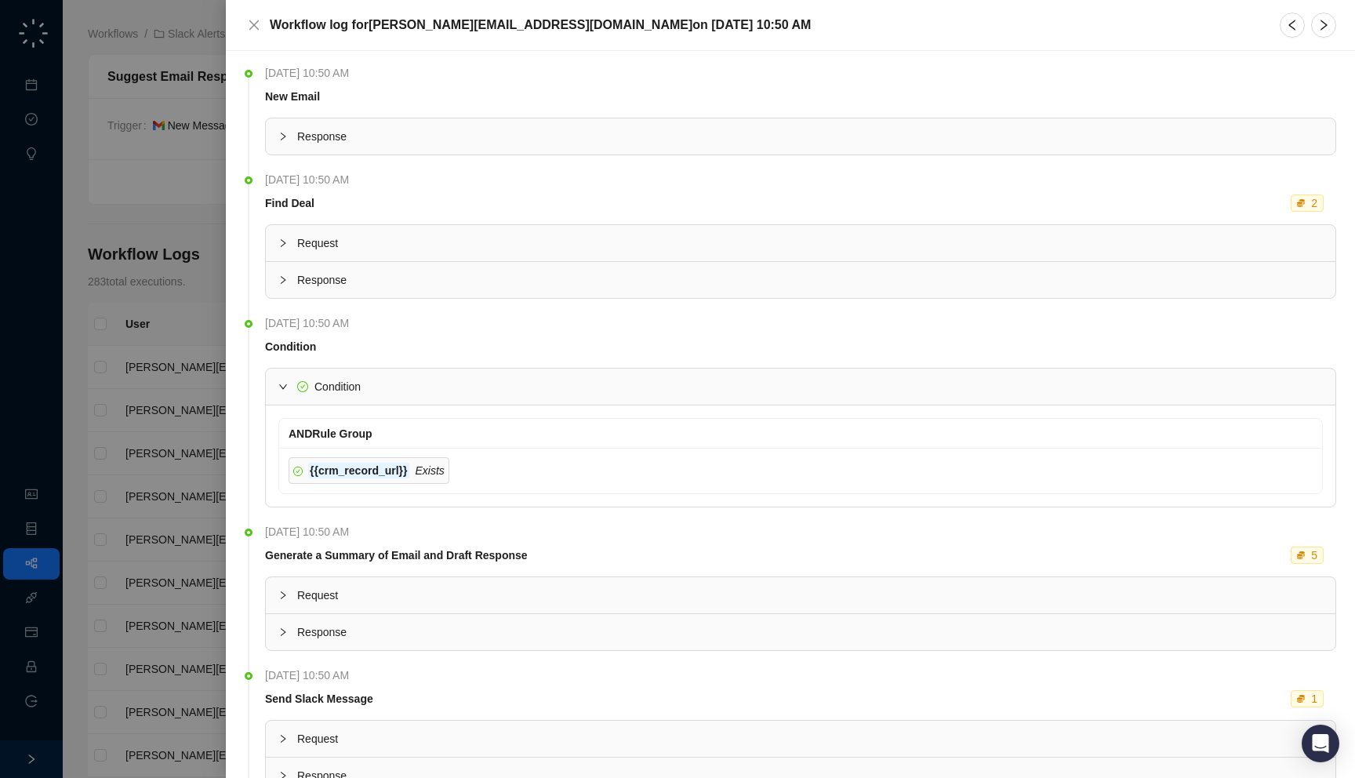
click at [393, 279] on span "Response" at bounding box center [809, 279] width 1025 height 17
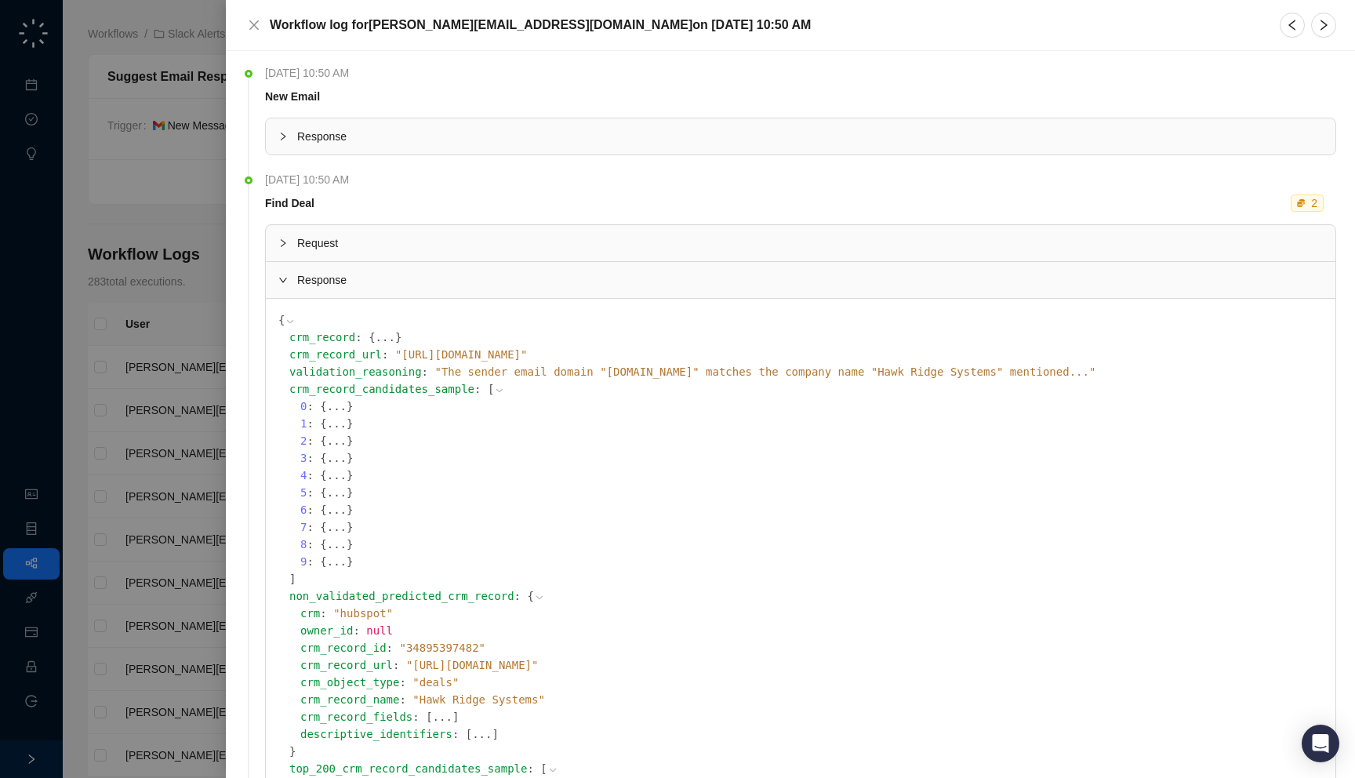
click at [393, 279] on span "Response" at bounding box center [809, 279] width 1025 height 17
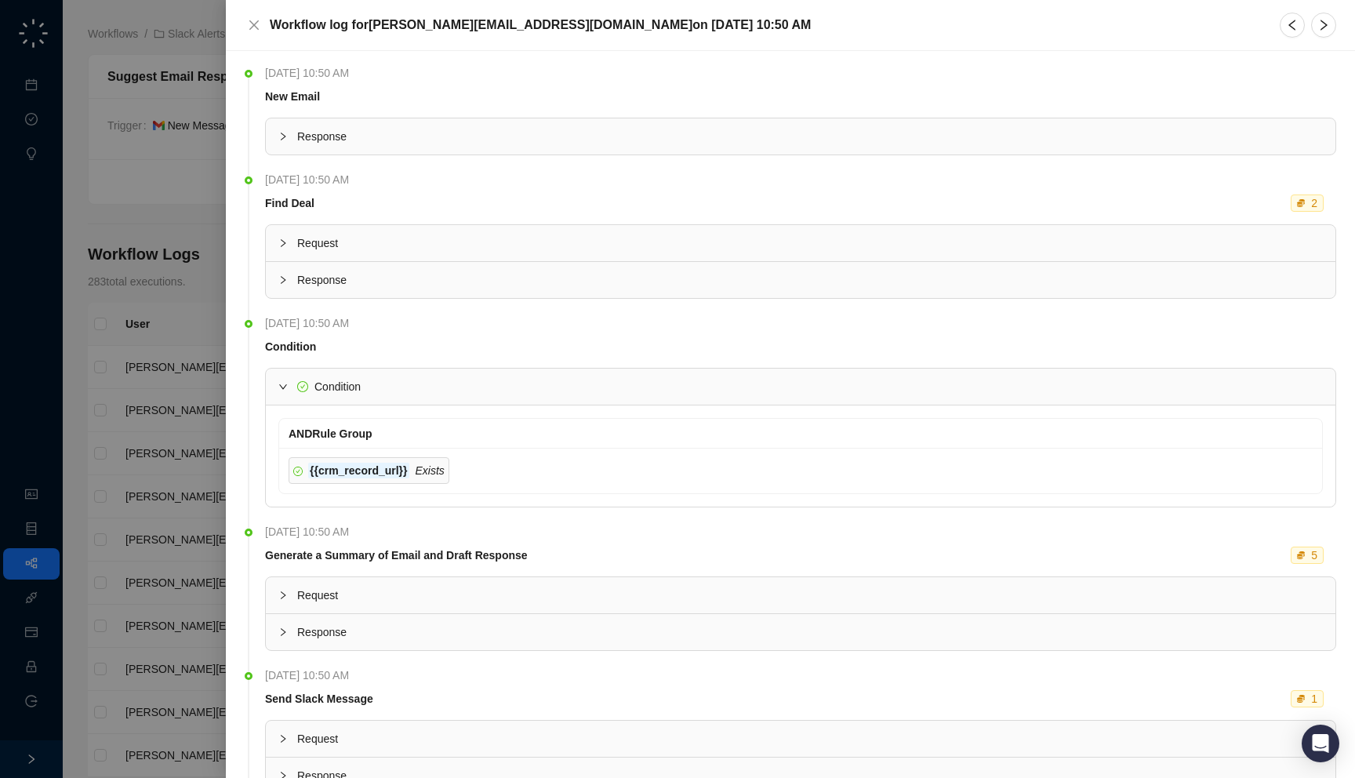
scroll to position [110, 0]
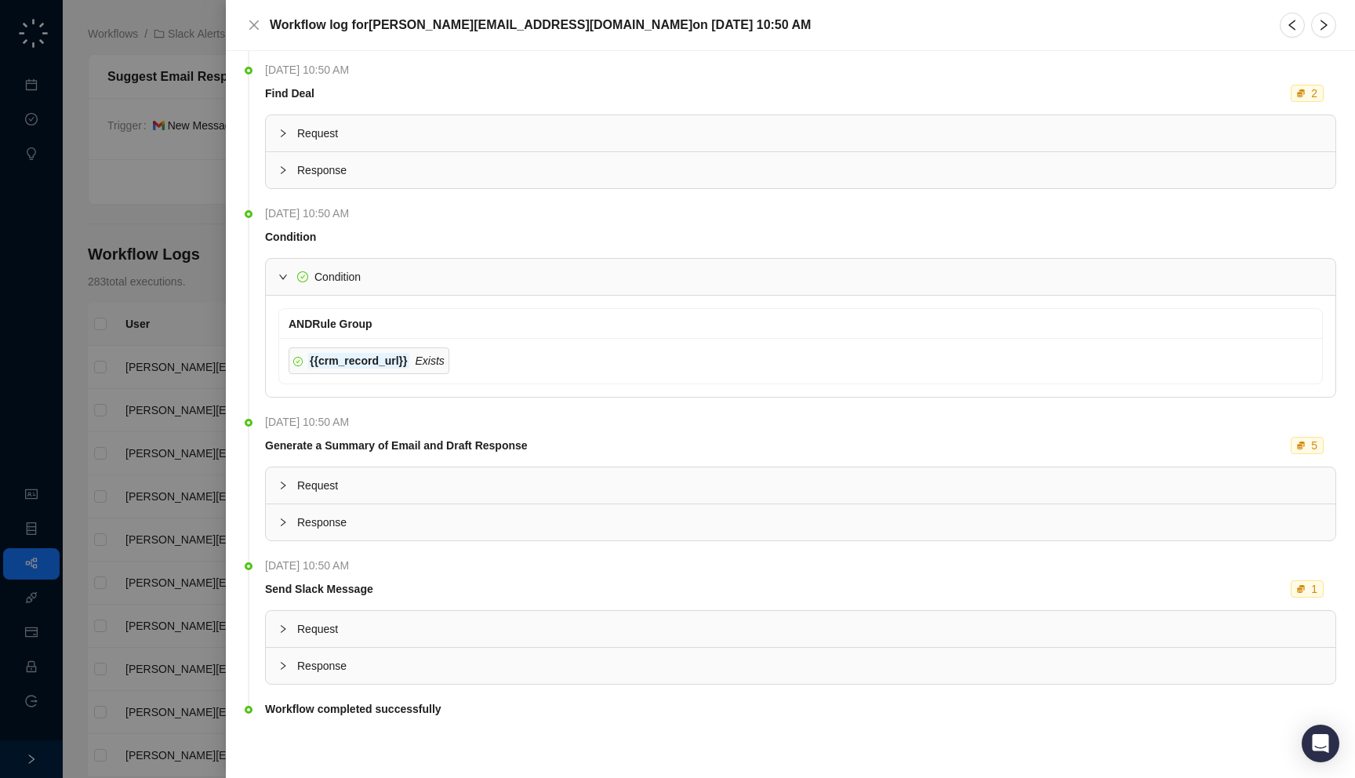
click at [383, 678] on div "Response" at bounding box center [800, 665] width 1069 height 36
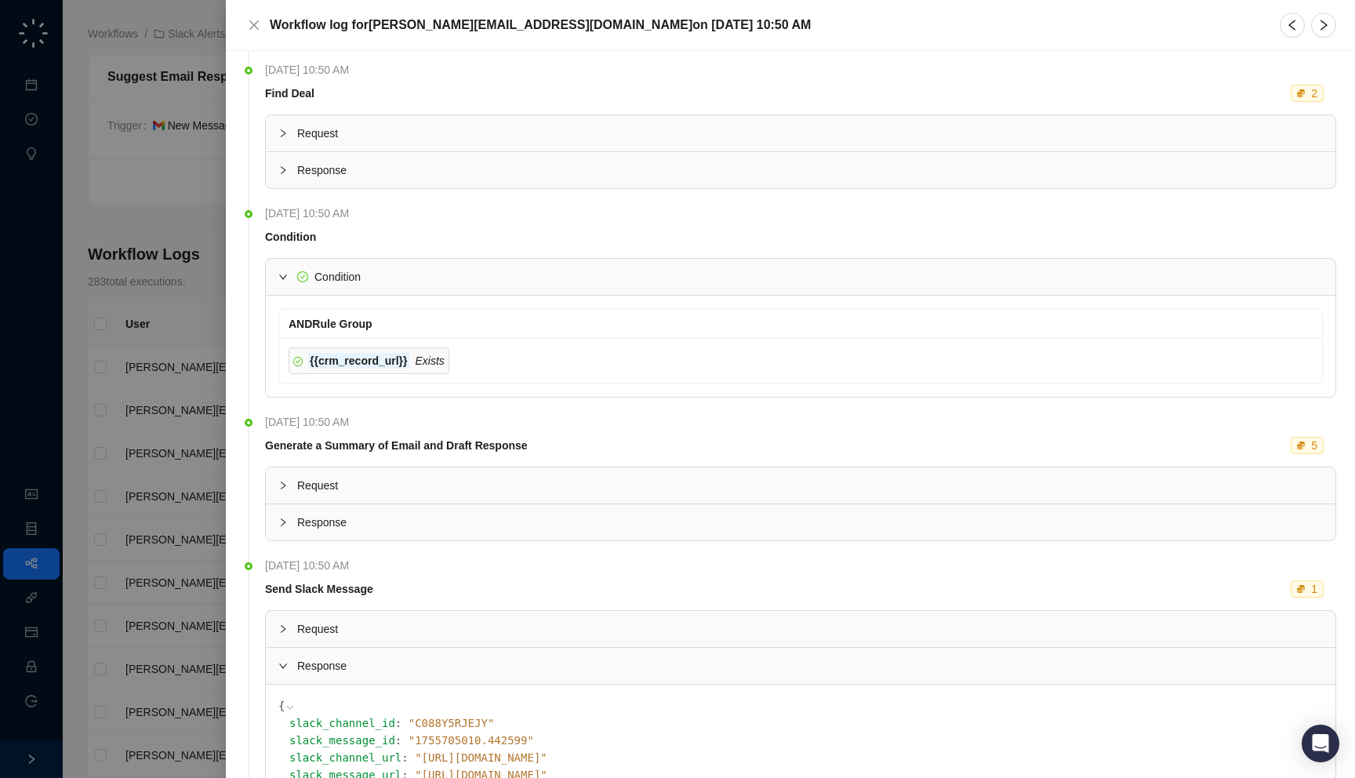
scroll to position [0, 0]
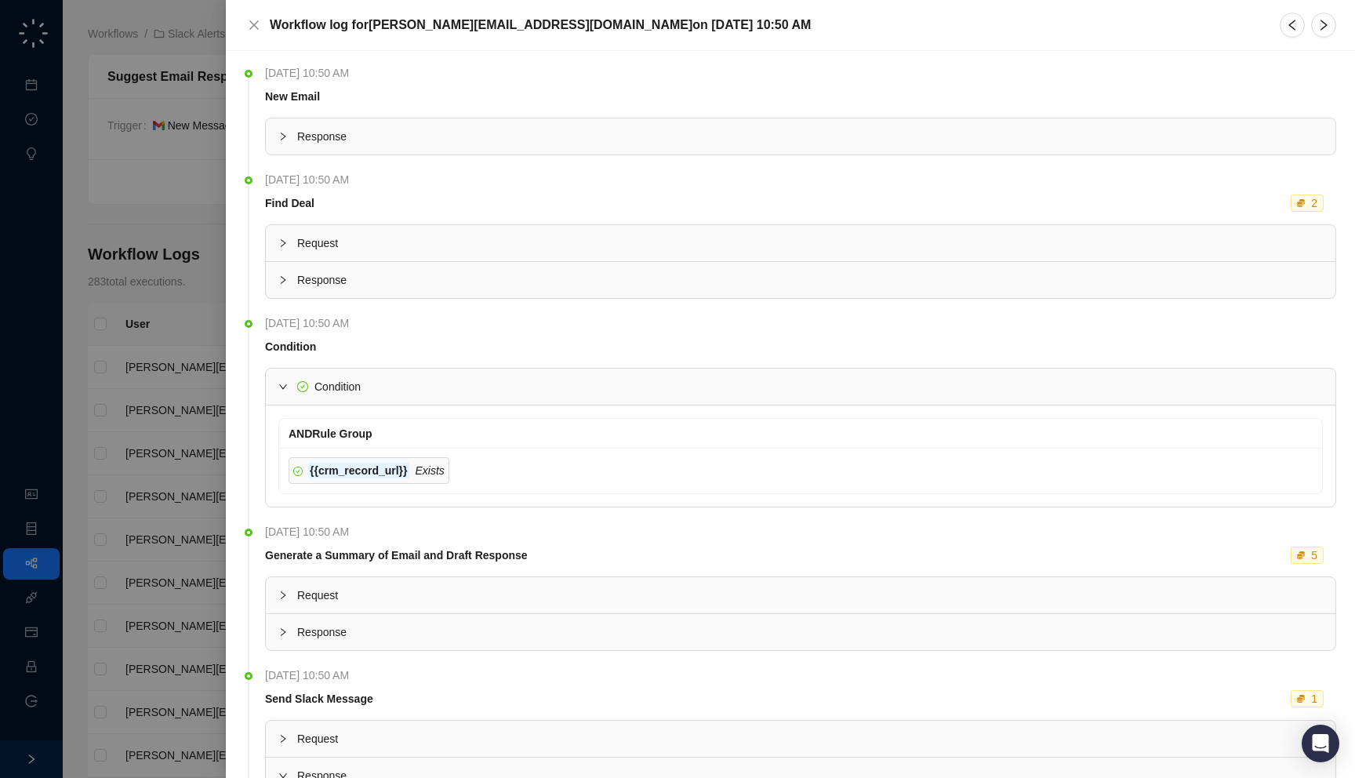
click at [401, 134] on span "Response" at bounding box center [809, 136] width 1025 height 17
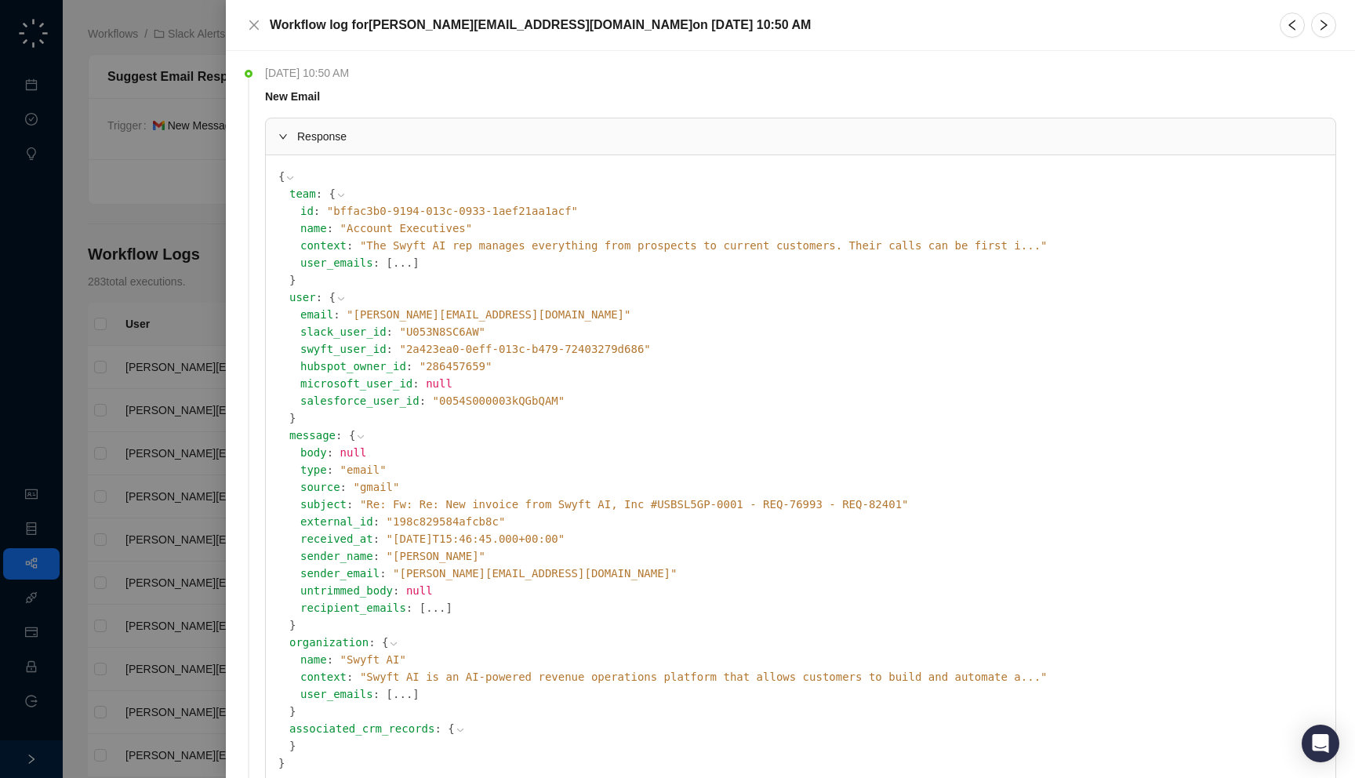
click at [340, 451] on span "null" at bounding box center [353, 452] width 27 height 13
click at [340, 458] on span "null" at bounding box center [353, 452] width 27 height 13
click at [520, 508] on span "" Re: Fw: Re: New invoice from Swyft AI, Inc #USBSL5GP-0001 - REQ-76993 - REQ-8…" at bounding box center [634, 504] width 549 height 13
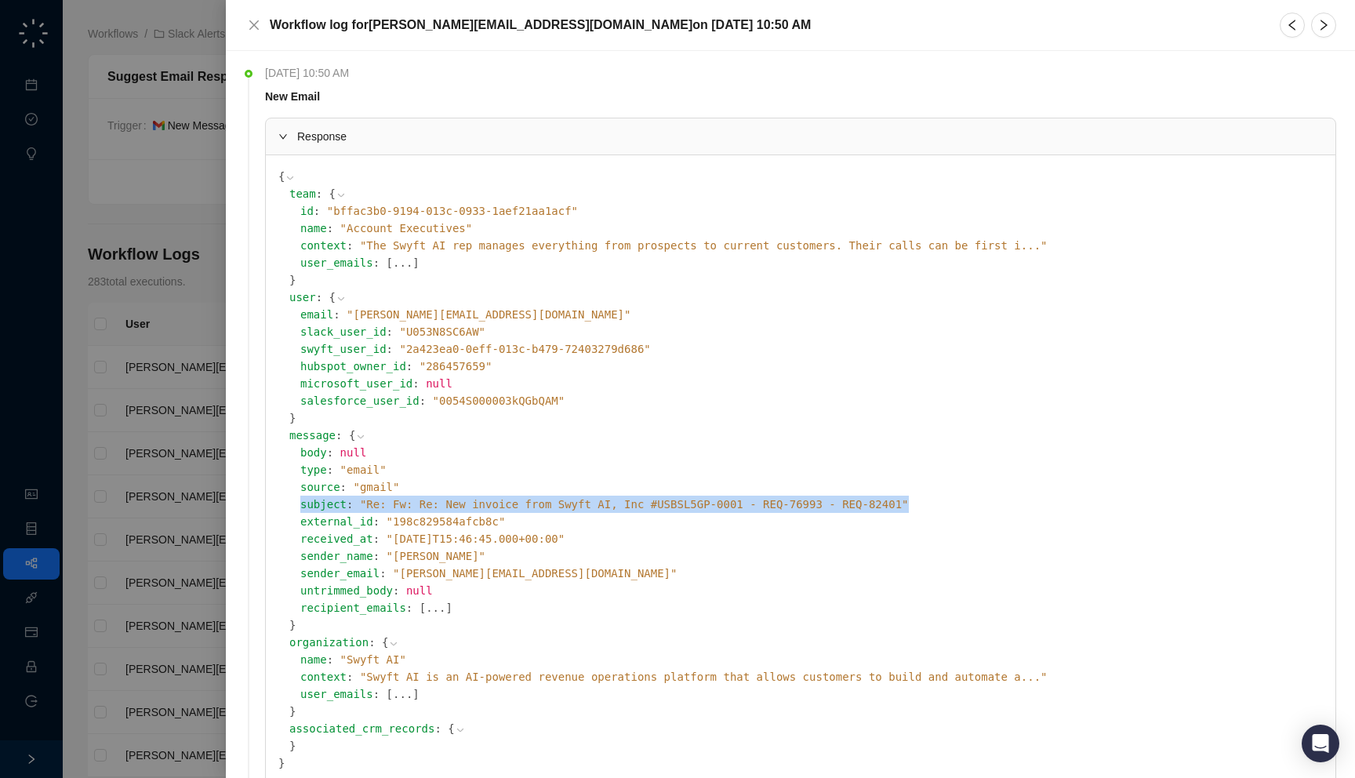
click at [520, 508] on span "" Re: Fw: Re: New invoice from Swyft AI, Inc #USBSL5GP-0001 - REQ-76993 - REQ-8…" at bounding box center [634, 504] width 549 height 13
click at [526, 508] on span "" Re: Fw: Re: New invoice from Swyft AI, Inc #USBSL5GP-0001 - REQ-76993 - REQ-8…" at bounding box center [634, 504] width 549 height 13
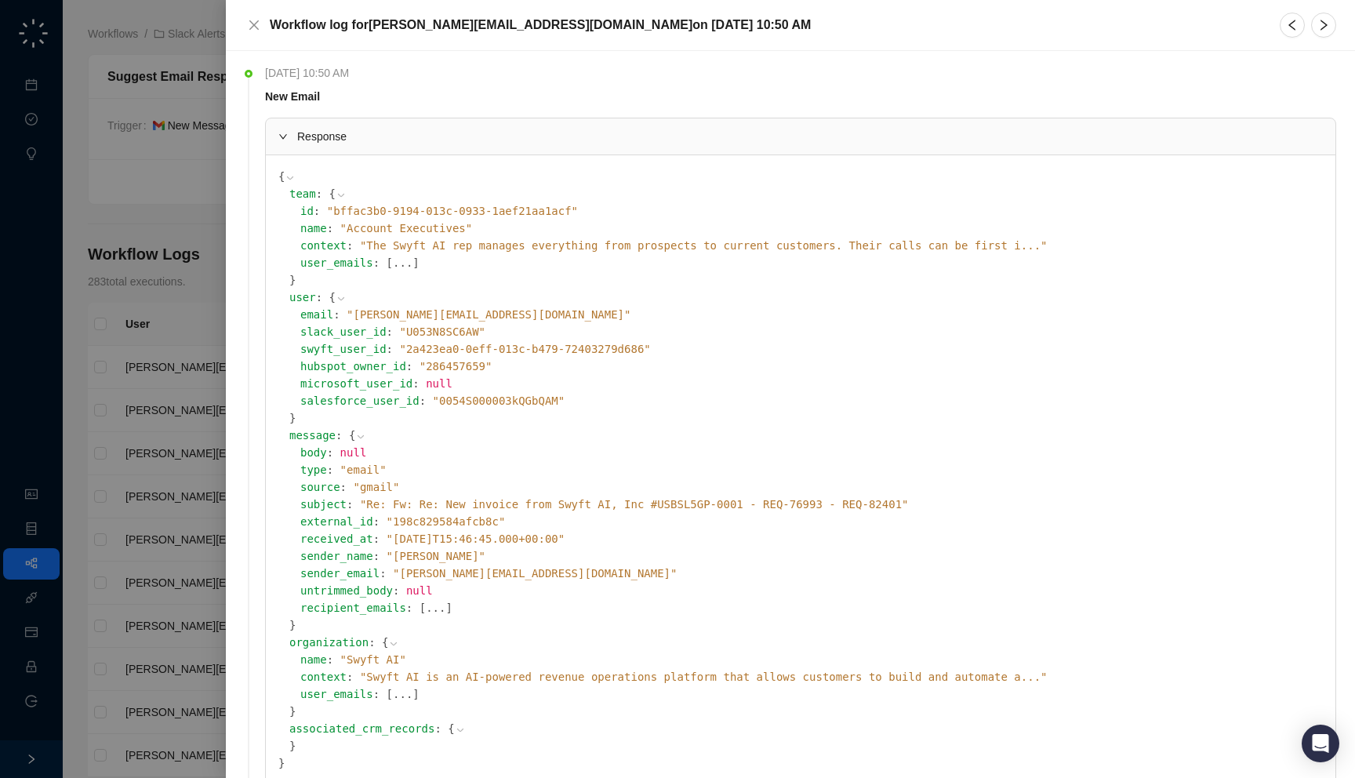
click at [461, 136] on span "Response" at bounding box center [809, 136] width 1025 height 17
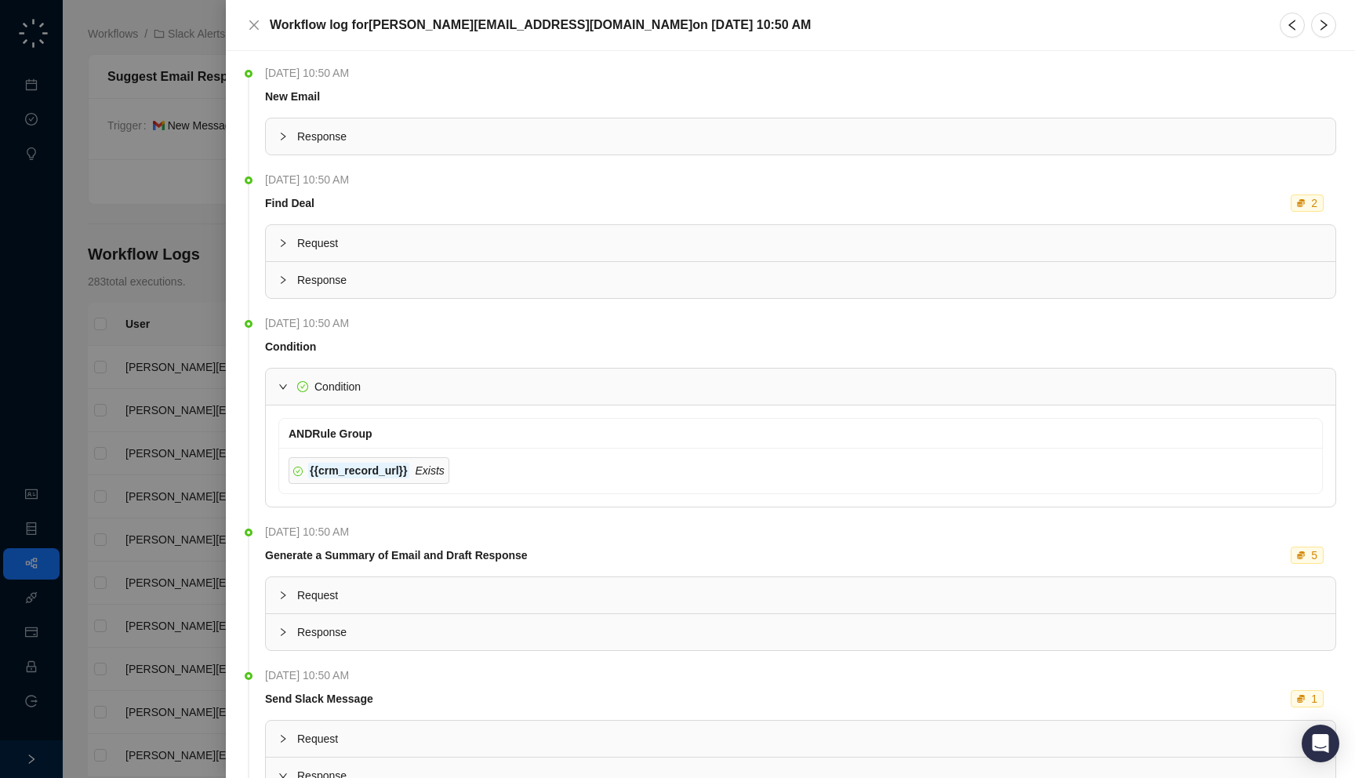
click at [397, 384] on span "Condition" at bounding box center [809, 386] width 1025 height 17
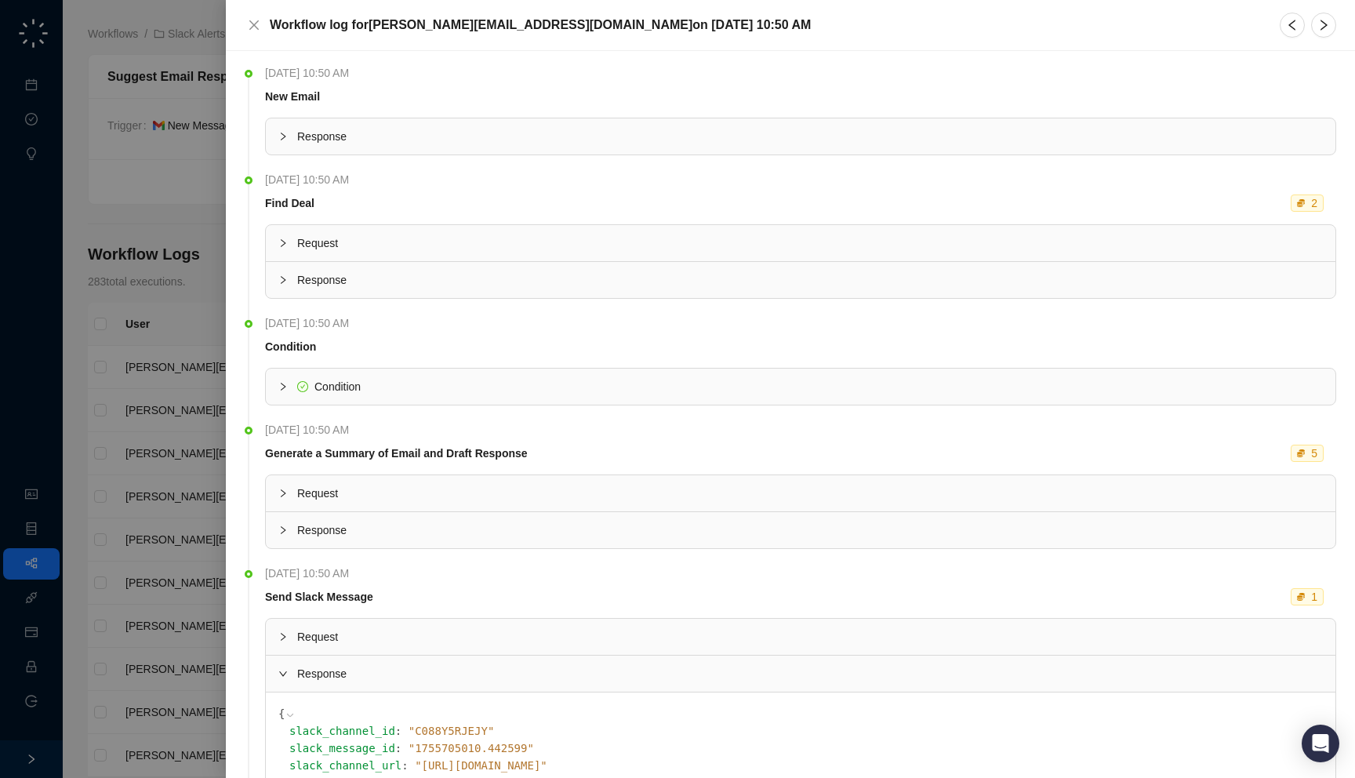
scroll to position [137, 0]
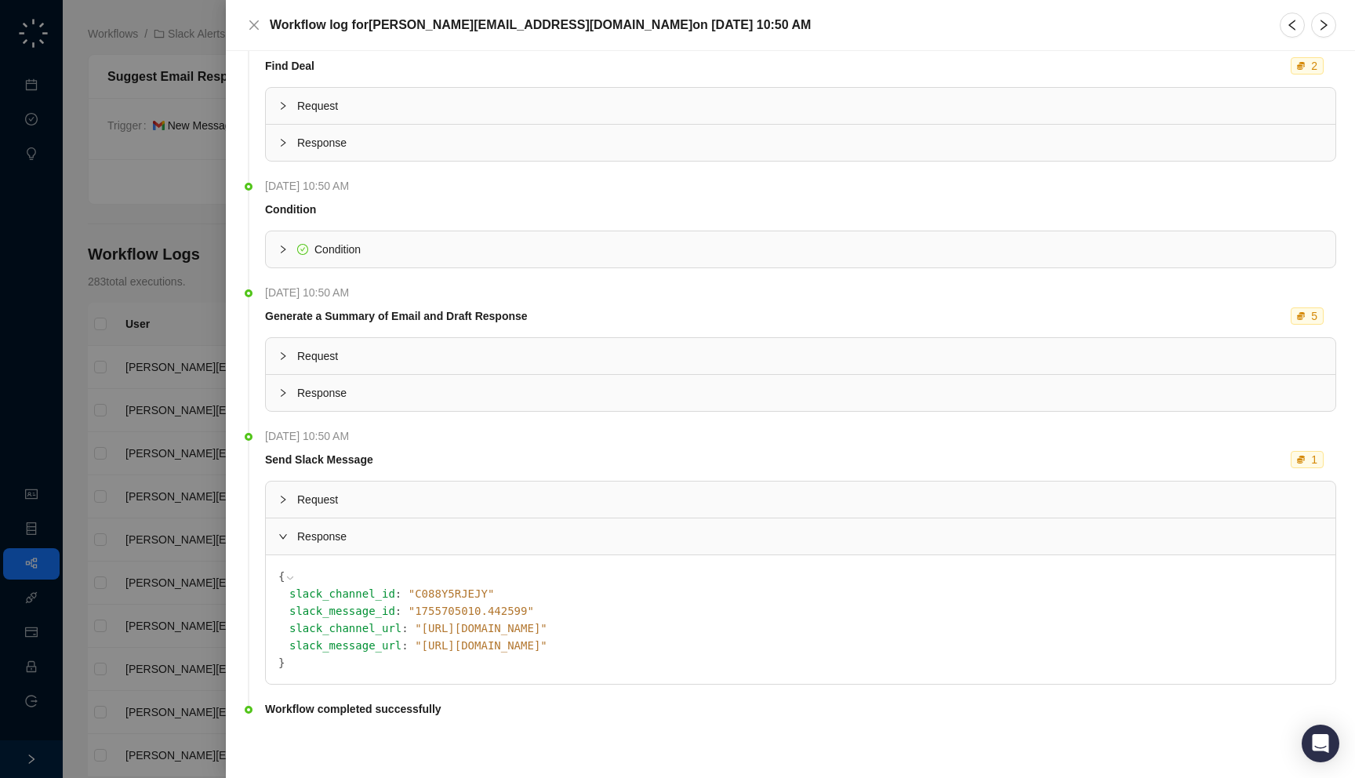
click at [112, 384] on div at bounding box center [677, 389] width 1355 height 778
